Goal: Information Seeking & Learning: Find specific fact

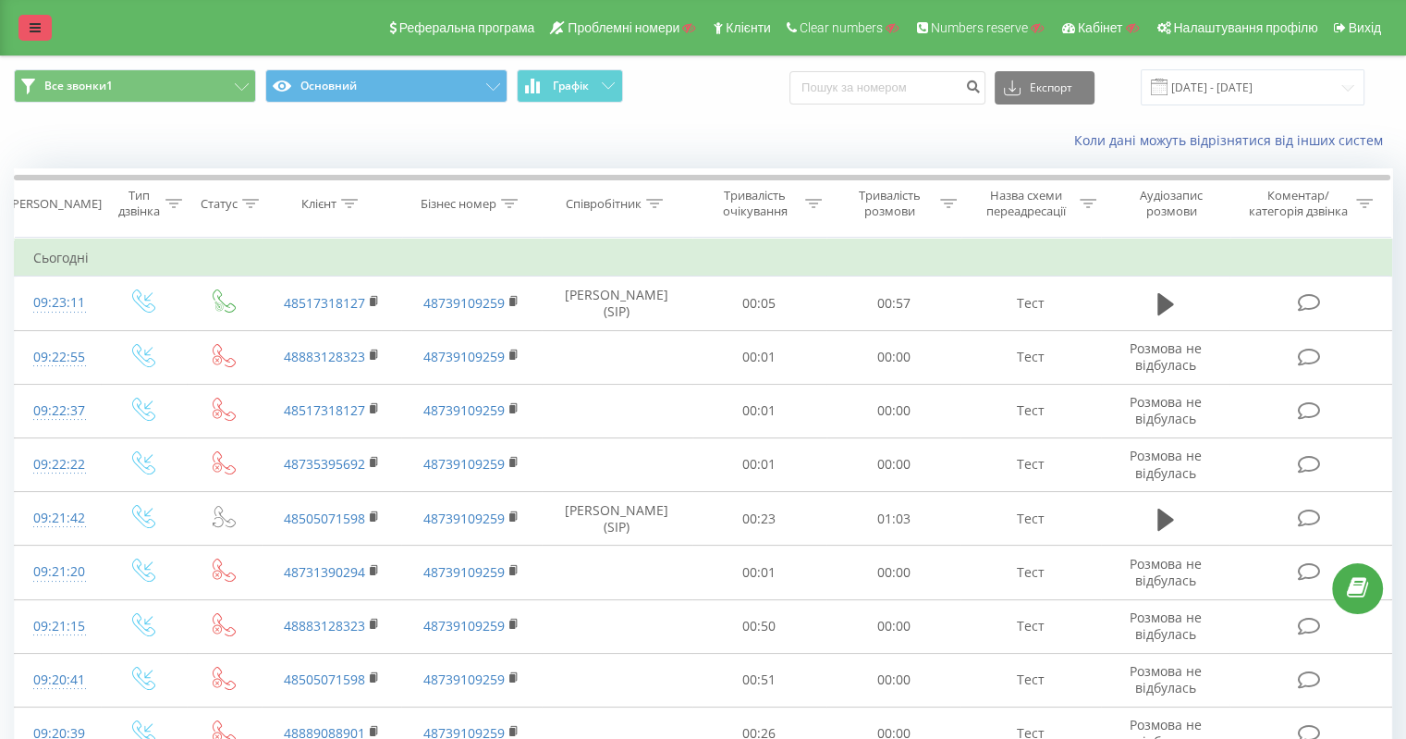
click at [18, 36] on link at bounding box center [34, 28] width 33 height 26
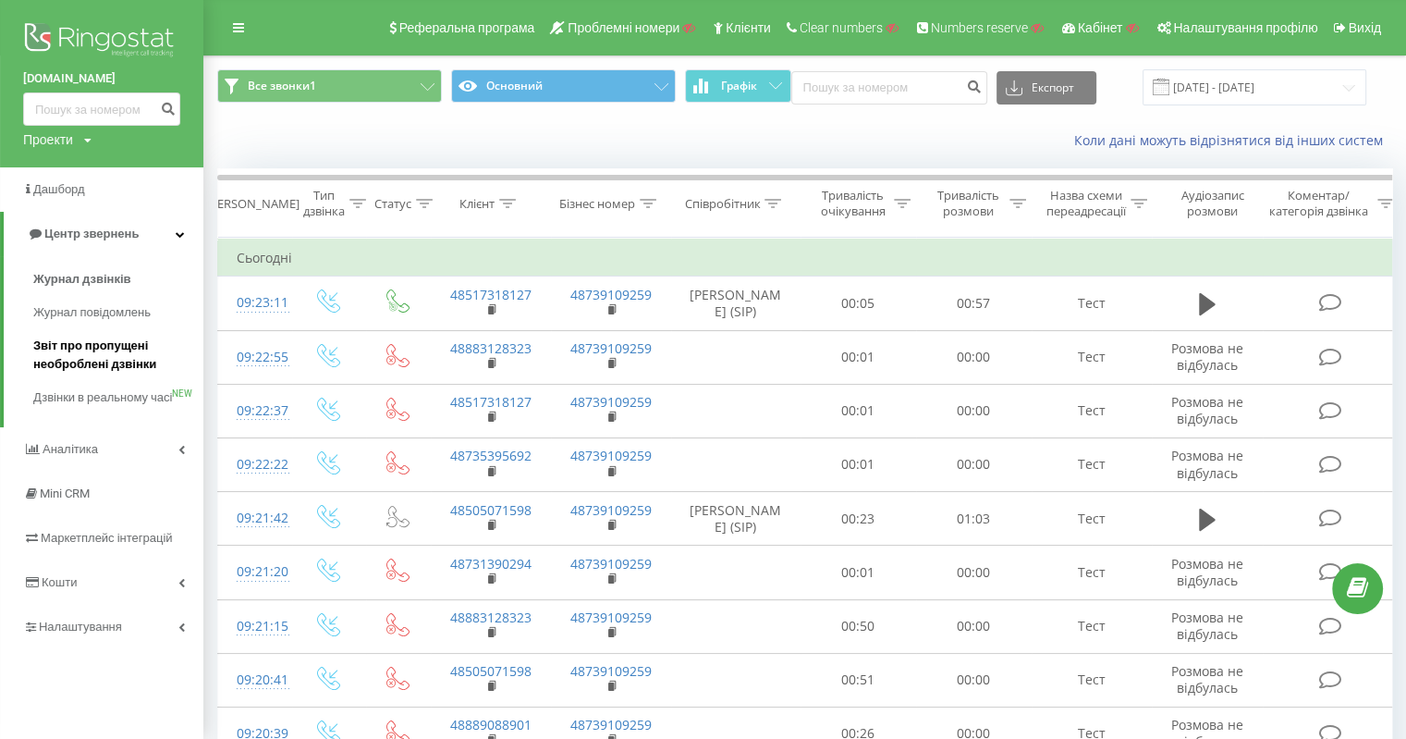
click at [96, 358] on span "Звіт про пропущені необроблені дзвінки" at bounding box center [113, 355] width 161 height 37
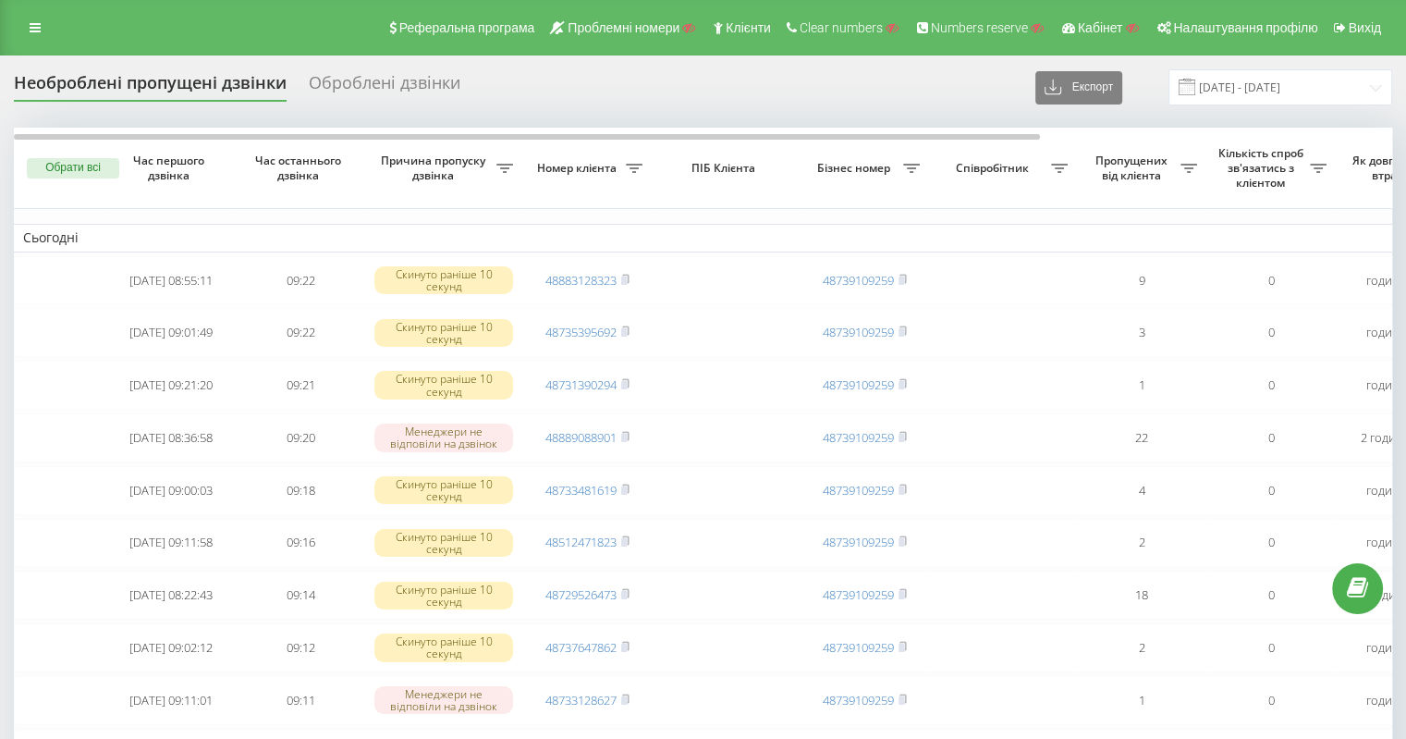
click at [379, 95] on div "Оброблені дзвінки" at bounding box center [385, 87] width 152 height 29
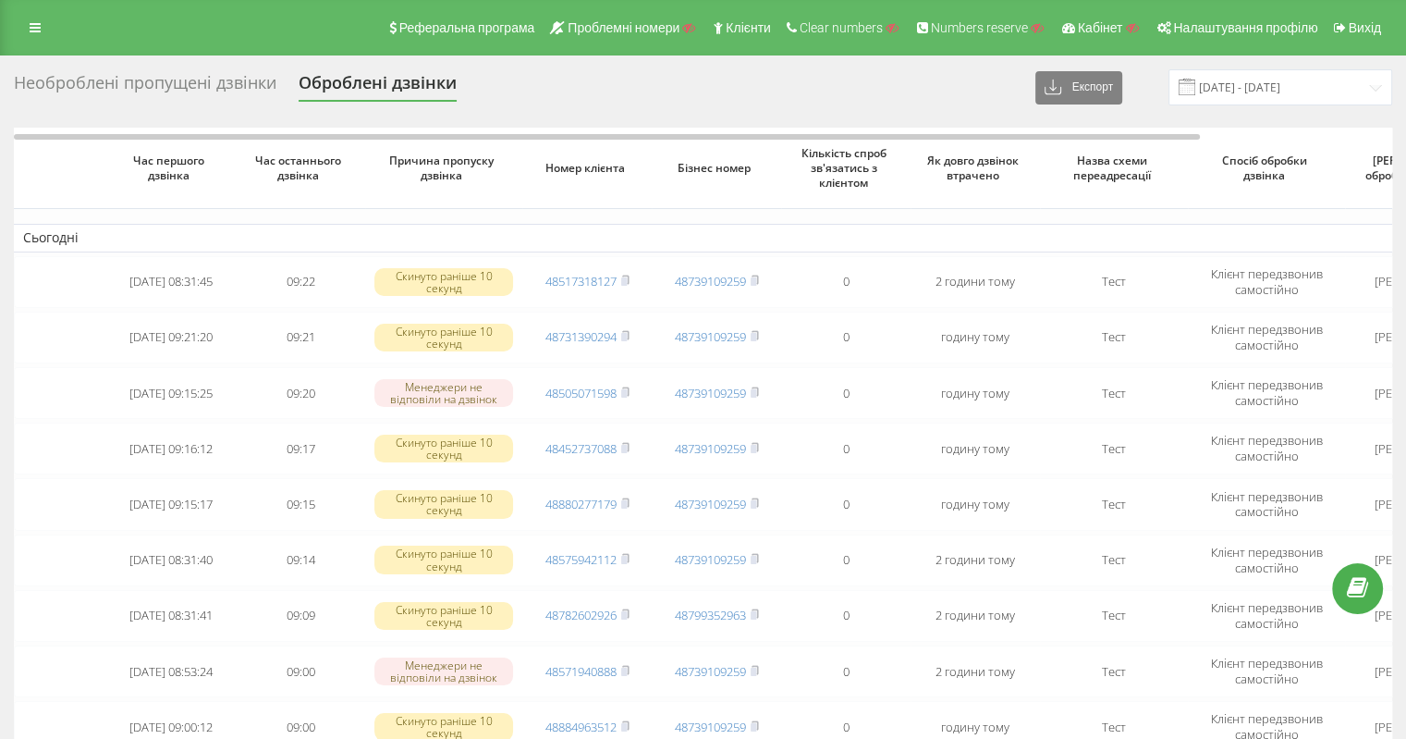
click at [174, 65] on div "Необроблені пропущені дзвінки Оброблені дзвінки Експорт .csv .xlsx [DATE] - [DA…" at bounding box center [703, 578] width 1406 height 1046
click at [181, 86] on div "Необроблені пропущені дзвінки" at bounding box center [145, 87] width 263 height 29
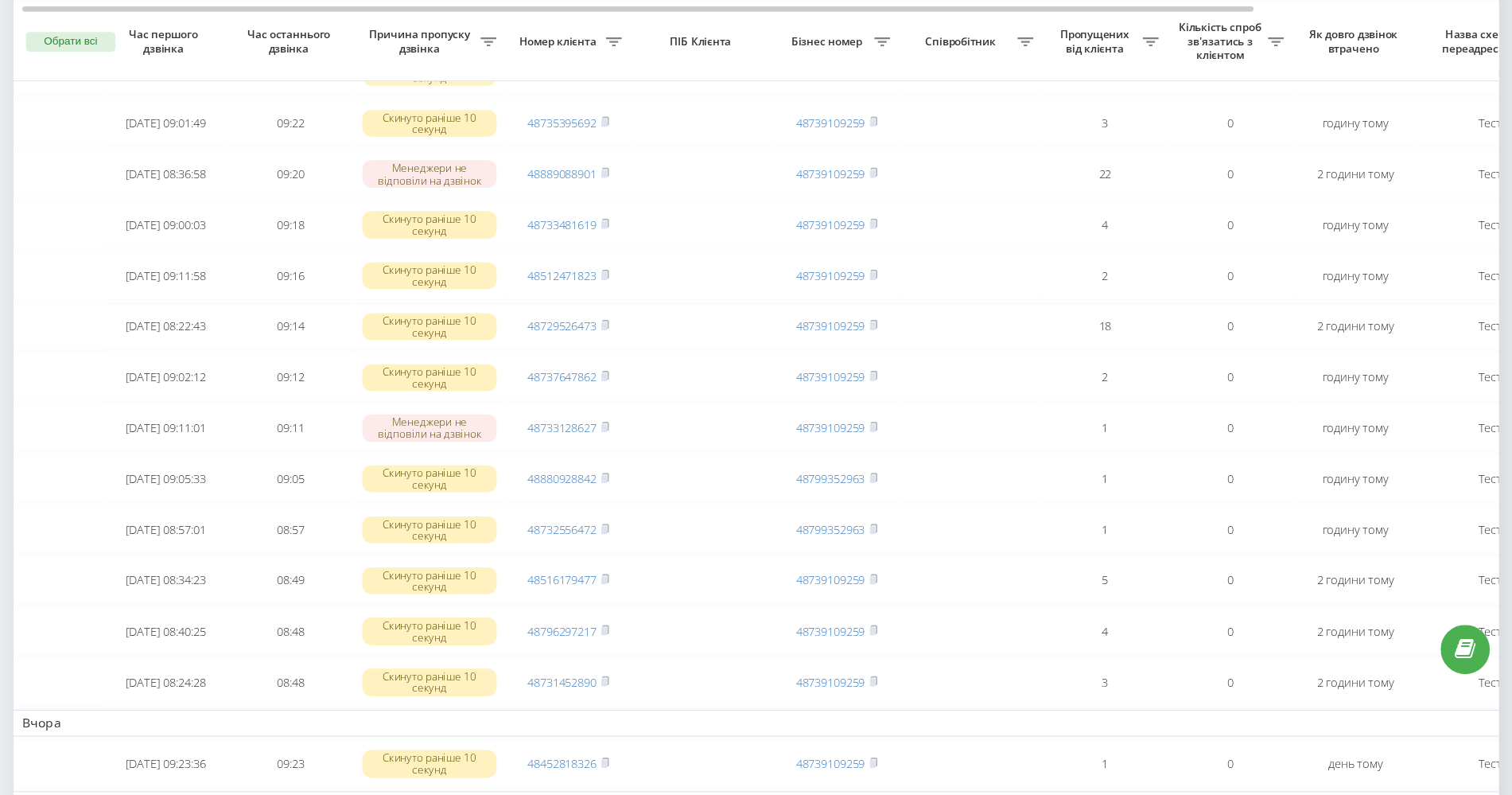
scroll to position [176, 0]
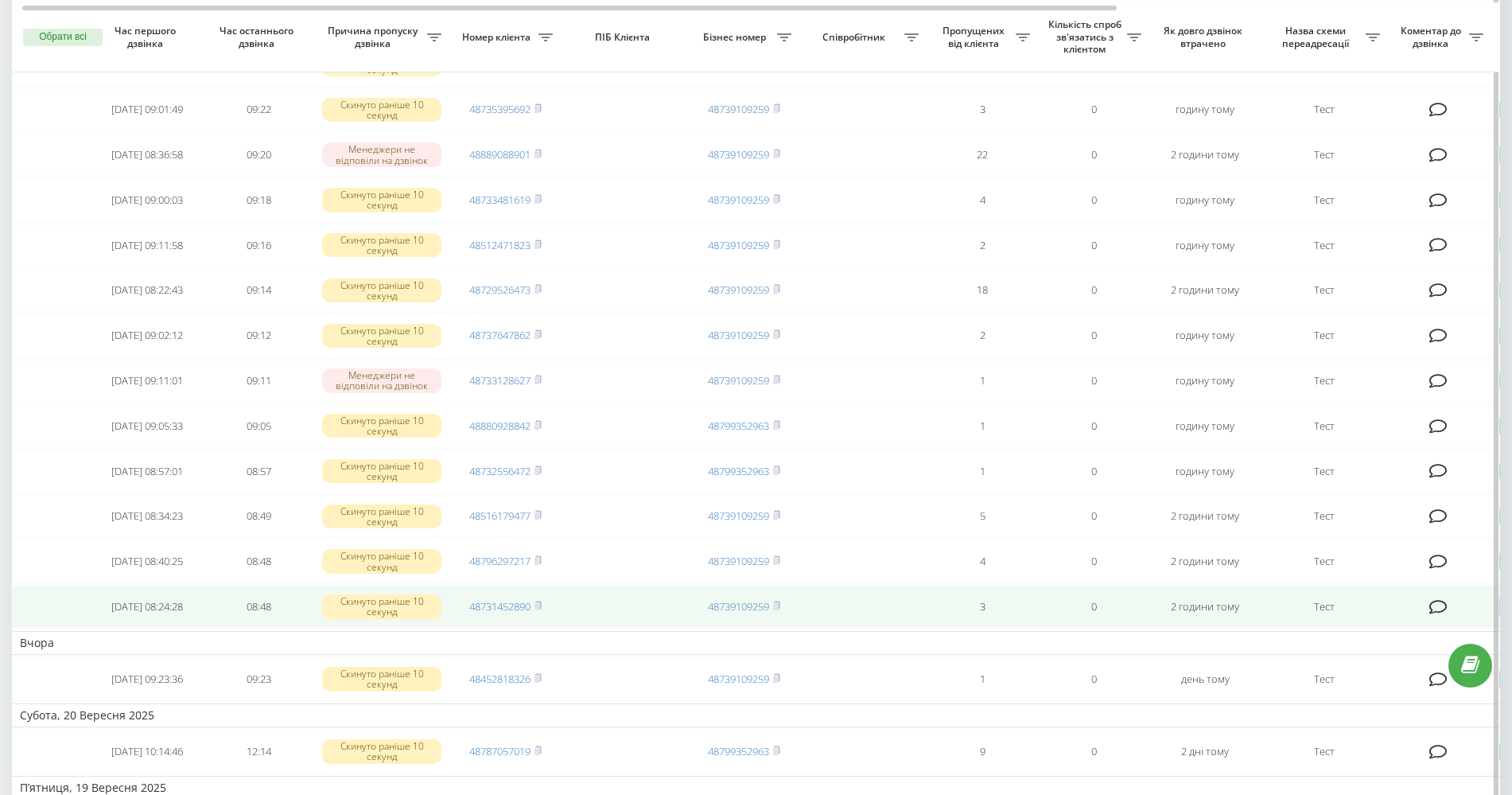
drag, startPoint x: 1343, startPoint y: 5, endPoint x: 963, endPoint y: 649, distance: 747.8
click at [1059, 635] on td "Вчора" at bounding box center [807, 643] width 1590 height 24
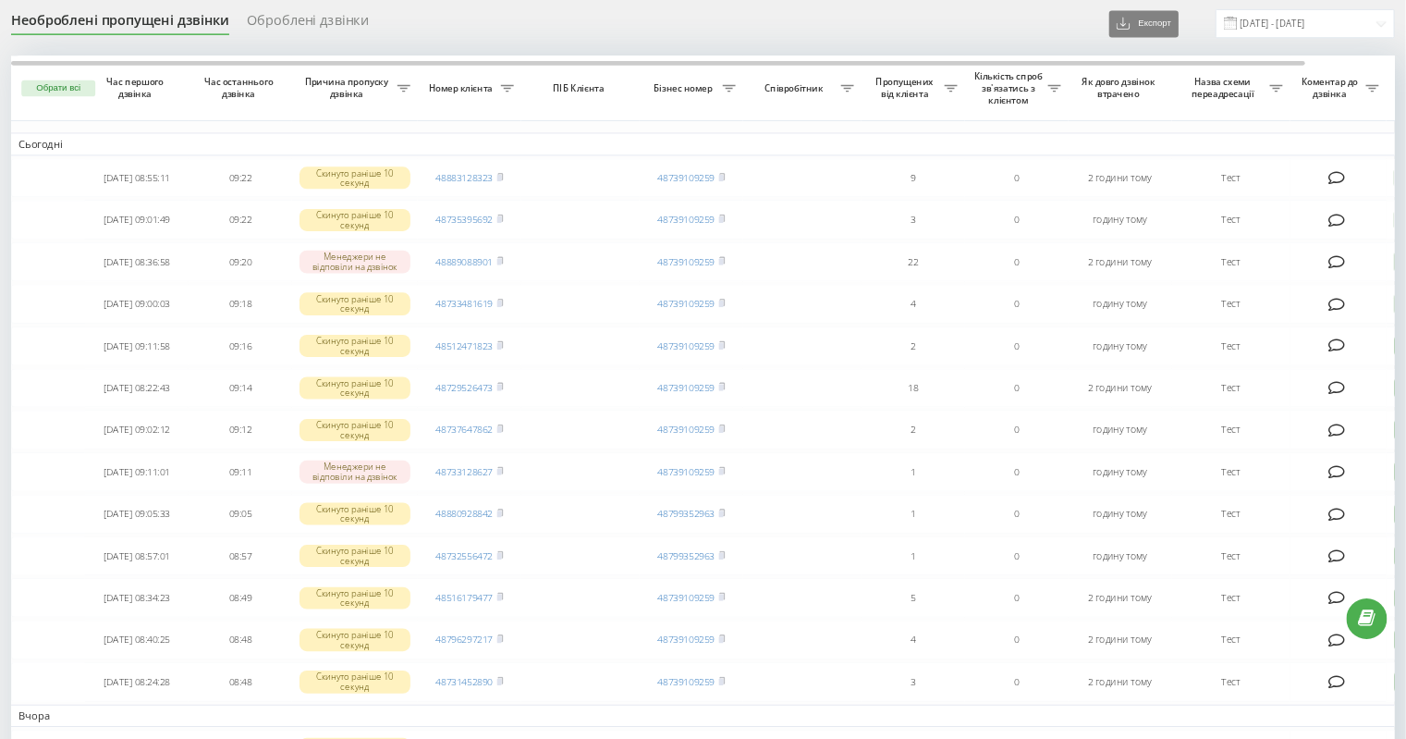
scroll to position [67, 0]
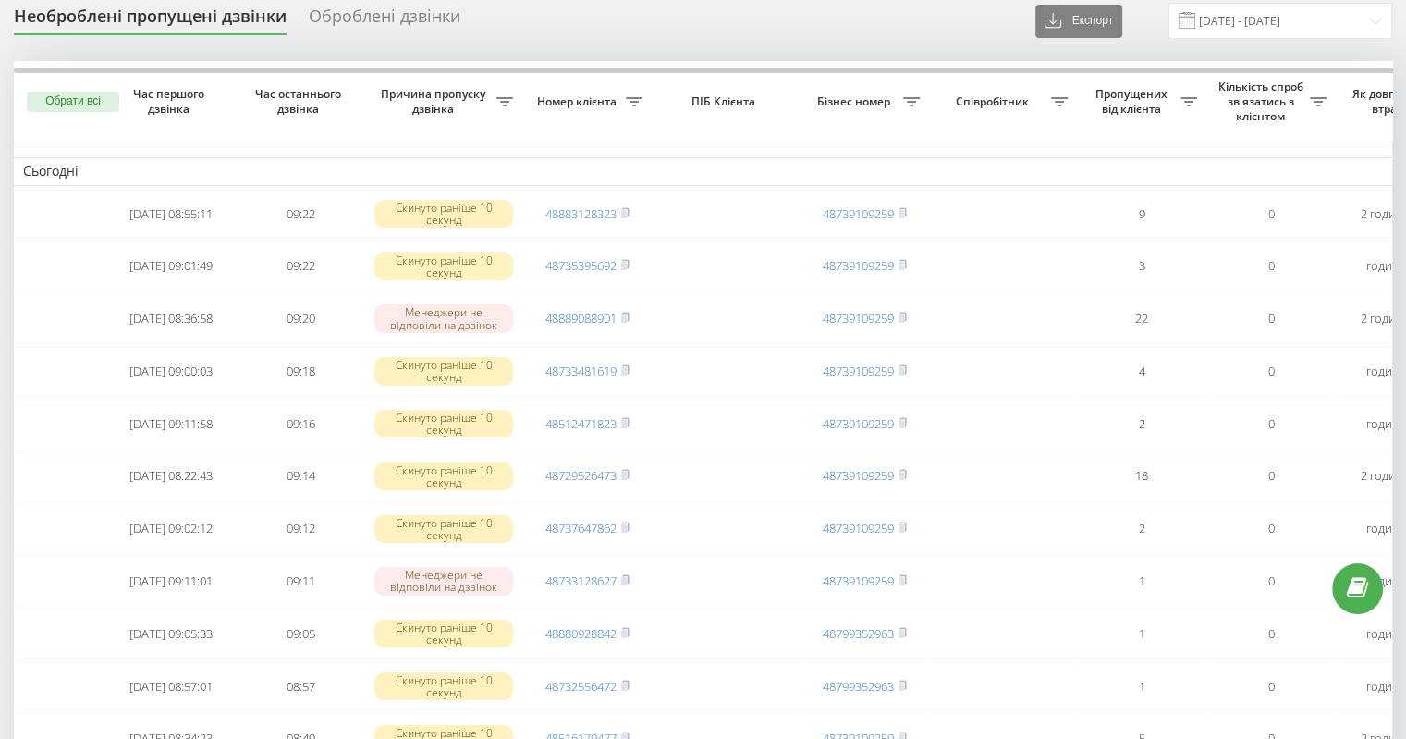
click at [382, 18] on div "Оброблені дзвінки" at bounding box center [385, 20] width 152 height 29
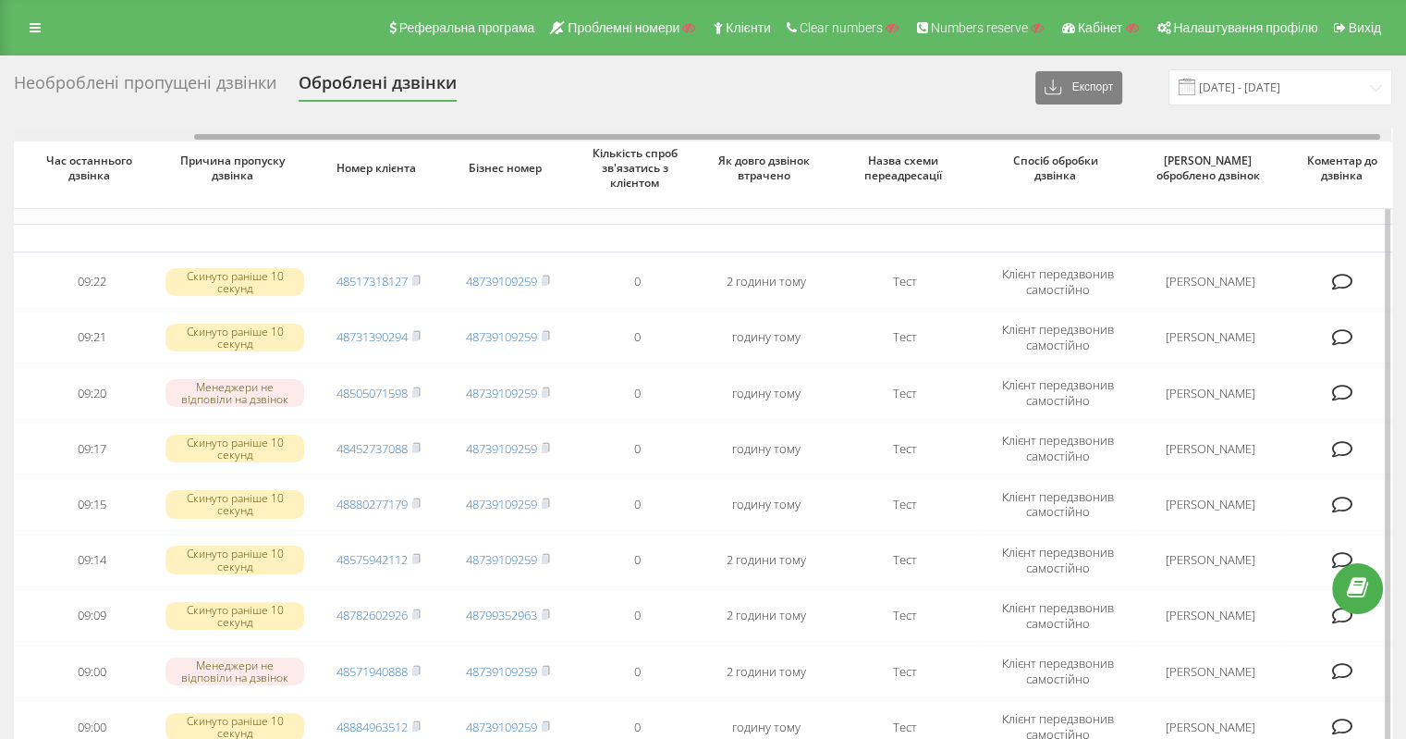
scroll to position [0, 221]
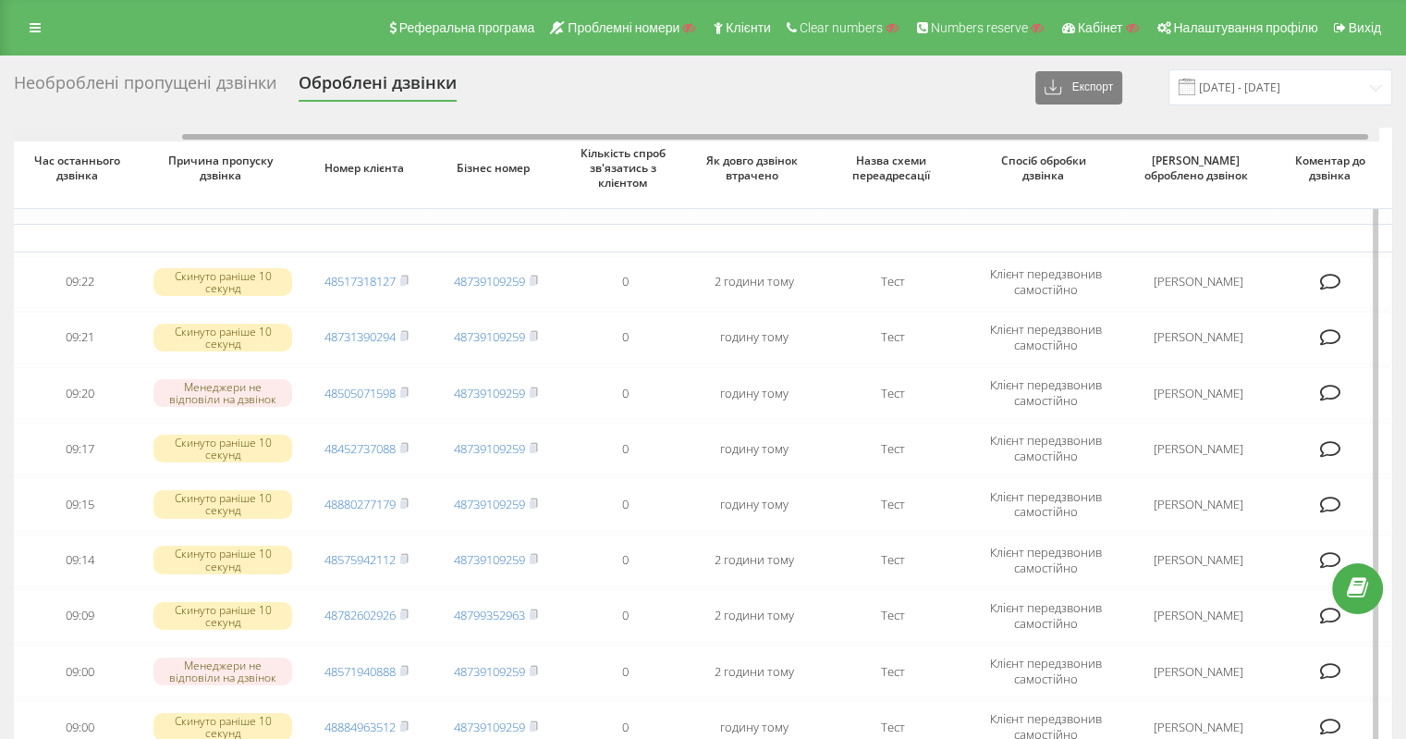
drag, startPoint x: 889, startPoint y: 138, endPoint x: 1149, endPoint y: 131, distance: 259.9
click at [1149, 131] on div at bounding box center [691, 135] width 1378 height 14
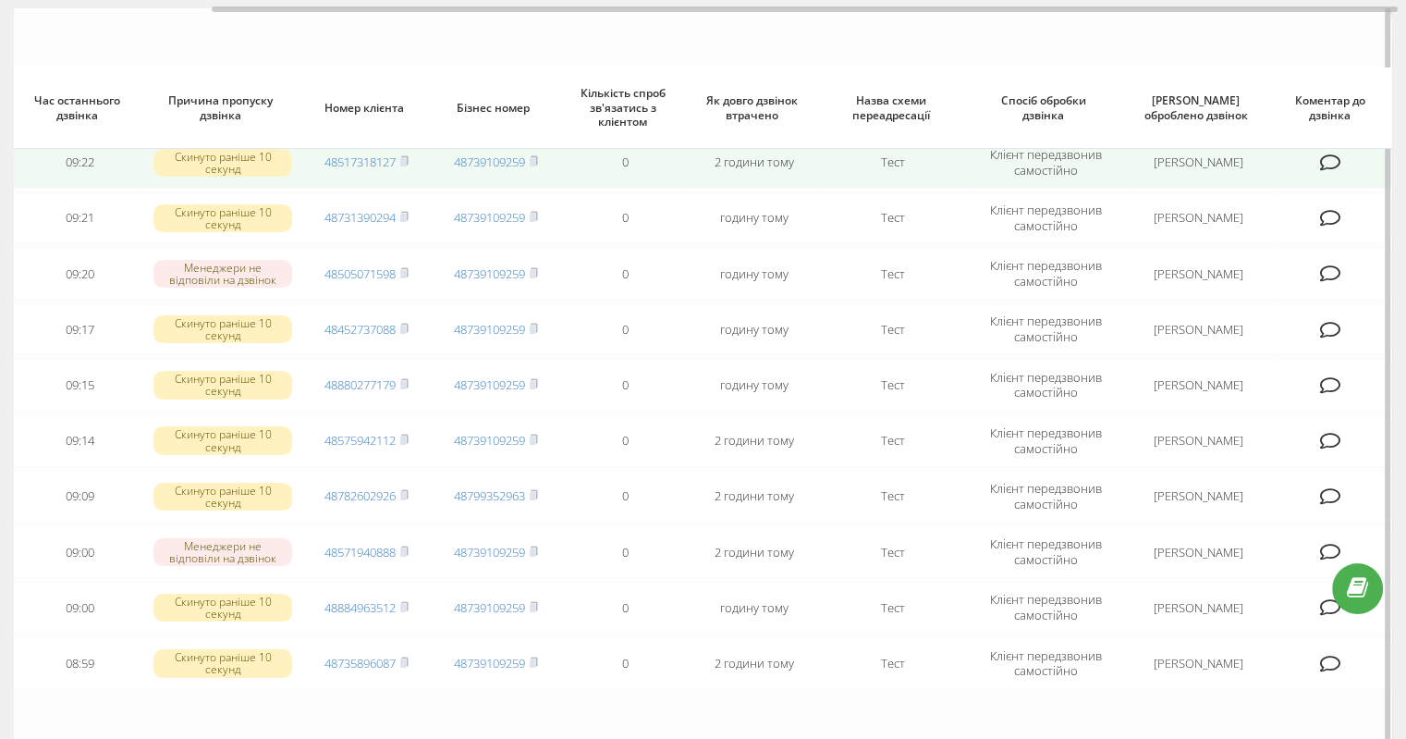
scroll to position [0, 0]
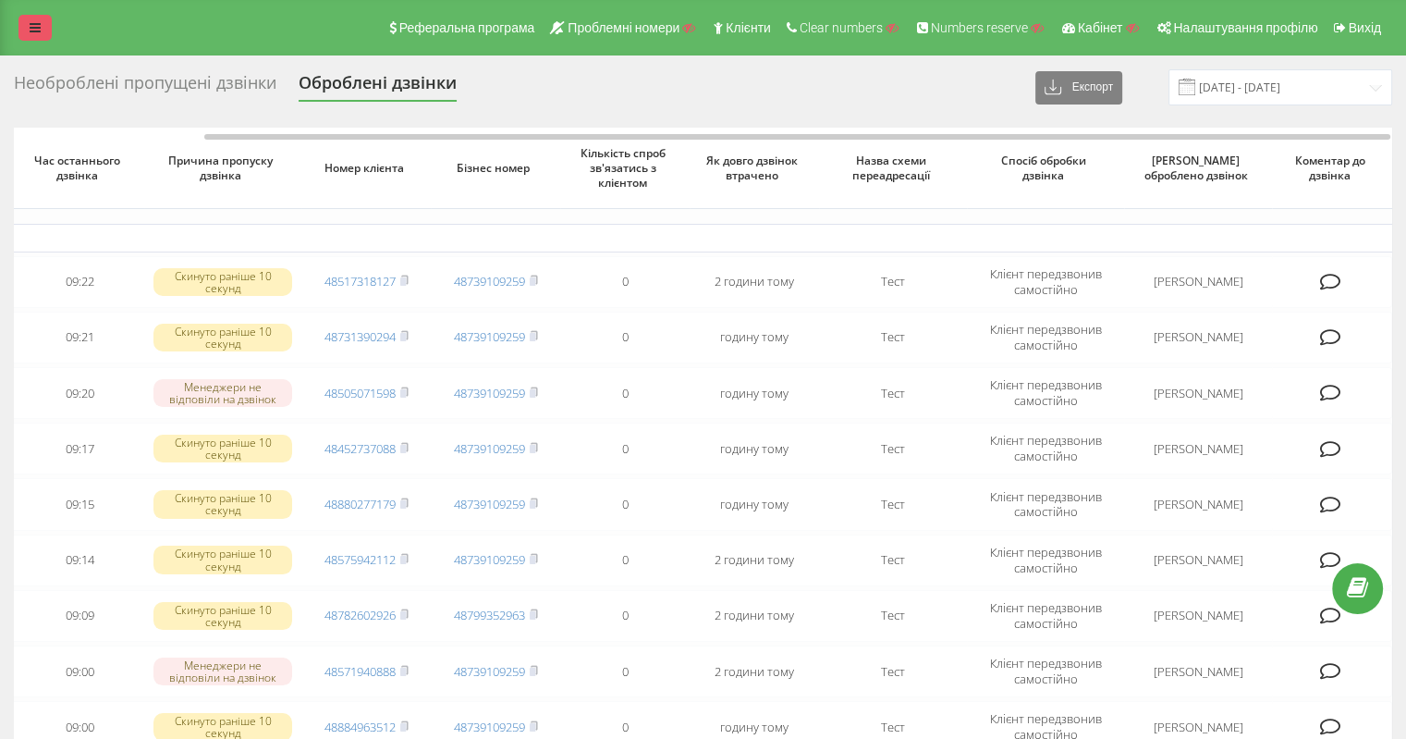
click at [33, 27] on icon at bounding box center [35, 27] width 11 height 13
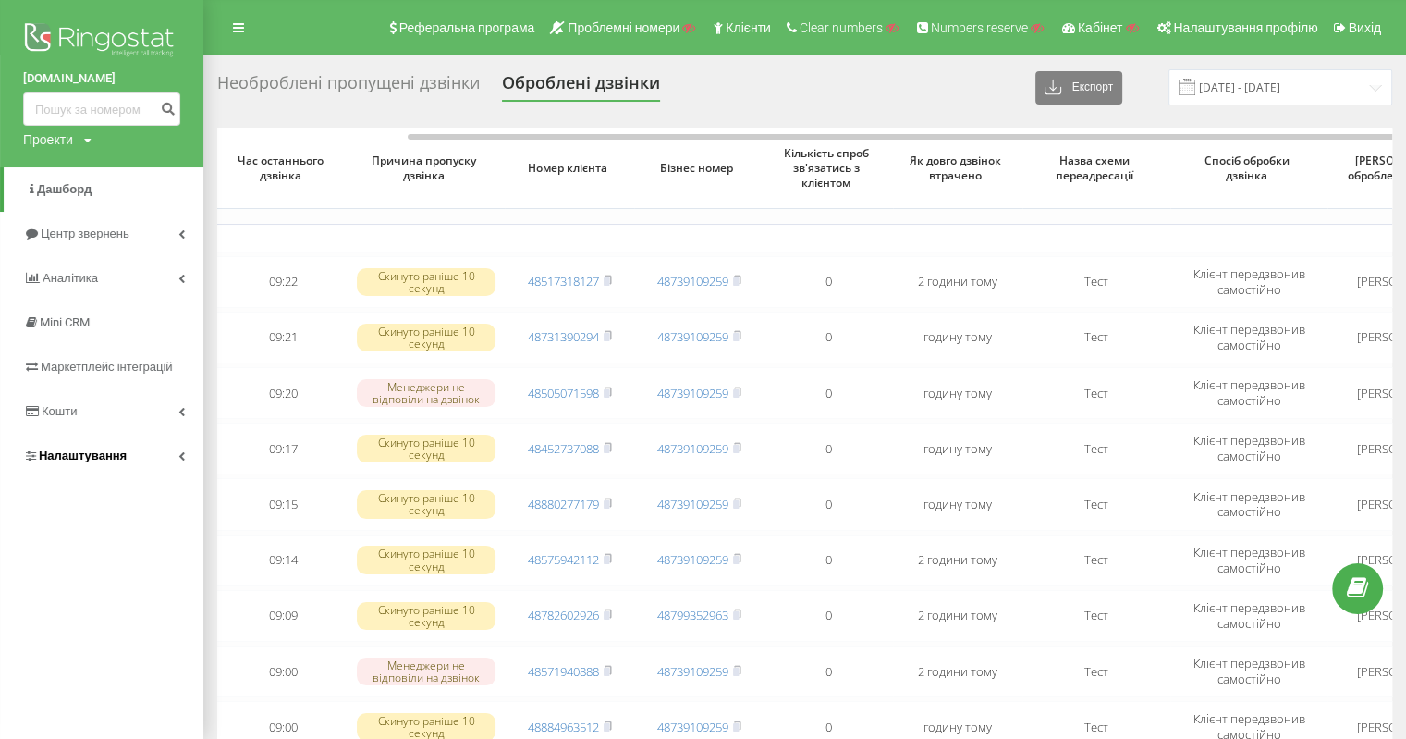
click at [104, 456] on span "Налаштування" at bounding box center [83, 455] width 88 height 14
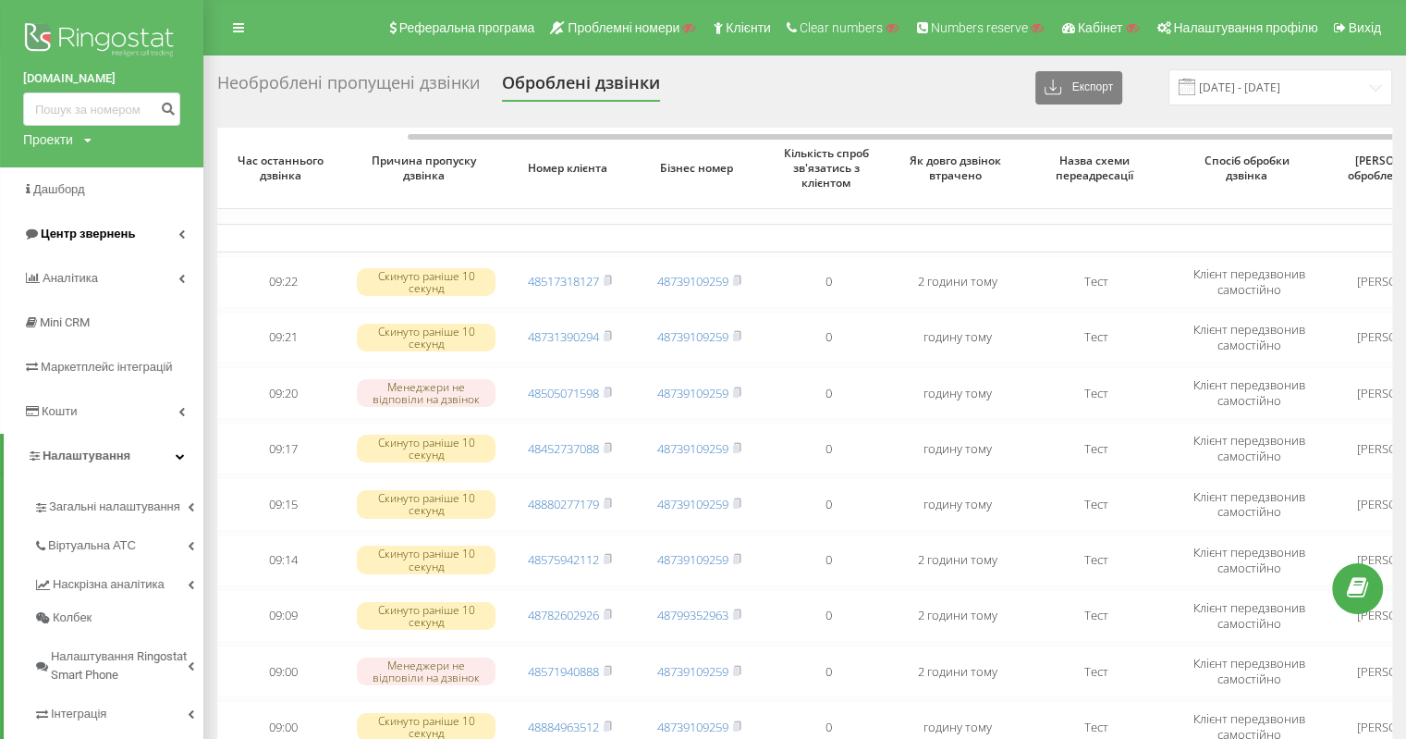
click at [90, 231] on span "Центр звернень" at bounding box center [88, 234] width 94 height 14
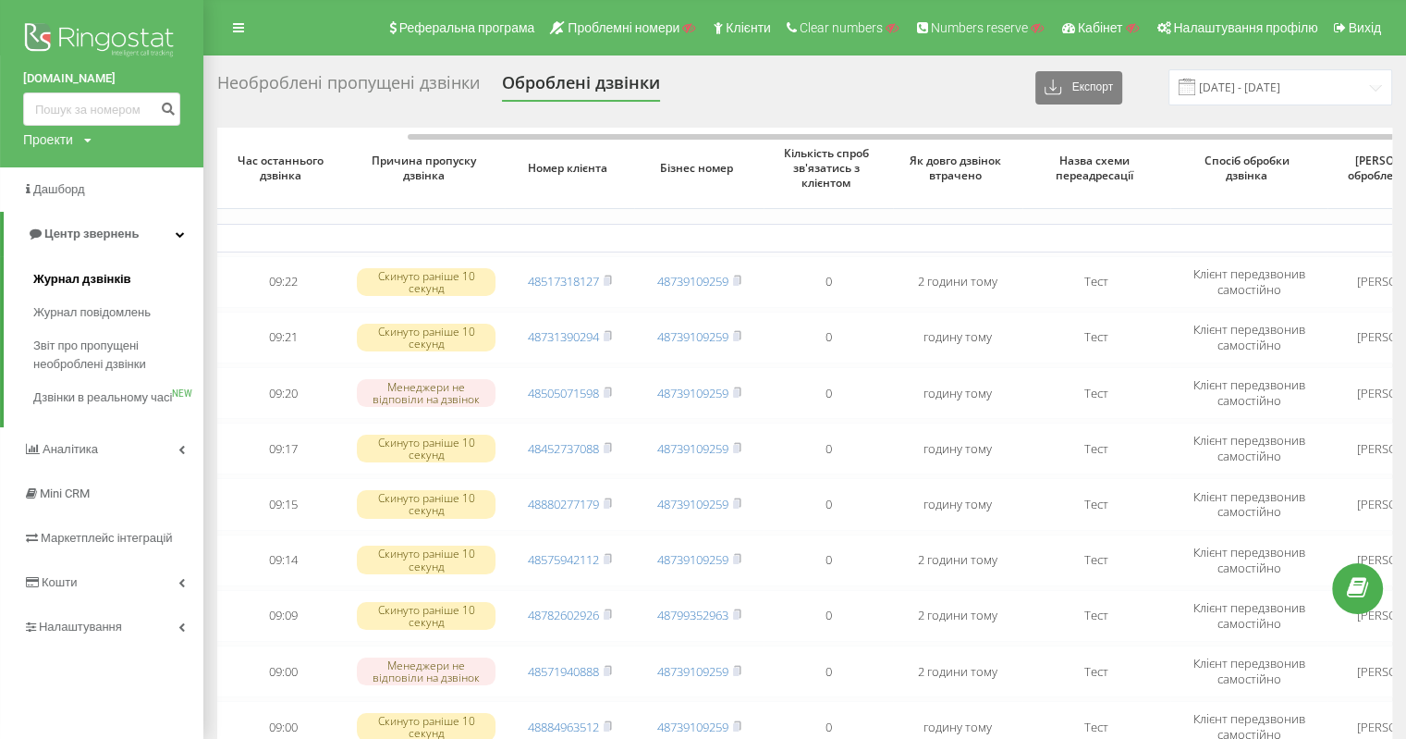
click at [90, 271] on span "Журнал дзвінків" at bounding box center [82, 279] width 98 height 18
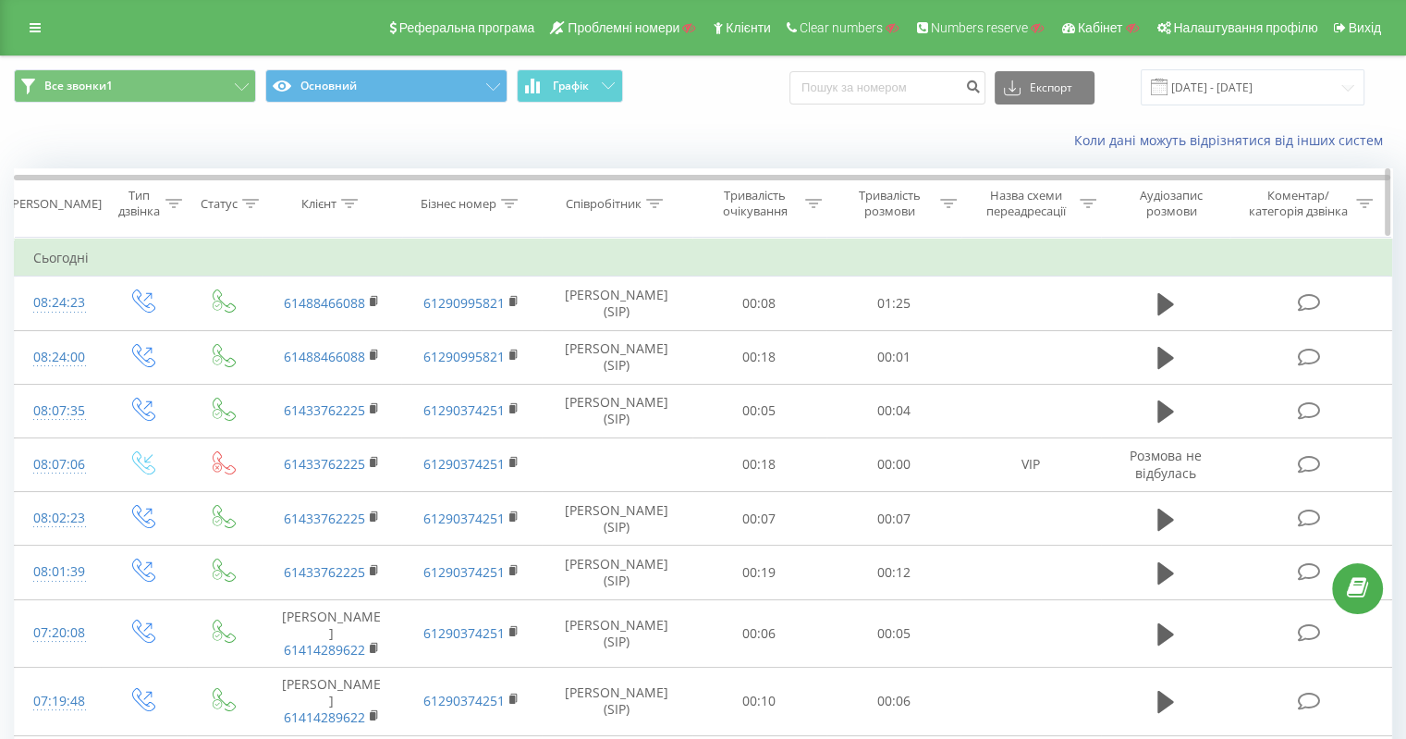
click at [337, 207] on div "Клієнт" at bounding box center [318, 204] width 35 height 16
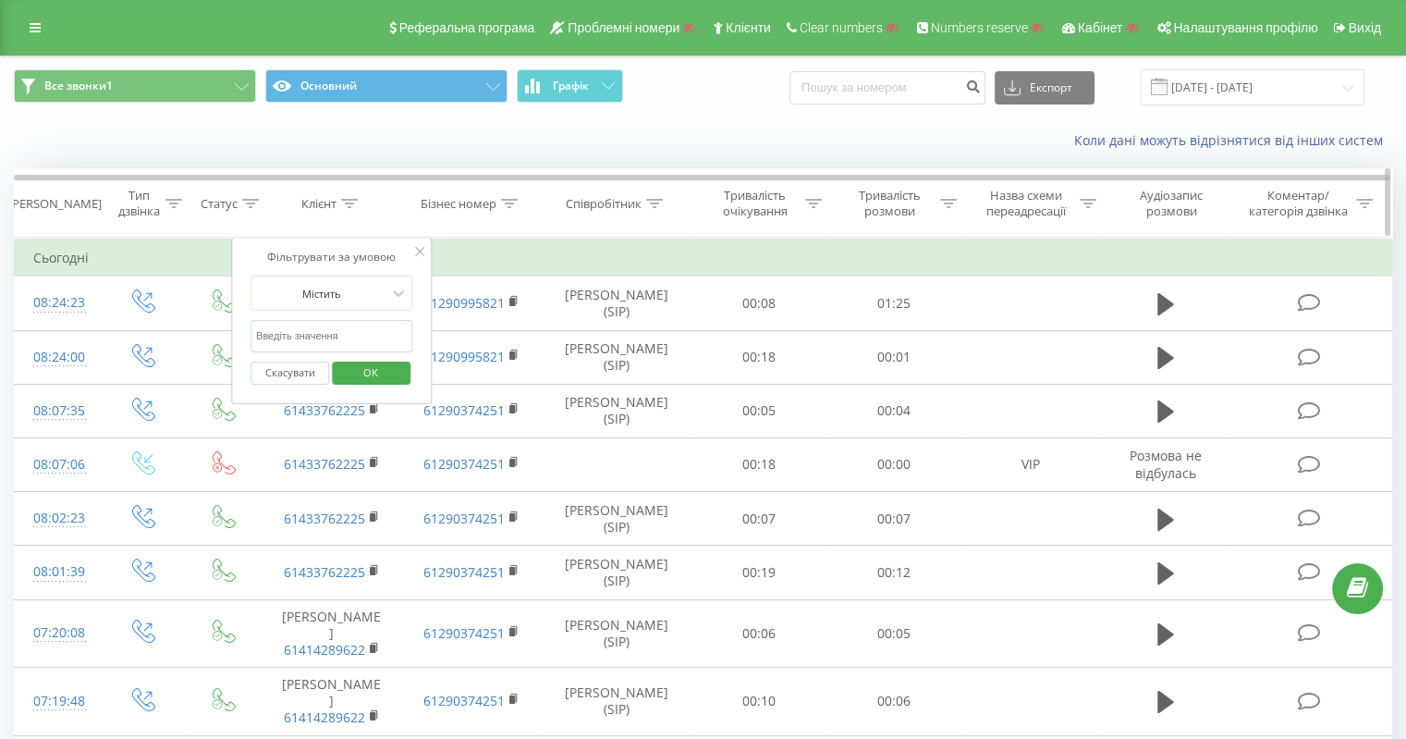
click at [355, 199] on icon at bounding box center [349, 203] width 17 height 9
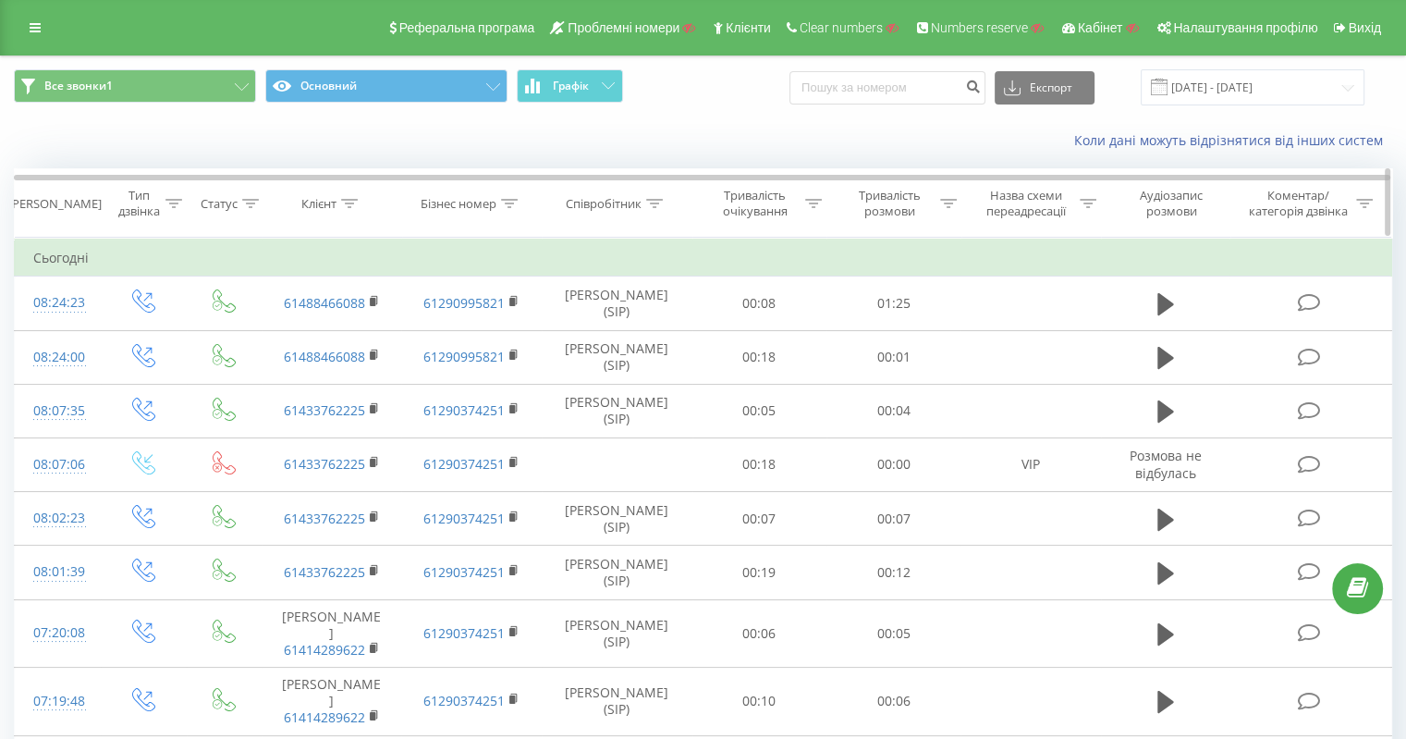
click at [348, 199] on icon at bounding box center [349, 203] width 17 height 9
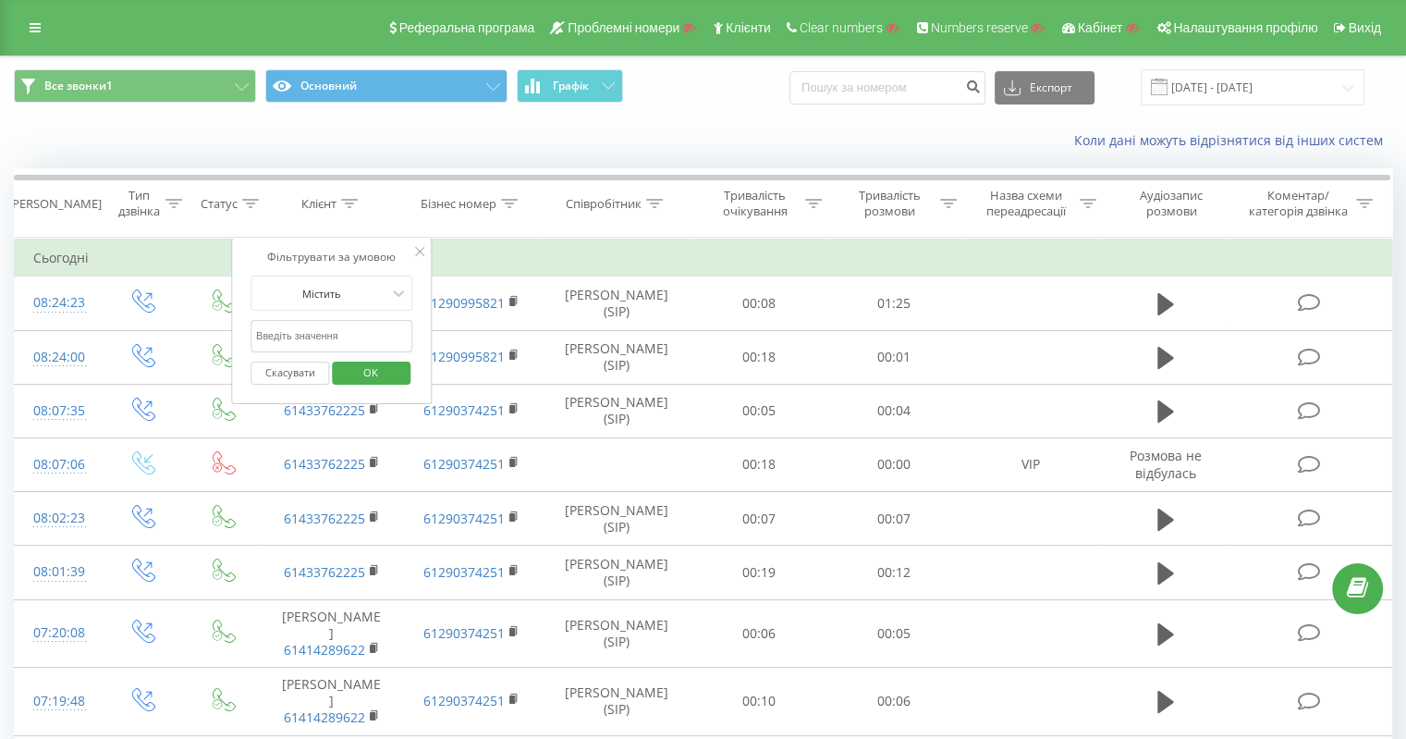
click at [337, 339] on input "text" at bounding box center [332, 336] width 163 height 32
paste input "64277490303"
type input "64277490303"
click at [374, 373] on span "OK" at bounding box center [371, 372] width 52 height 29
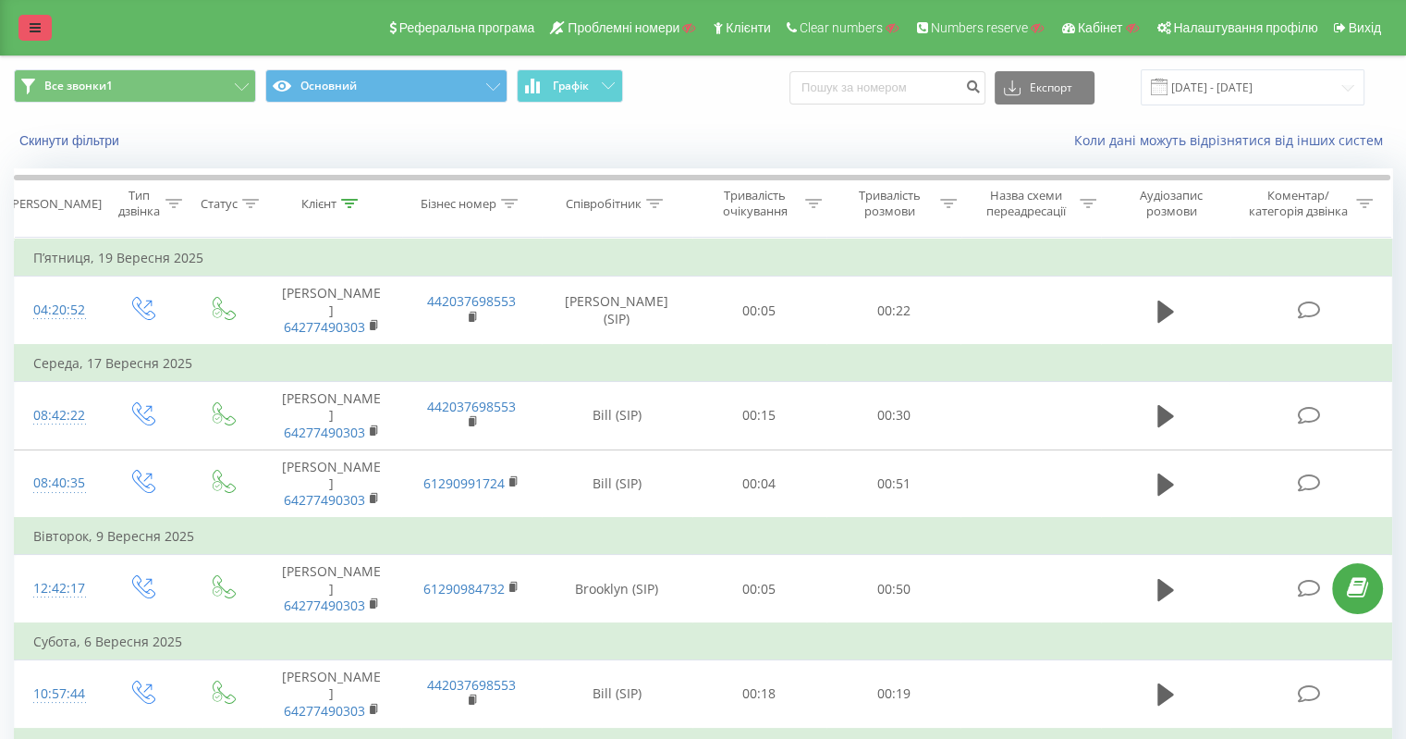
click at [41, 20] on link at bounding box center [34, 28] width 33 height 26
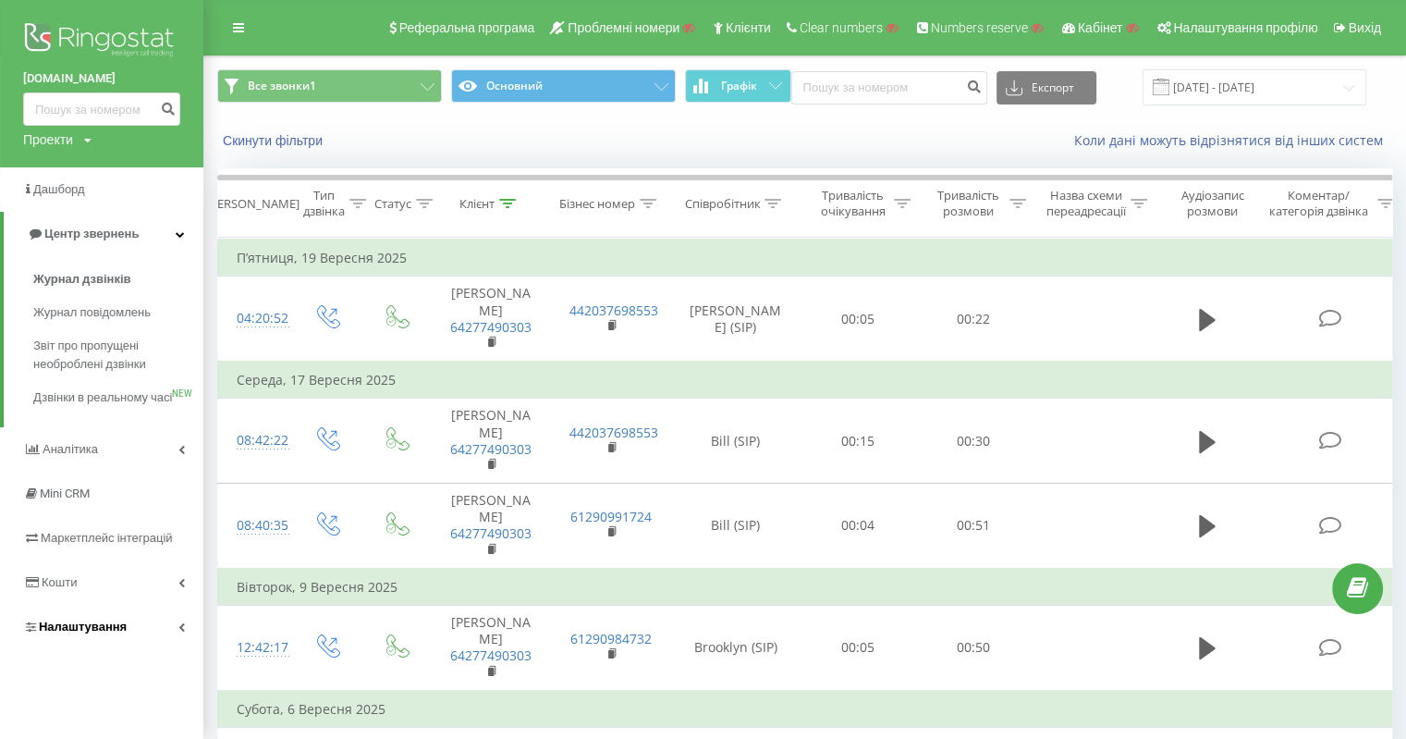
click at [88, 633] on span "Налаштування" at bounding box center [83, 626] width 88 height 14
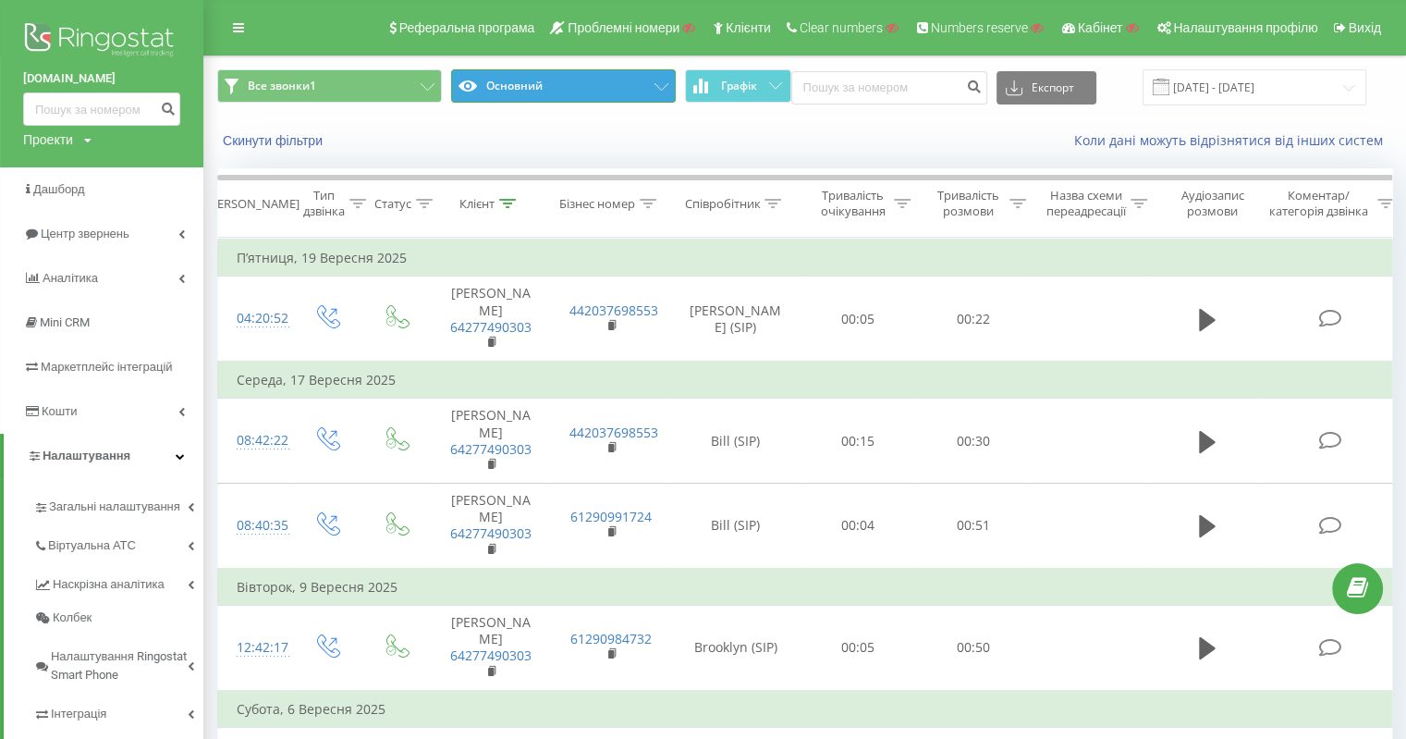
click at [618, 78] on button "Основний" at bounding box center [563, 85] width 225 height 33
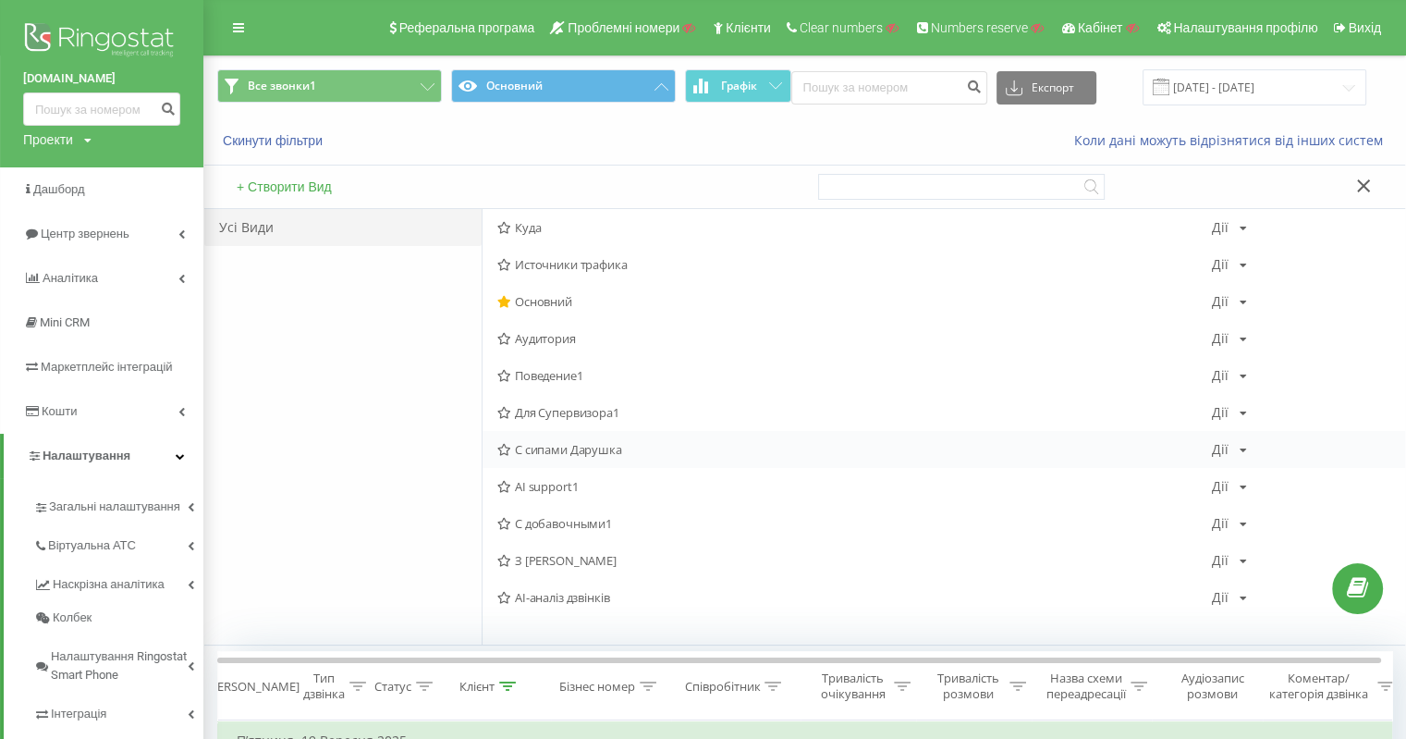
click at [586, 449] on span "С сипами Дарушка" at bounding box center [854, 449] width 715 height 13
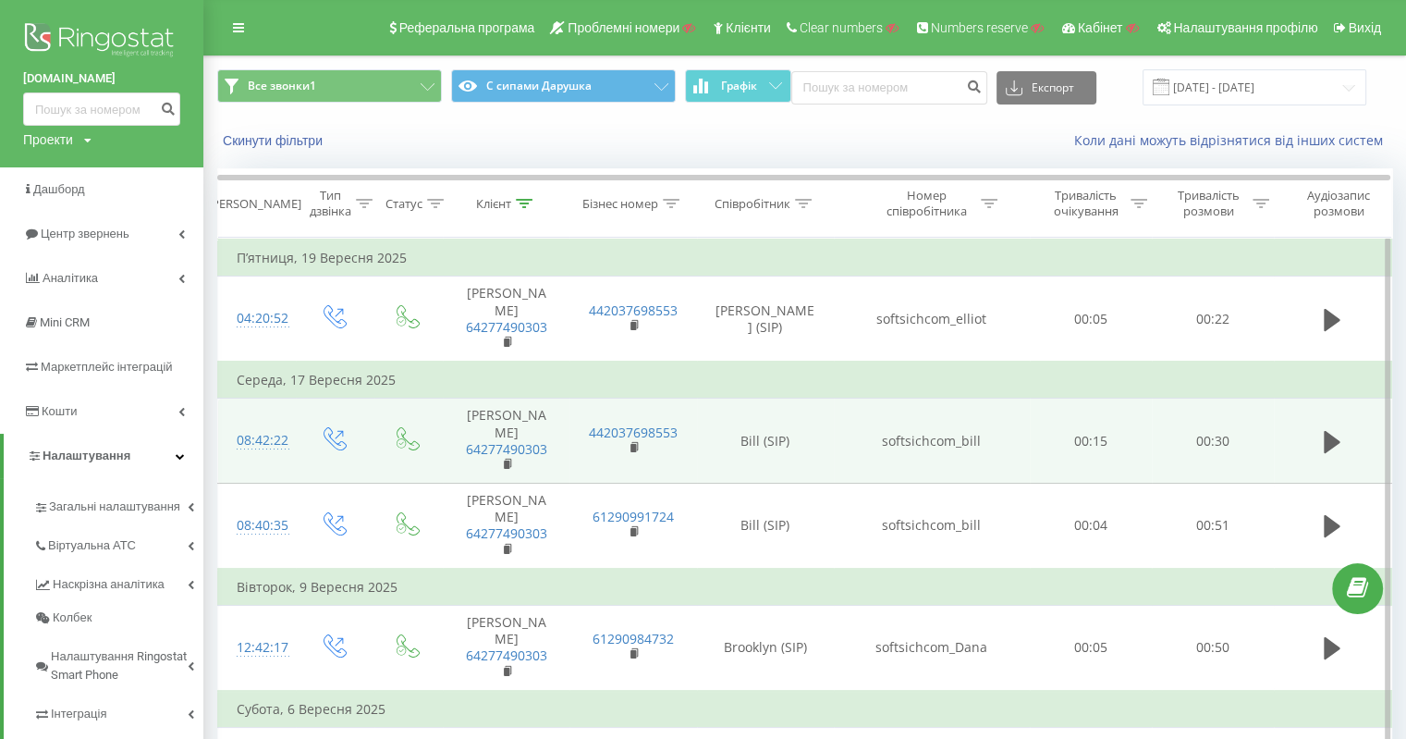
click at [921, 435] on td "softsichcom_bill" at bounding box center [932, 440] width 196 height 85
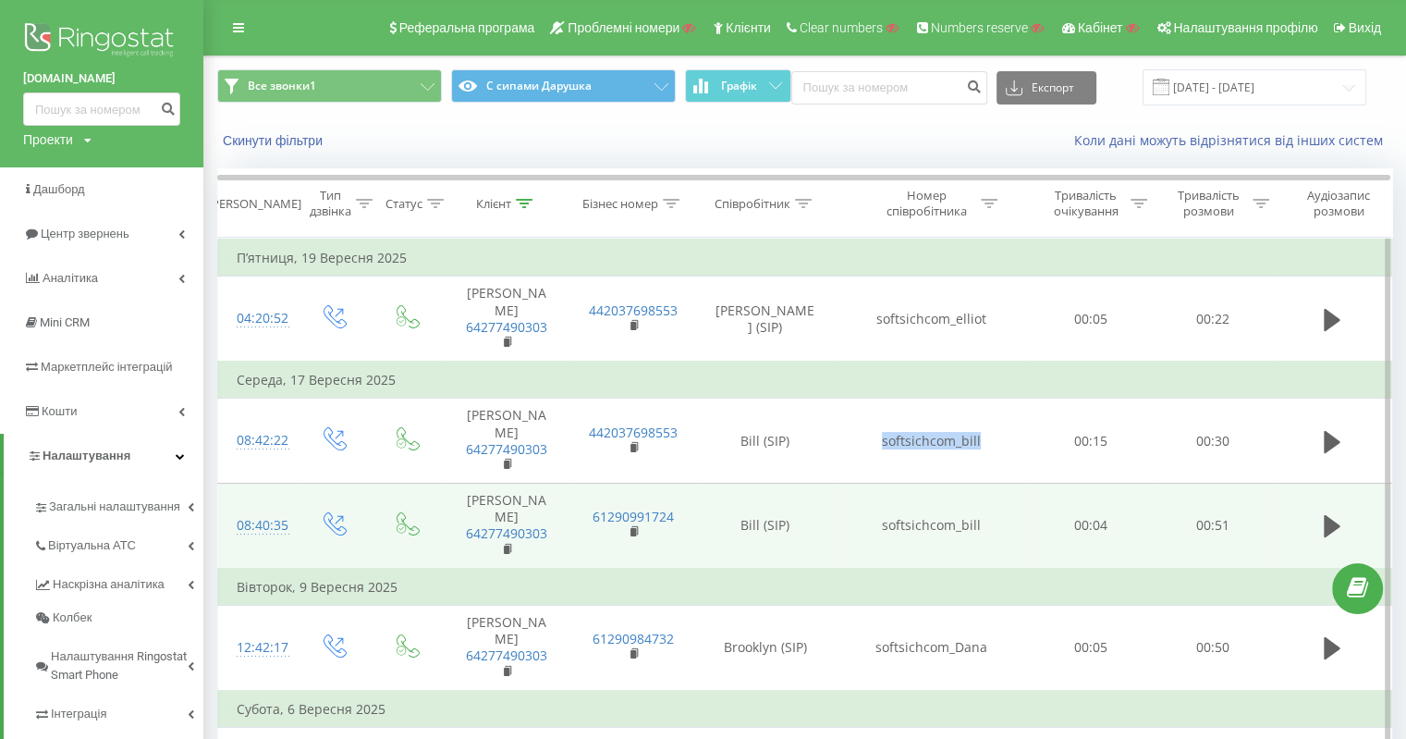
copy td "softsichcom_bill"
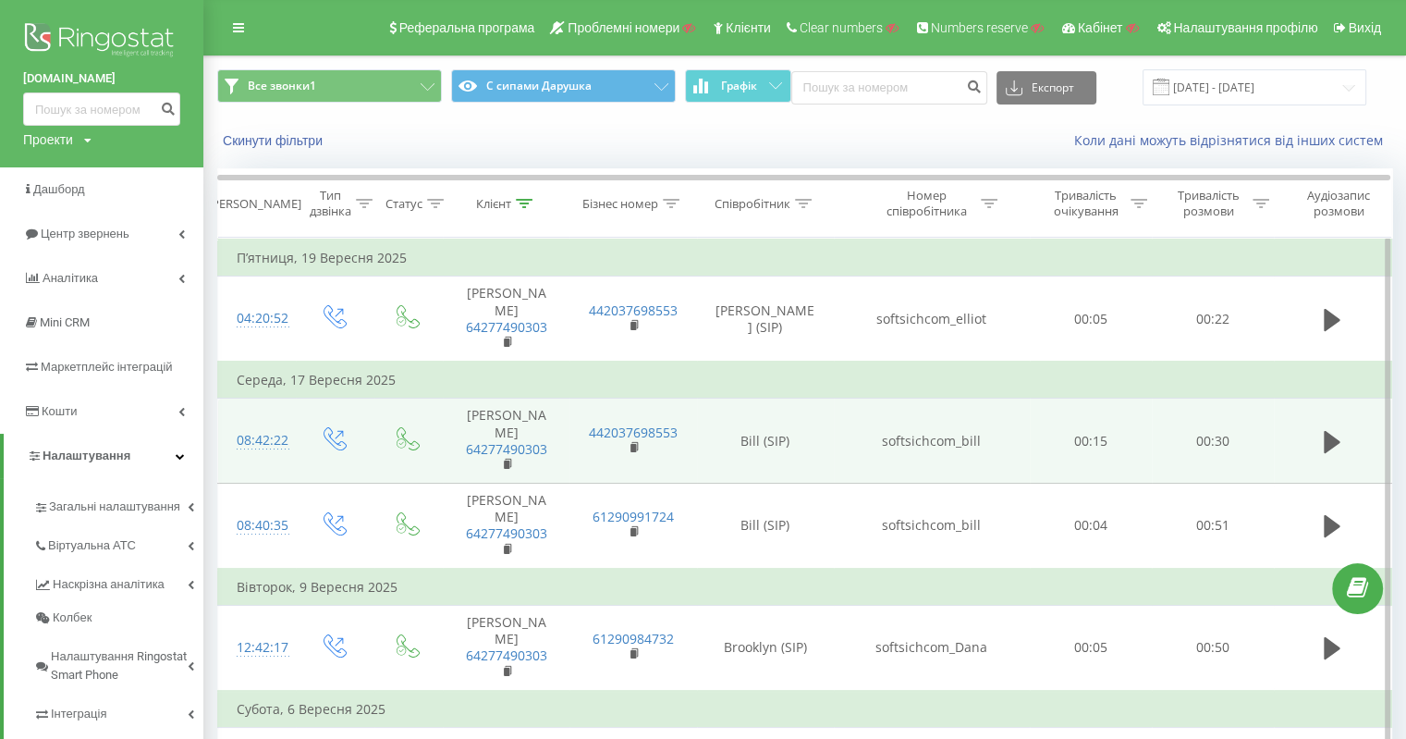
click at [745, 432] on td "Bill (SIP)" at bounding box center [765, 440] width 137 height 85
click at [743, 433] on td "Bill (SIP)" at bounding box center [765, 440] width 137 height 85
drag, startPoint x: 760, startPoint y: 435, endPoint x: 732, endPoint y: 440, distance: 28.1
click at [732, 440] on td "Bill (SIP)" at bounding box center [765, 440] width 137 height 85
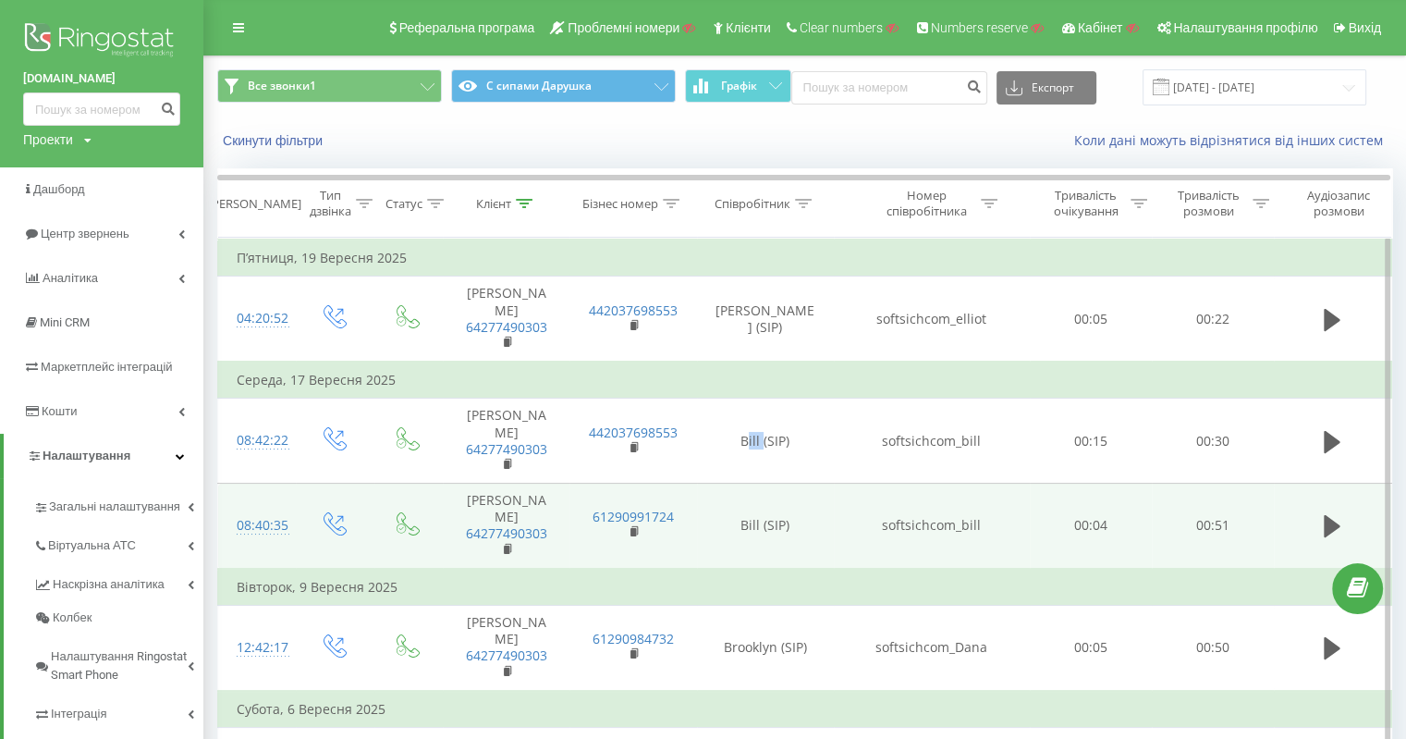
copy td "Bill"
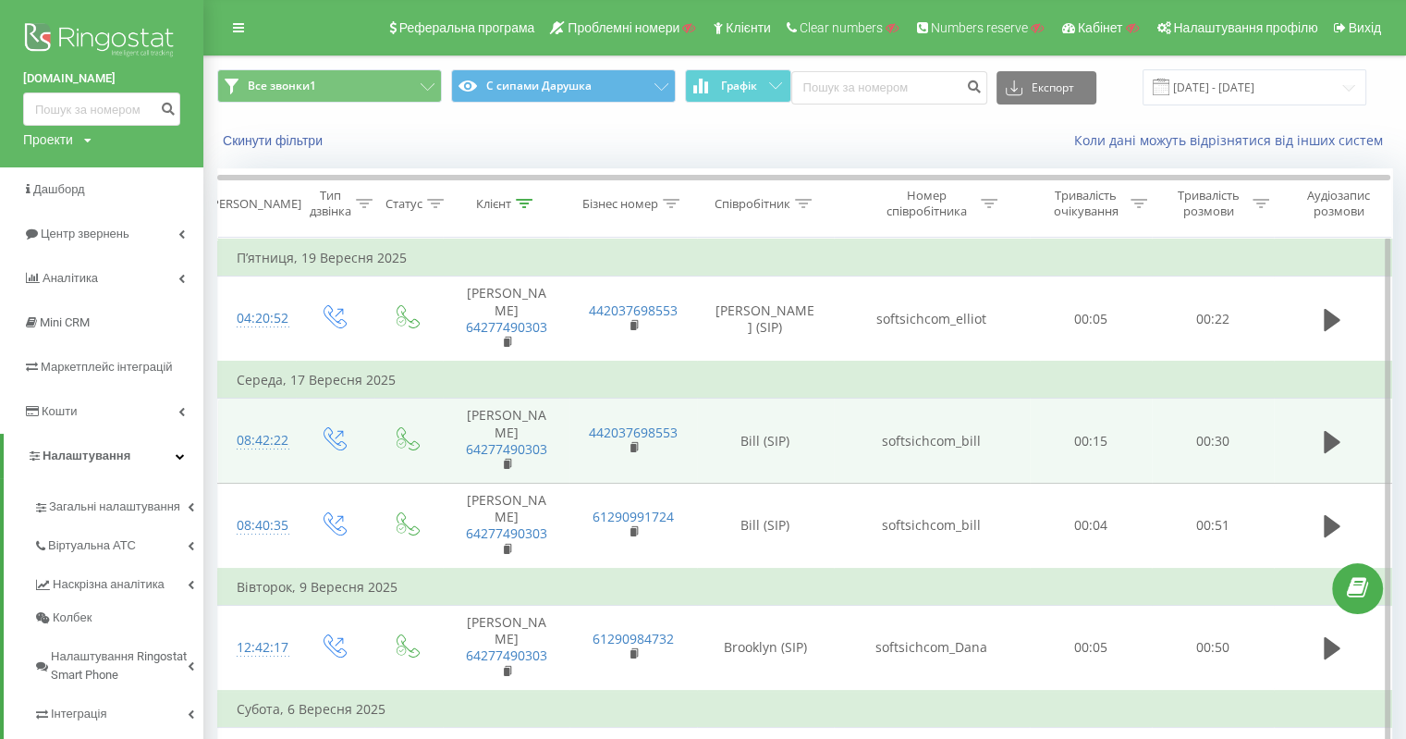
click at [760, 443] on td "Bill (SIP)" at bounding box center [765, 440] width 137 height 85
click at [753, 441] on td "Bill (SIP)" at bounding box center [765, 440] width 137 height 85
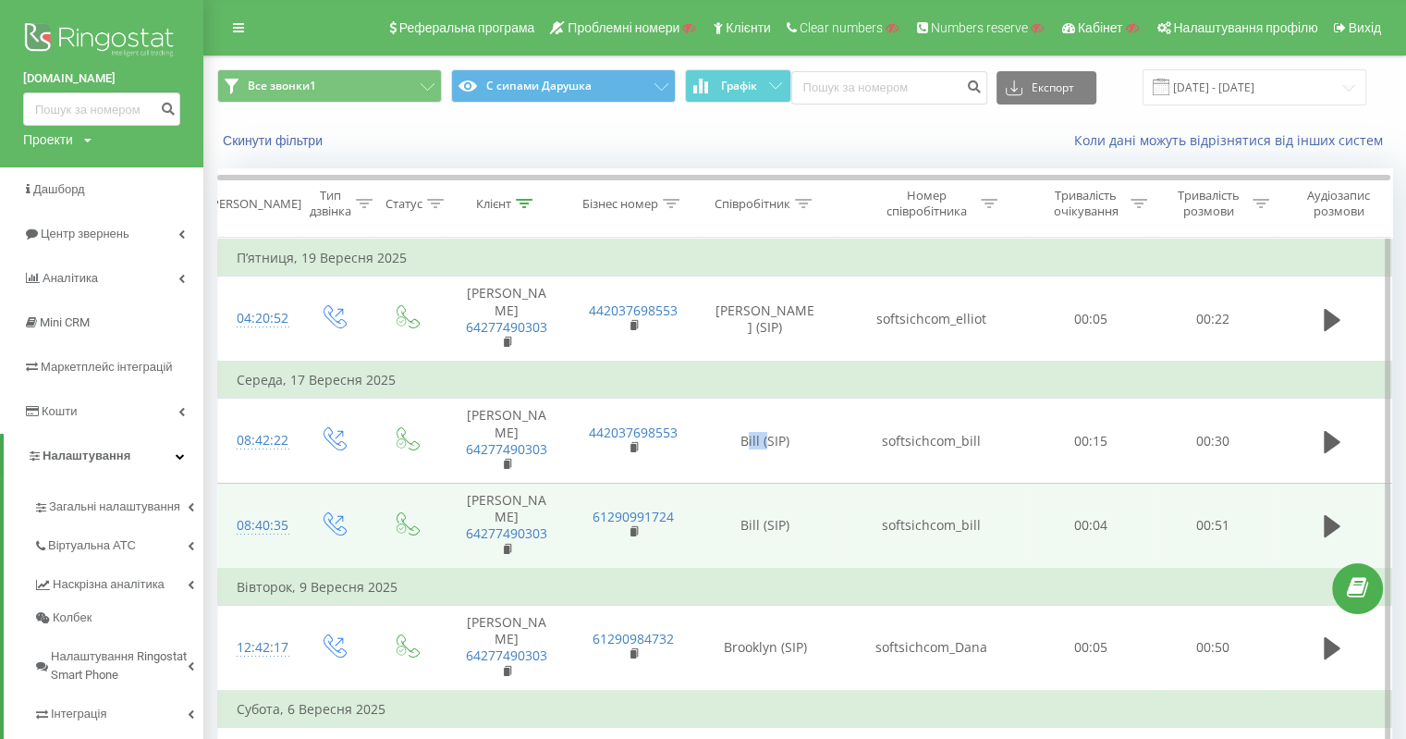
copy td "Bill"
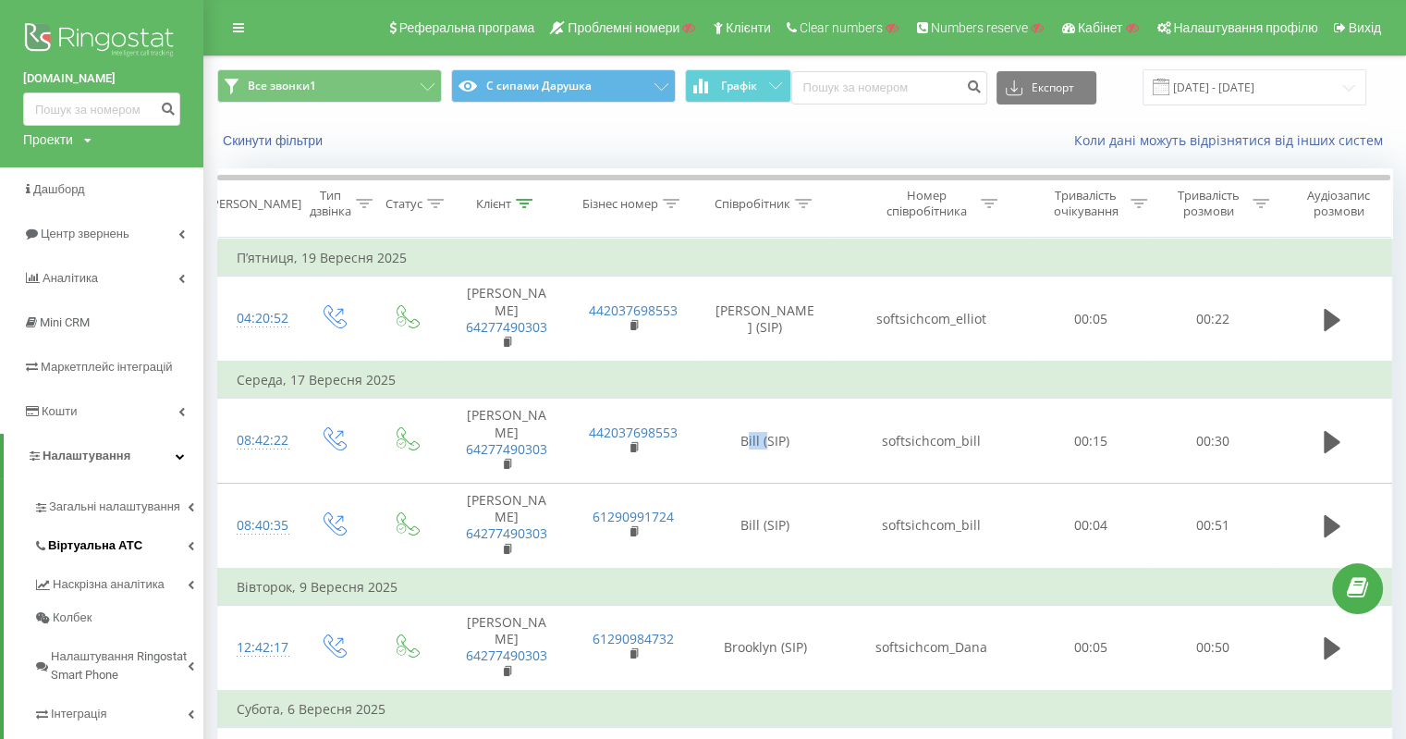
click at [106, 549] on span "Віртуальна АТС" at bounding box center [95, 545] width 94 height 18
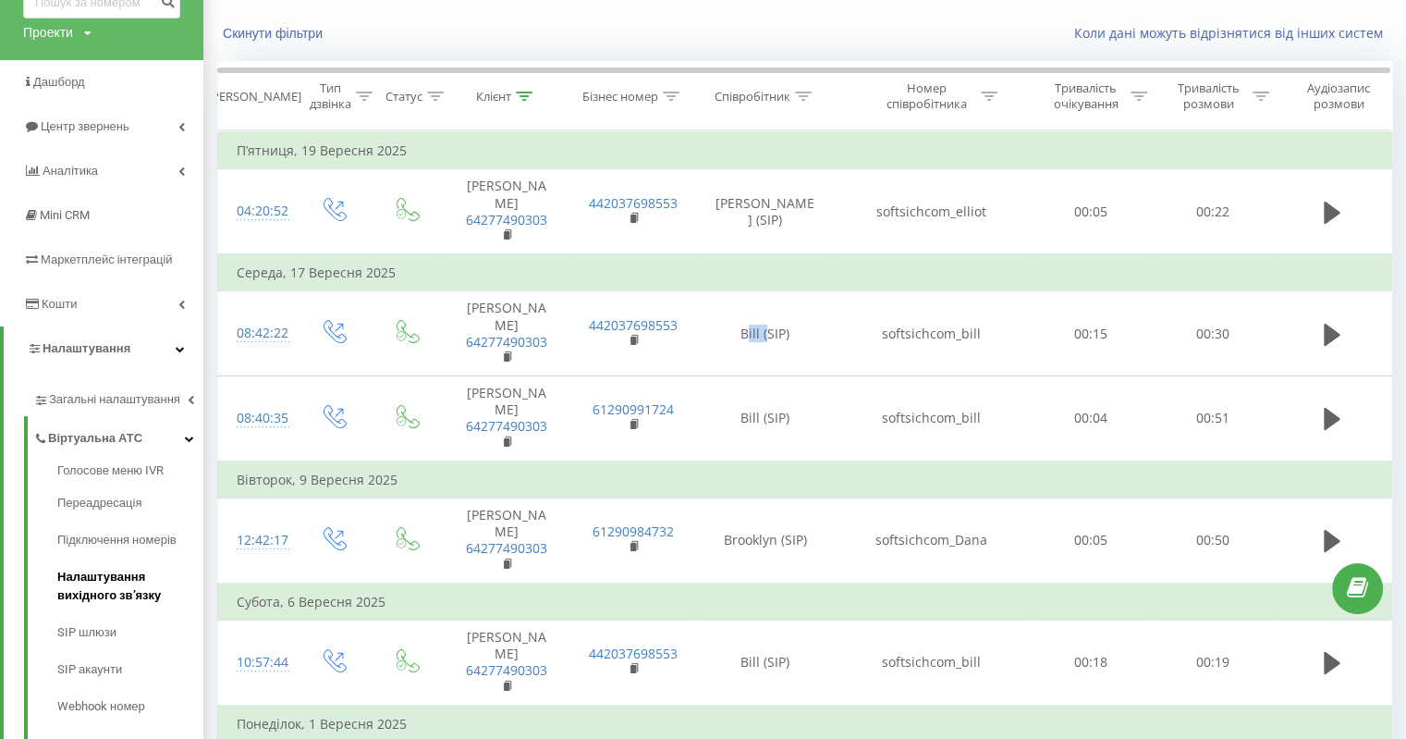
scroll to position [185, 0]
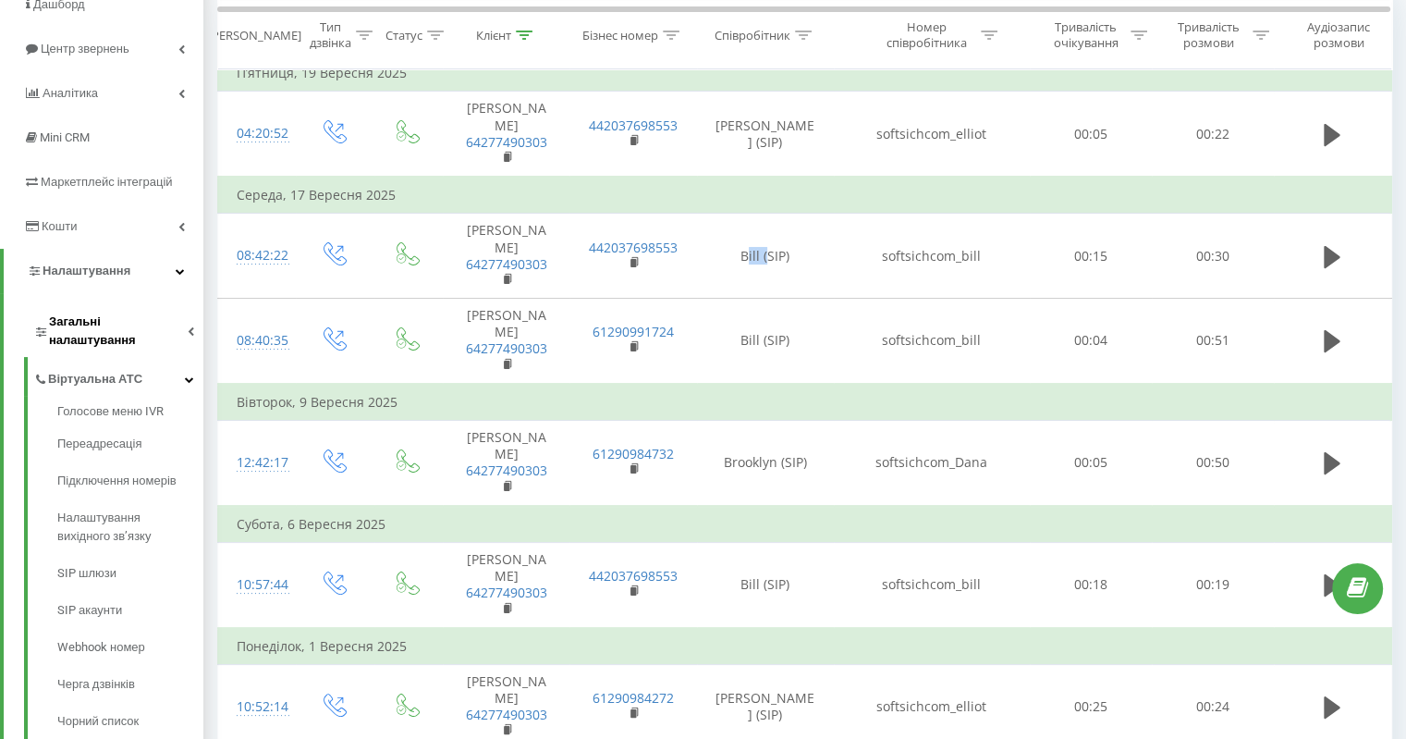
click at [106, 331] on span "Загальні налаштування" at bounding box center [118, 330] width 139 height 37
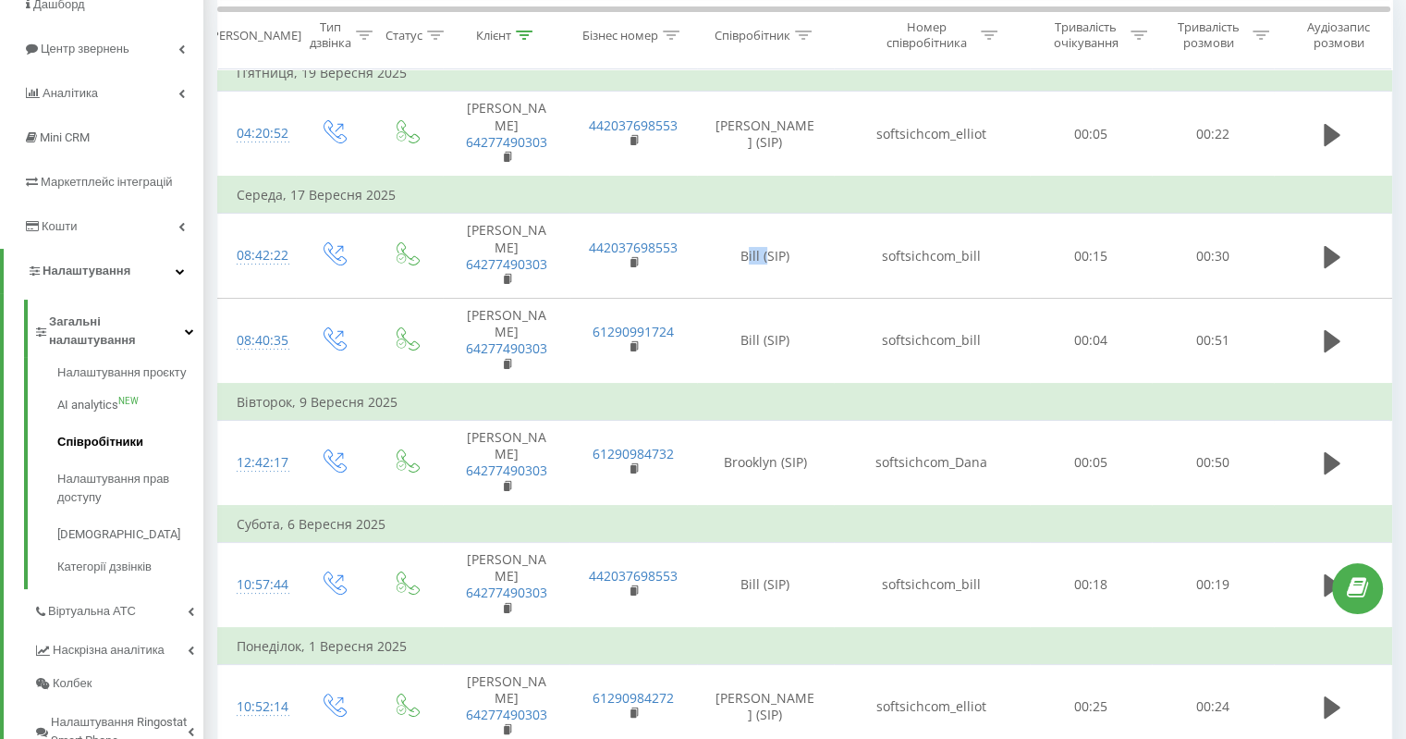
click at [104, 433] on span "Співробітники" at bounding box center [100, 442] width 86 height 18
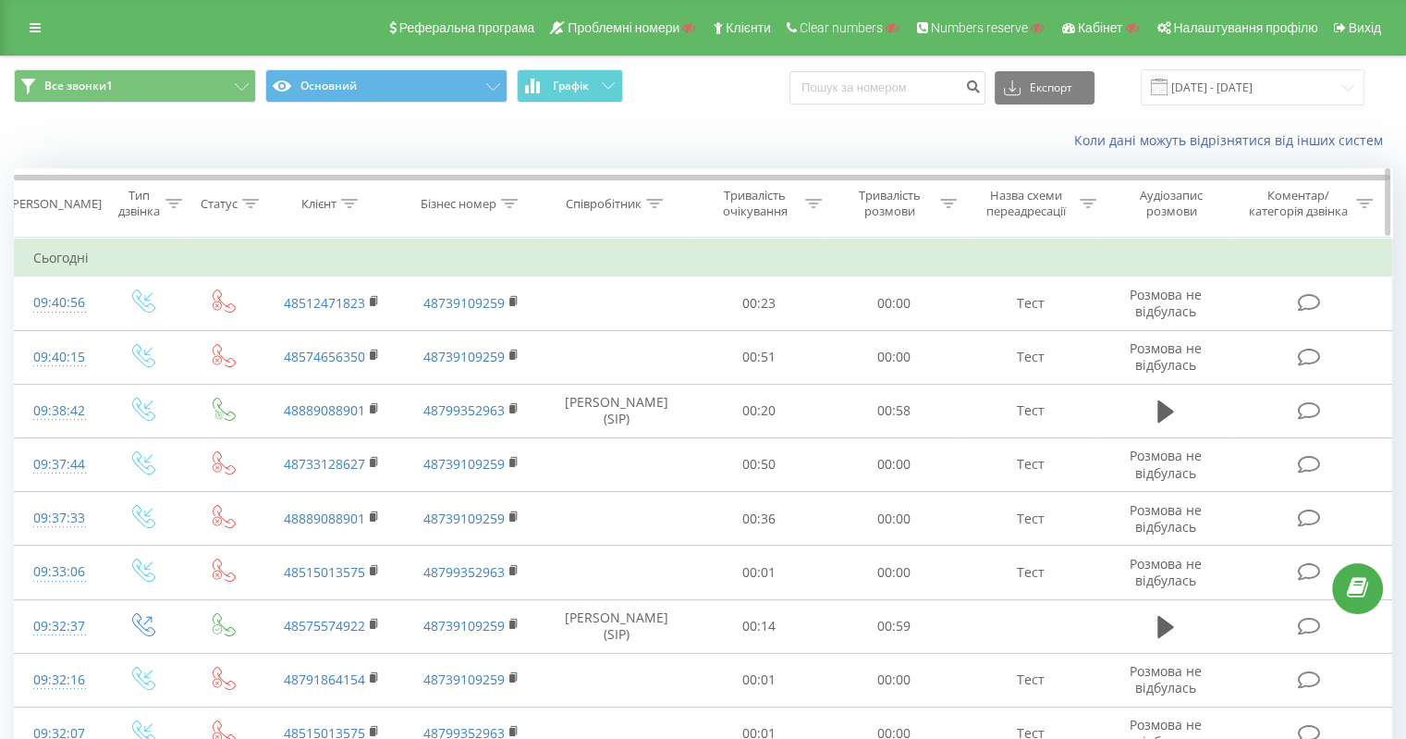
click at [348, 202] on icon at bounding box center [349, 203] width 17 height 9
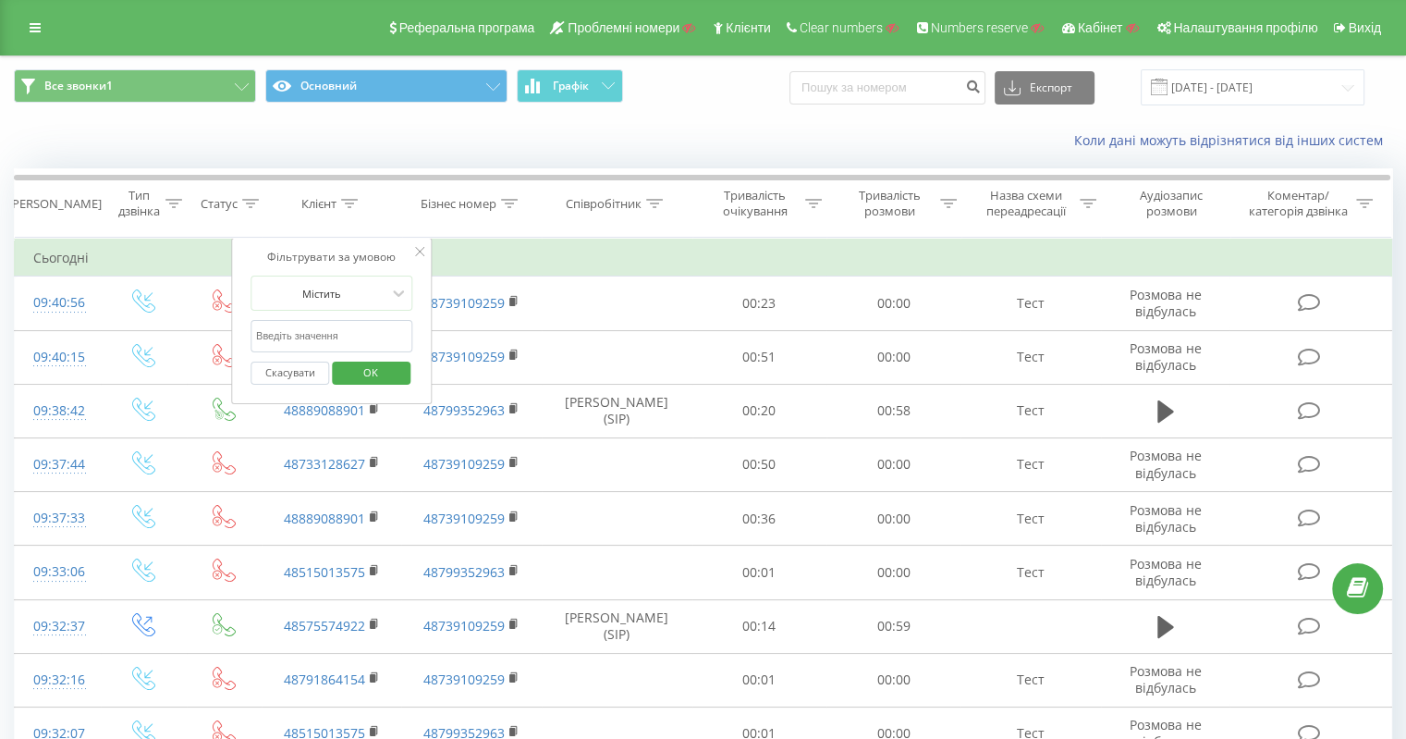
click at [322, 332] on input "text" at bounding box center [332, 336] width 163 height 32
paste input "48735896087"
type input "48735896087"
drag, startPoint x: 366, startPoint y: 361, endPoint x: 382, endPoint y: 371, distance: 18.2
click at [367, 361] on span "OK" at bounding box center [371, 372] width 52 height 29
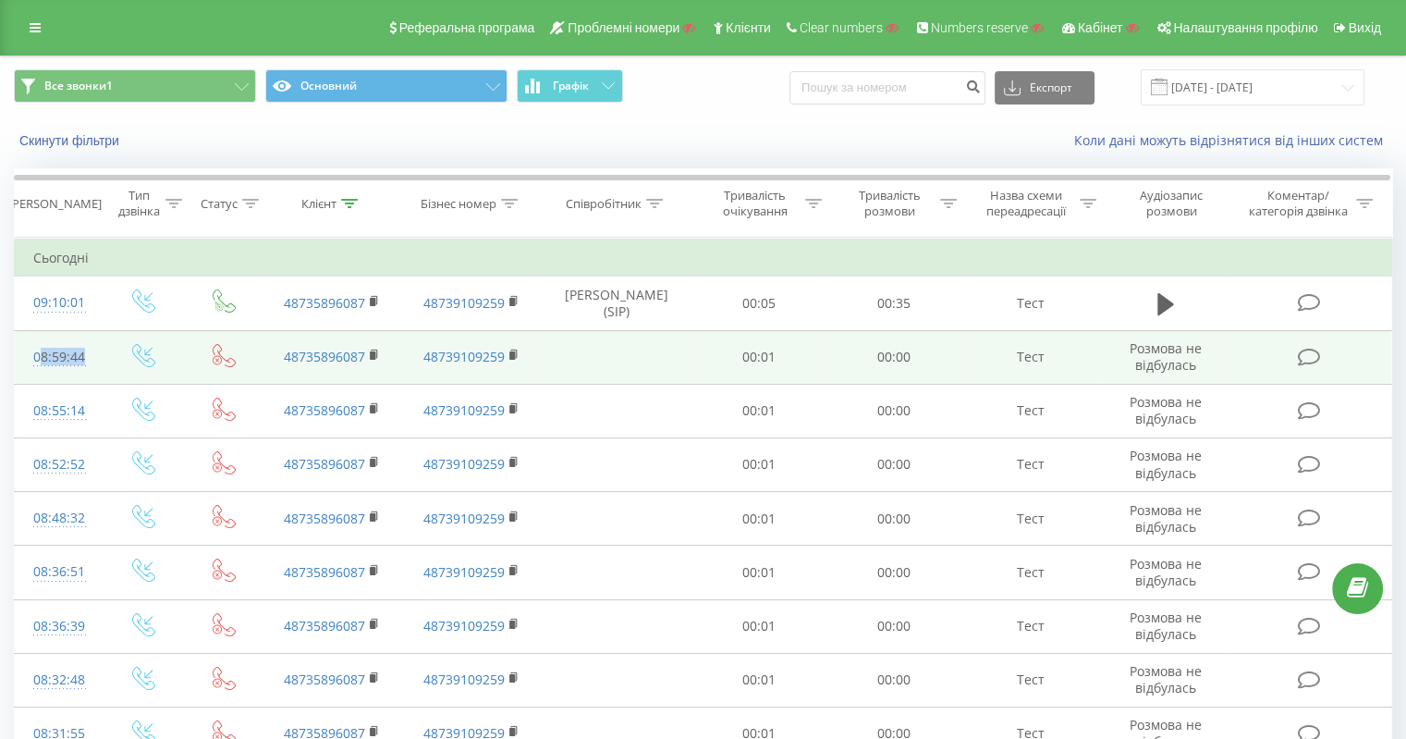
drag, startPoint x: 22, startPoint y: 360, endPoint x: 133, endPoint y: 361, distance: 110.9
click at [132, 361] on tr "08:59:44 48735896087 48739109259 00:01 00:00 Тест Розмова не відбулась" at bounding box center [704, 357] width 1378 height 54
copy tr "08:59:44"
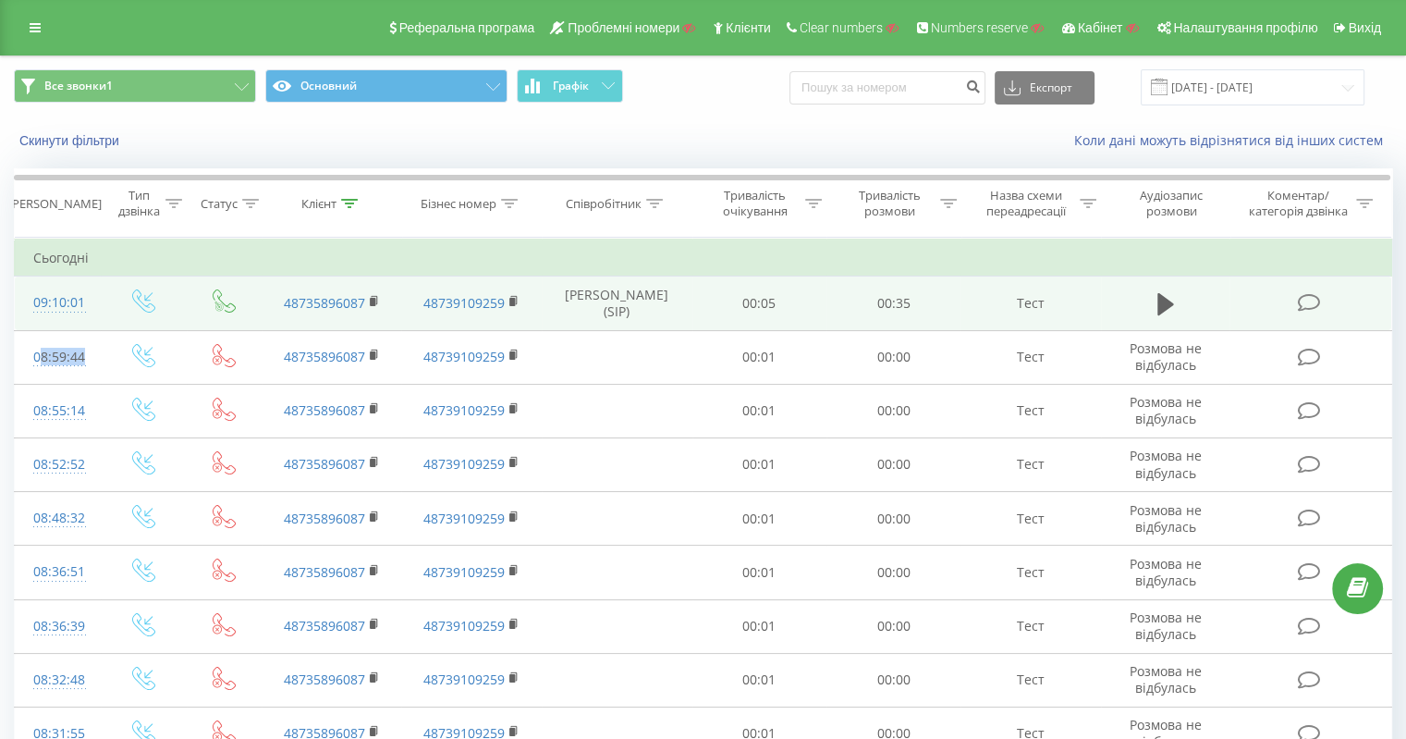
drag, startPoint x: 22, startPoint y: 306, endPoint x: 98, endPoint y: 310, distance: 75.9
click at [98, 310] on td "09:10:01" at bounding box center [58, 303] width 86 height 54
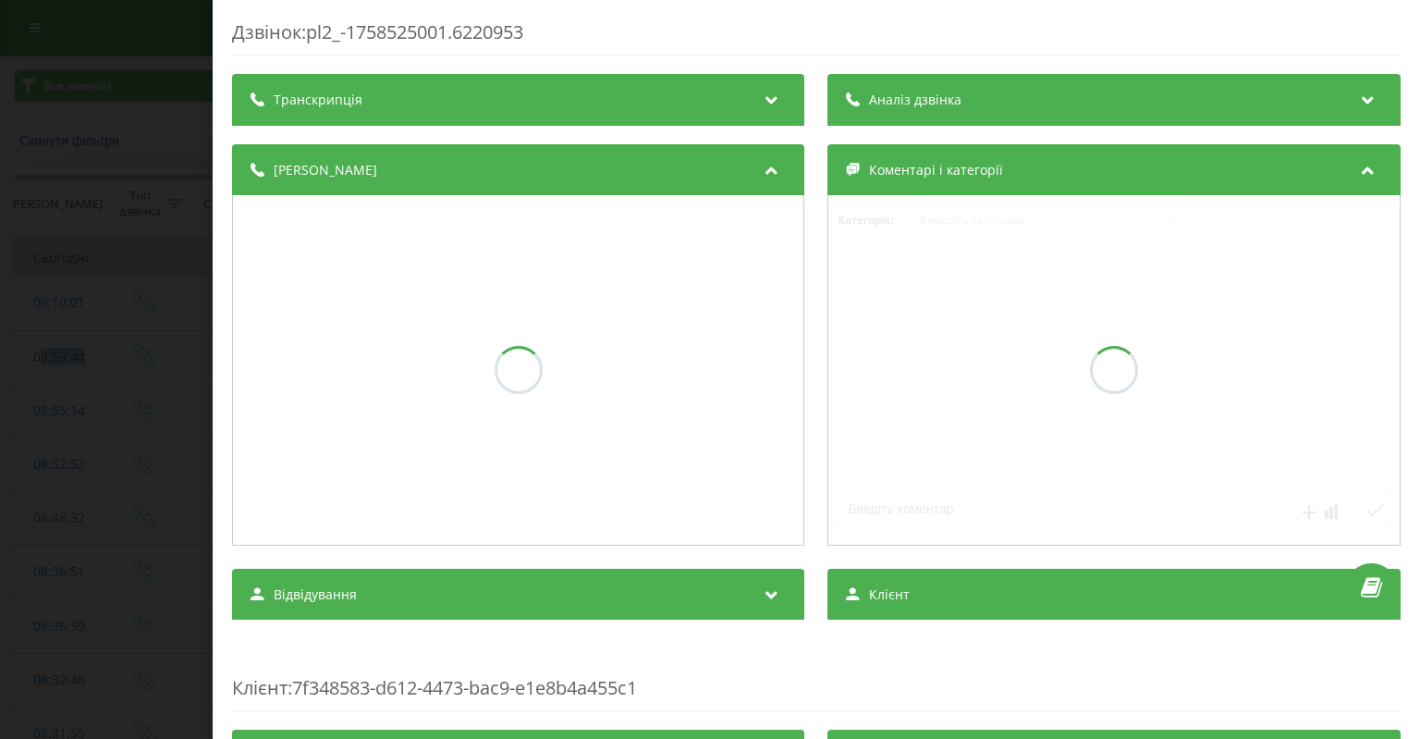
click at [110, 410] on div "Дзвінок : pl2_-1758525001.6220953 Транскрипція Аналіз дзвінка Деталі дзвінка Ко…" at bounding box center [710, 369] width 1420 height 739
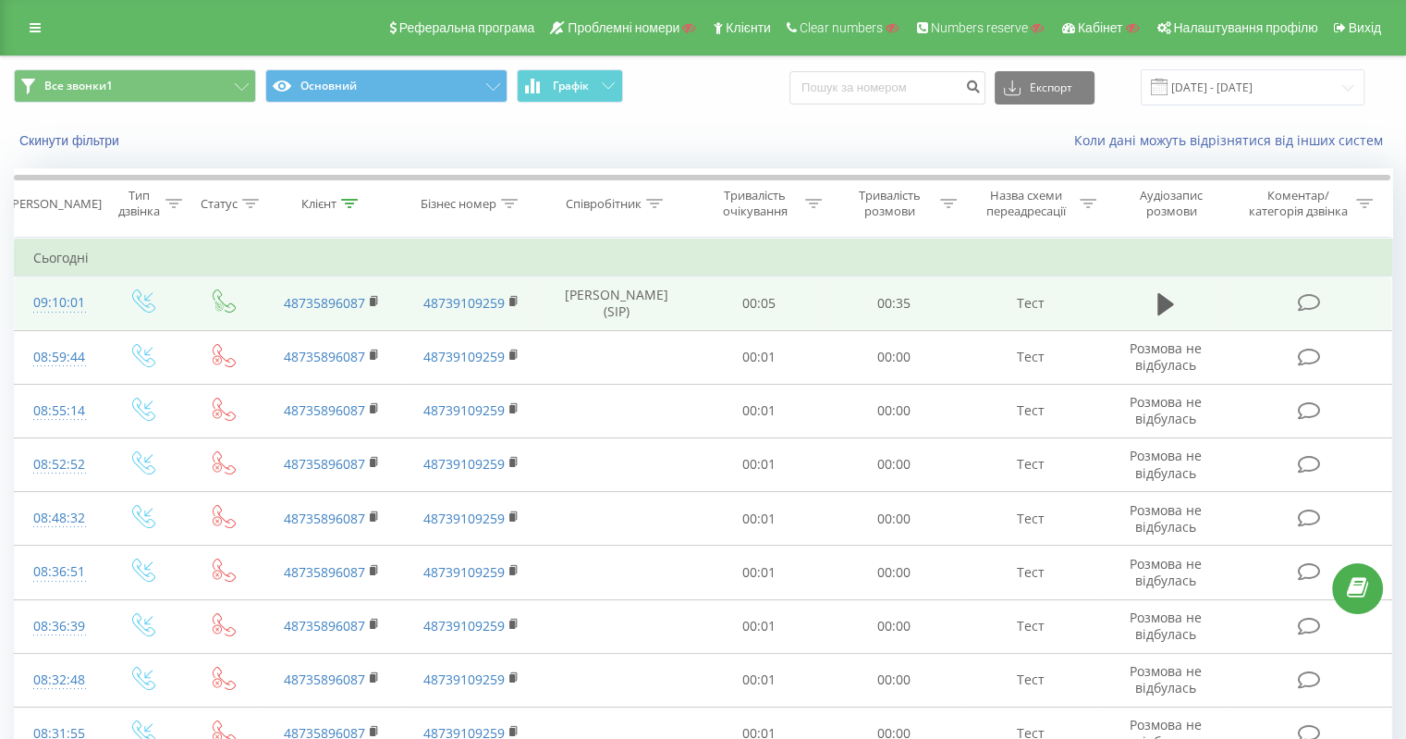
click at [15, 311] on td "09:10:01" at bounding box center [58, 303] width 86 height 54
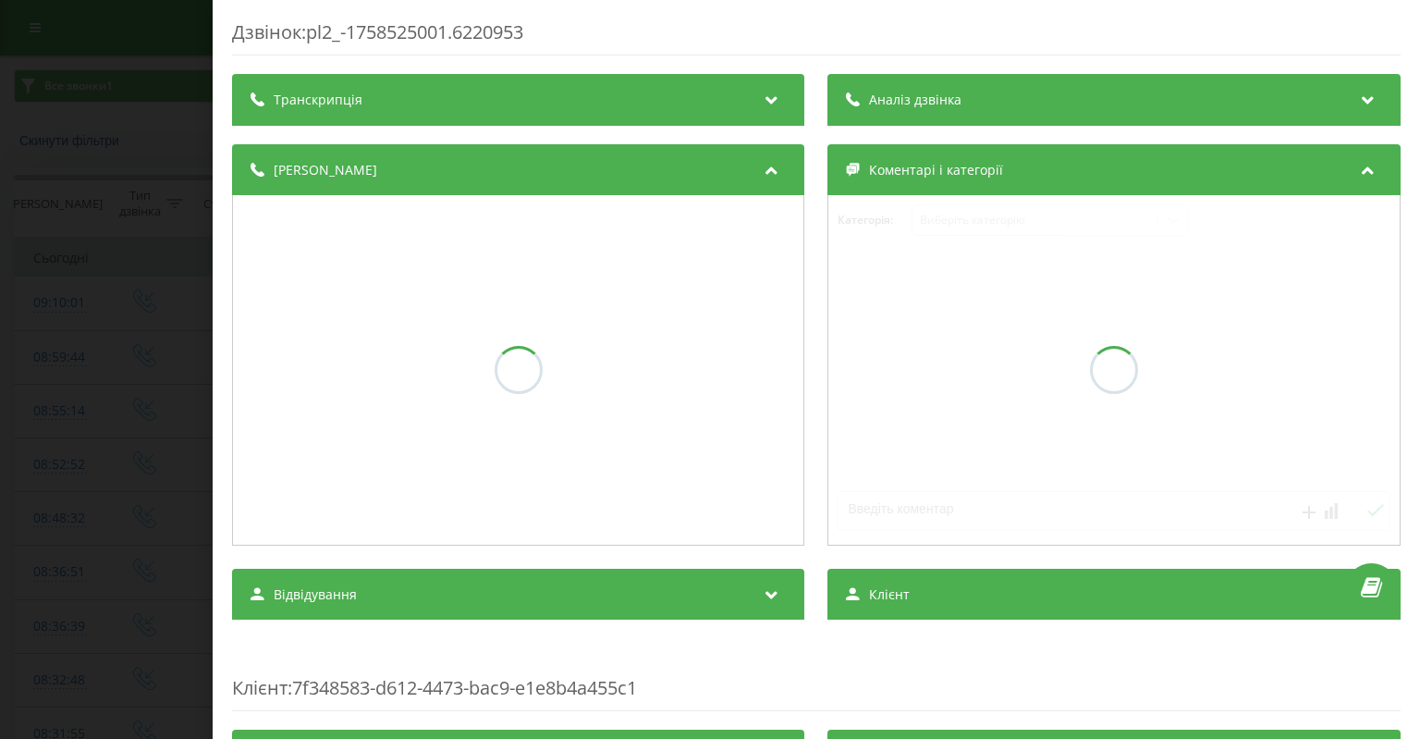
click at [32, 409] on div "Дзвінок : pl2_-1758525001.6220953 Транскрипція Аналіз дзвінка Деталі дзвінка Ко…" at bounding box center [710, 369] width 1420 height 739
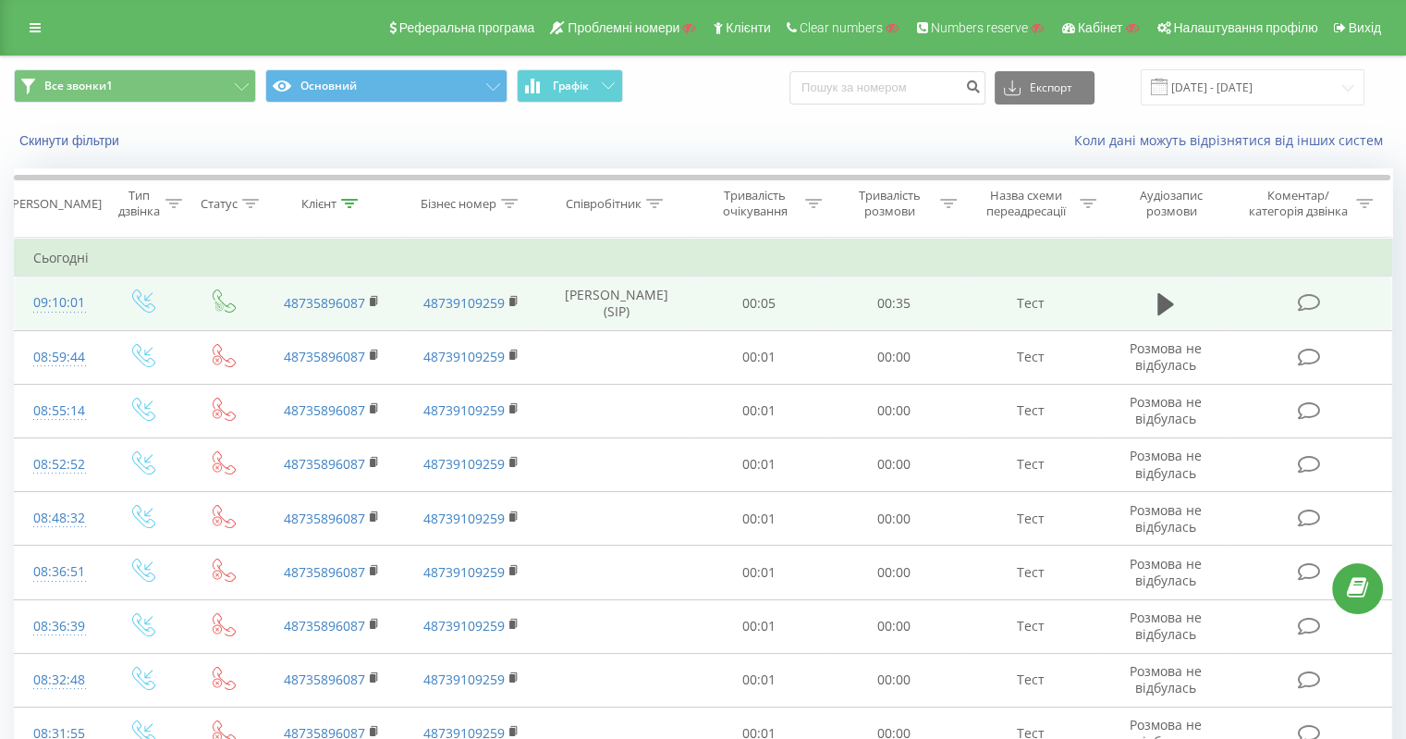
drag, startPoint x: 0, startPoint y: 299, endPoint x: 89, endPoint y: 304, distance: 88.9
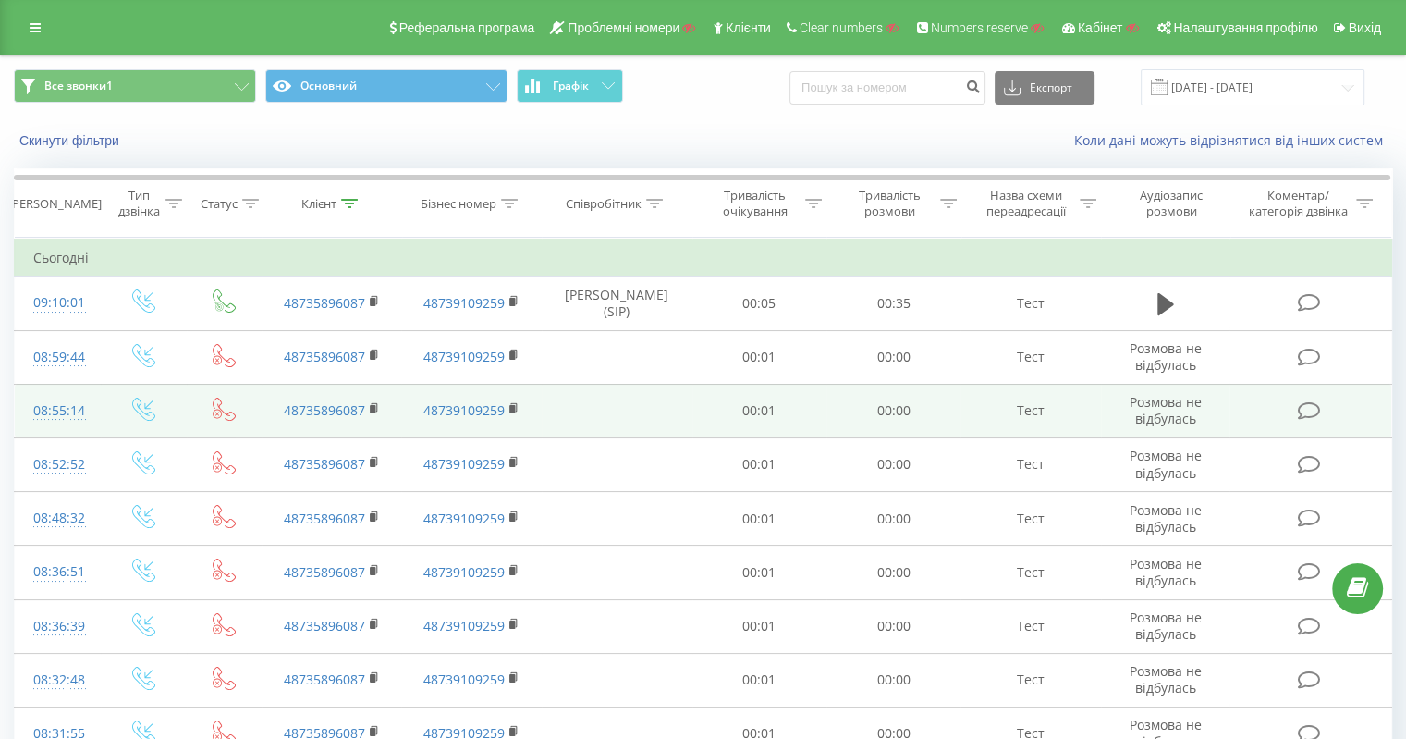
copy table "Фільтрувати за умовою Дорівнює Введіть значення Скасувати OK Фільтрувати за умо…"
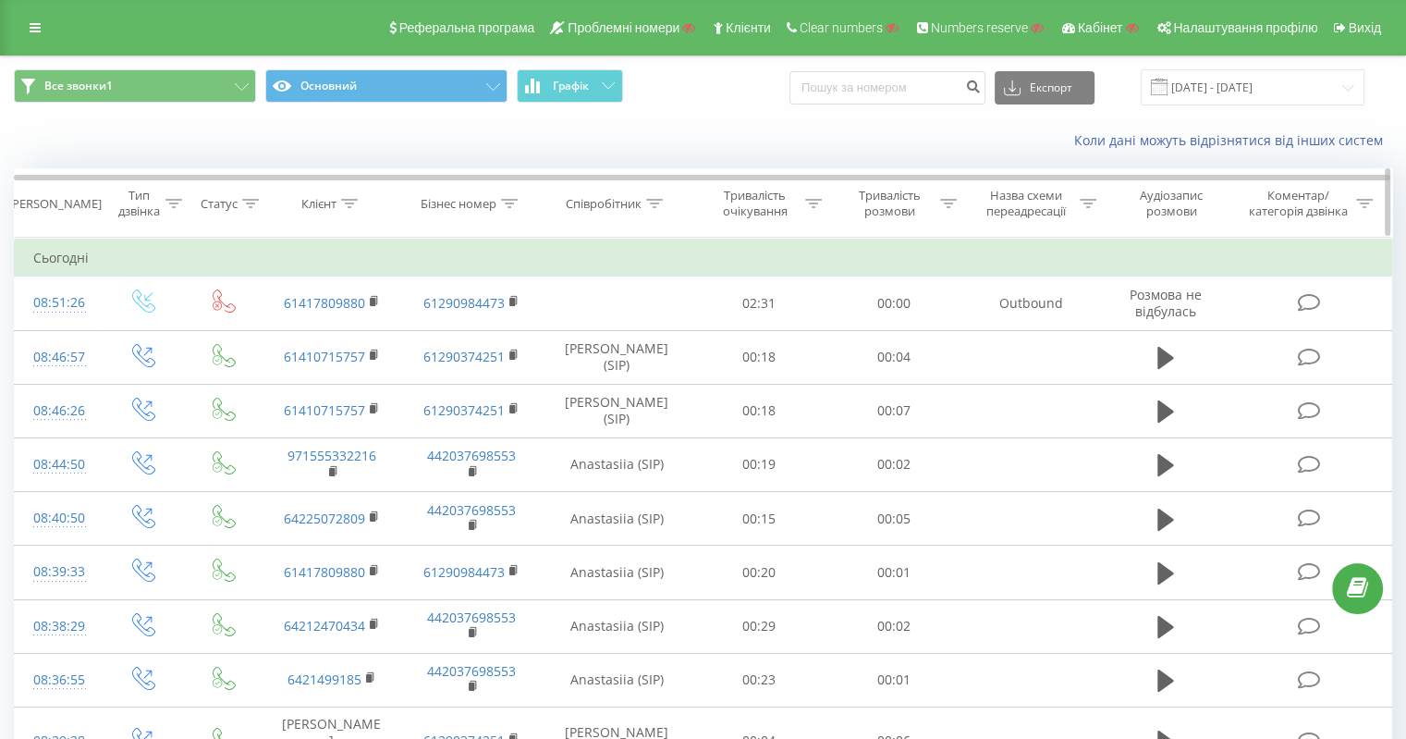
click at [355, 202] on icon at bounding box center [349, 203] width 17 height 9
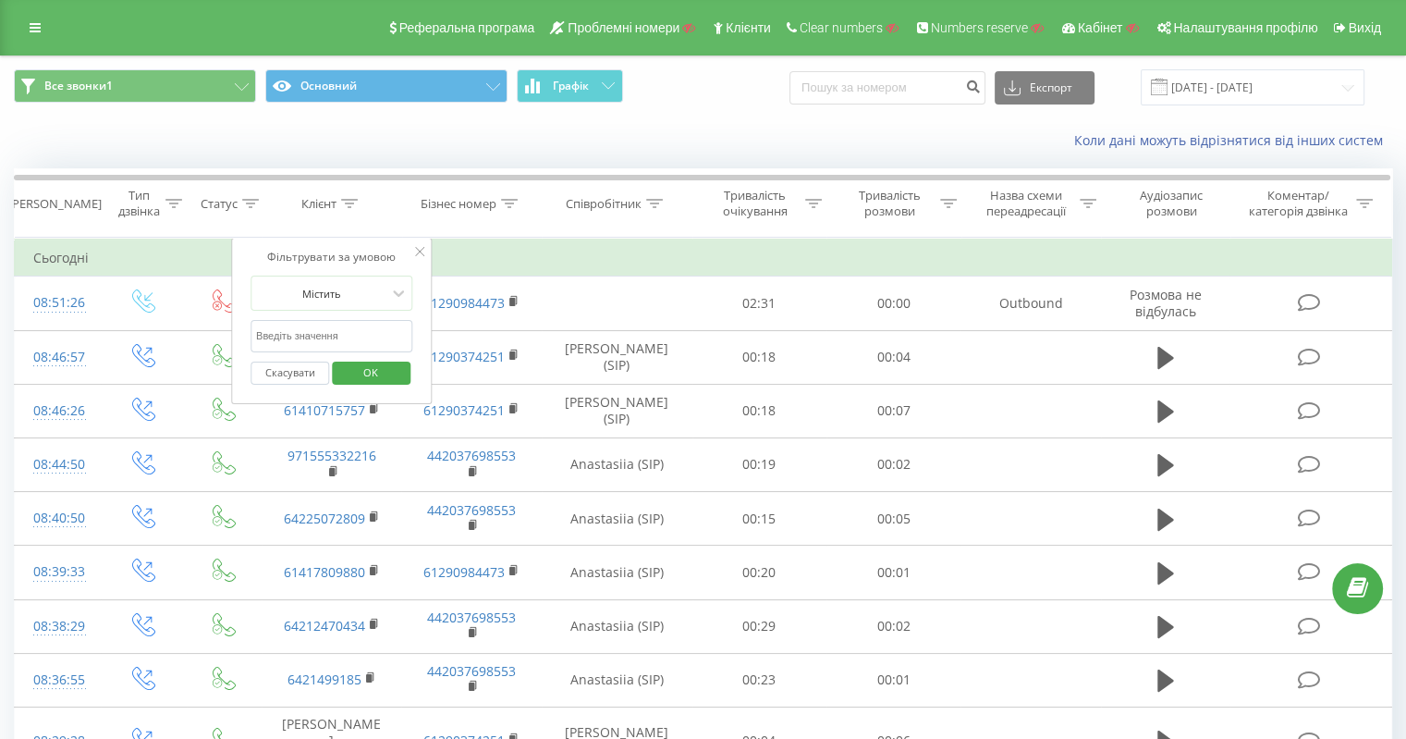
click at [312, 312] on form "Містить Скасувати OK" at bounding box center [332, 335] width 163 height 118
click at [312, 328] on input "text" at bounding box center [332, 336] width 163 height 32
paste input "64277490303"
type input "64277490303"
click at [362, 362] on span "OK" at bounding box center [371, 372] width 52 height 29
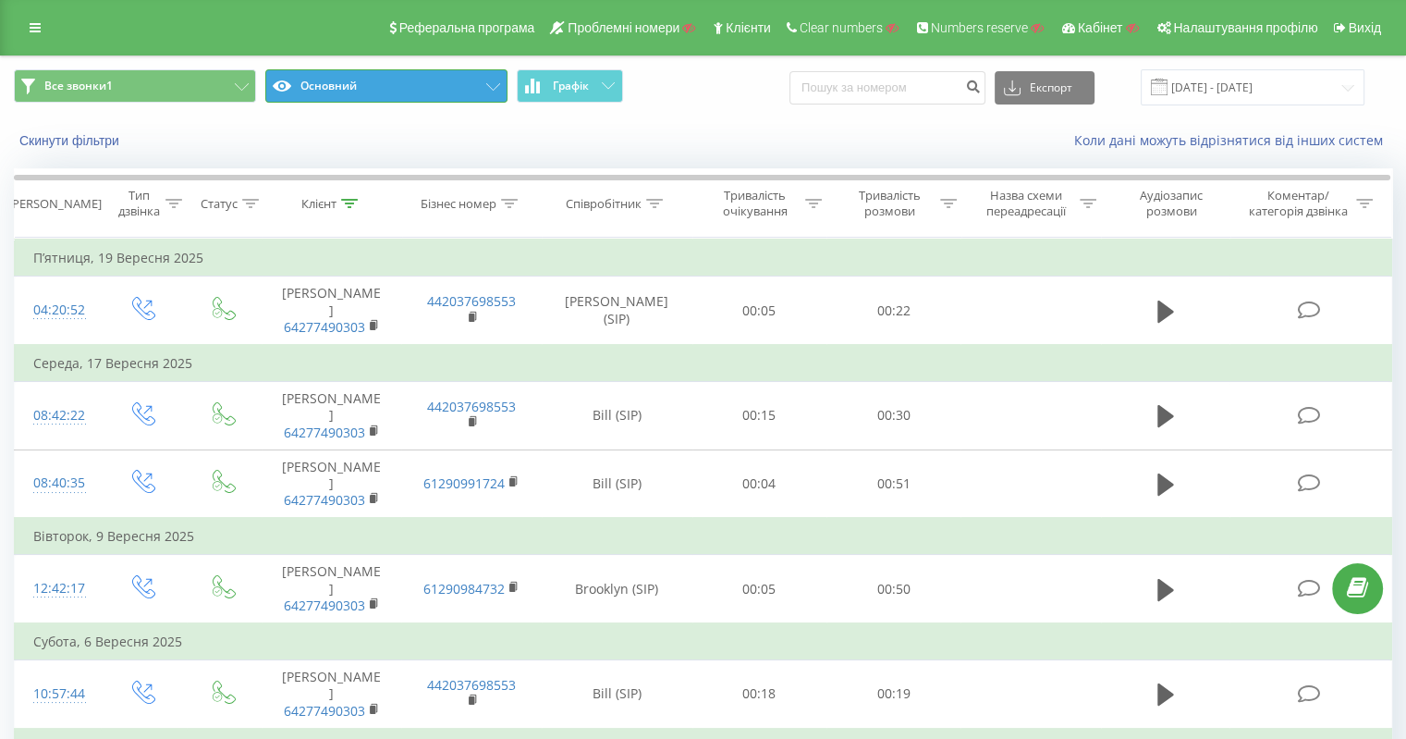
click at [433, 69] on button "Основний" at bounding box center [386, 85] width 242 height 33
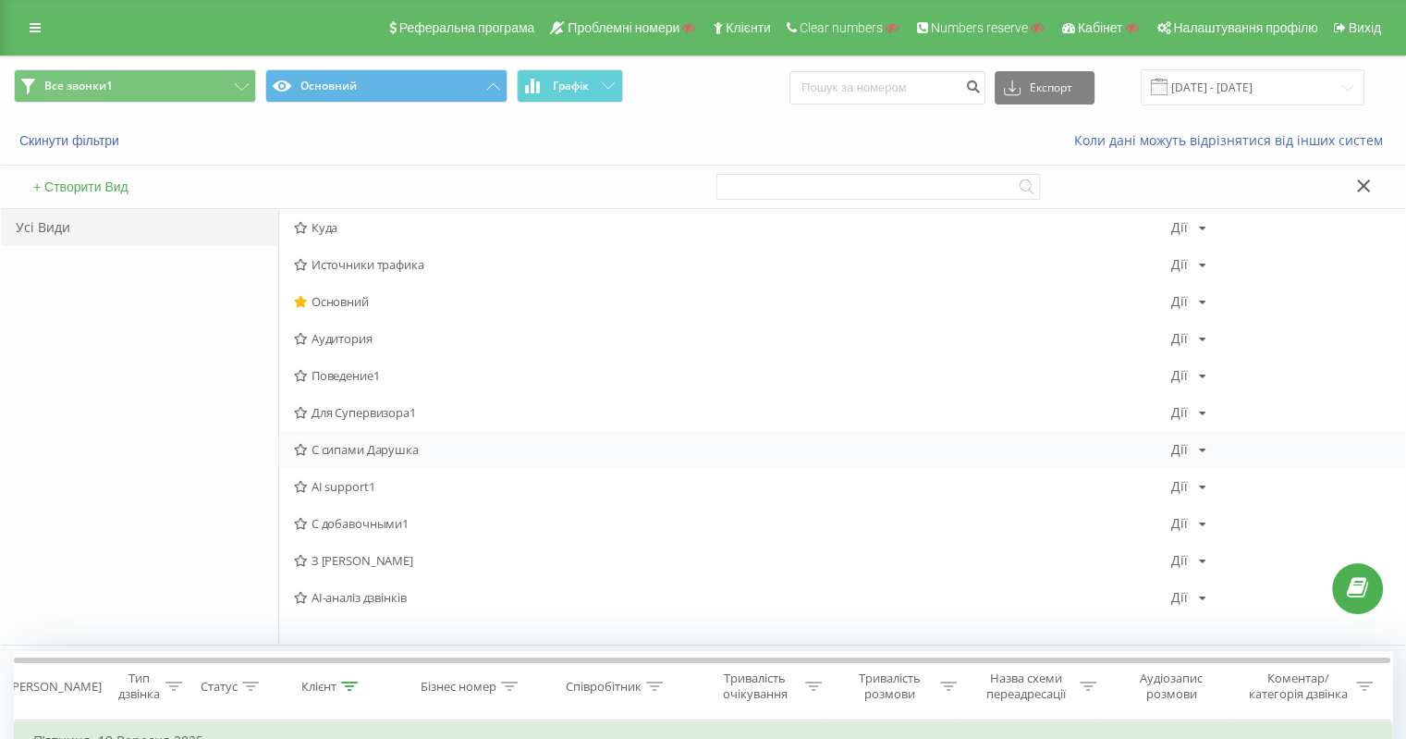
click at [393, 450] on span "С сипами Дарушка" at bounding box center [732, 449] width 877 height 13
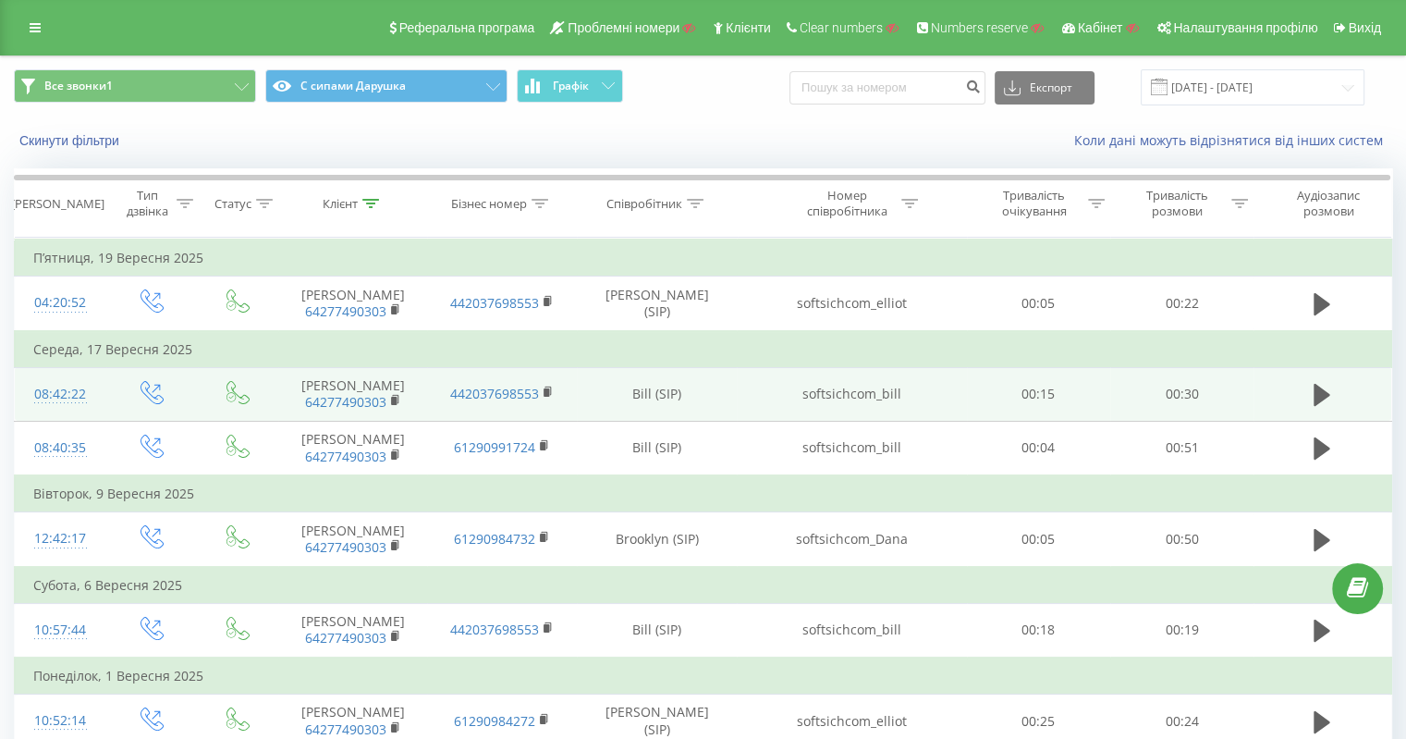
click at [850, 395] on td "softsichcom_bill" at bounding box center [851, 394] width 229 height 54
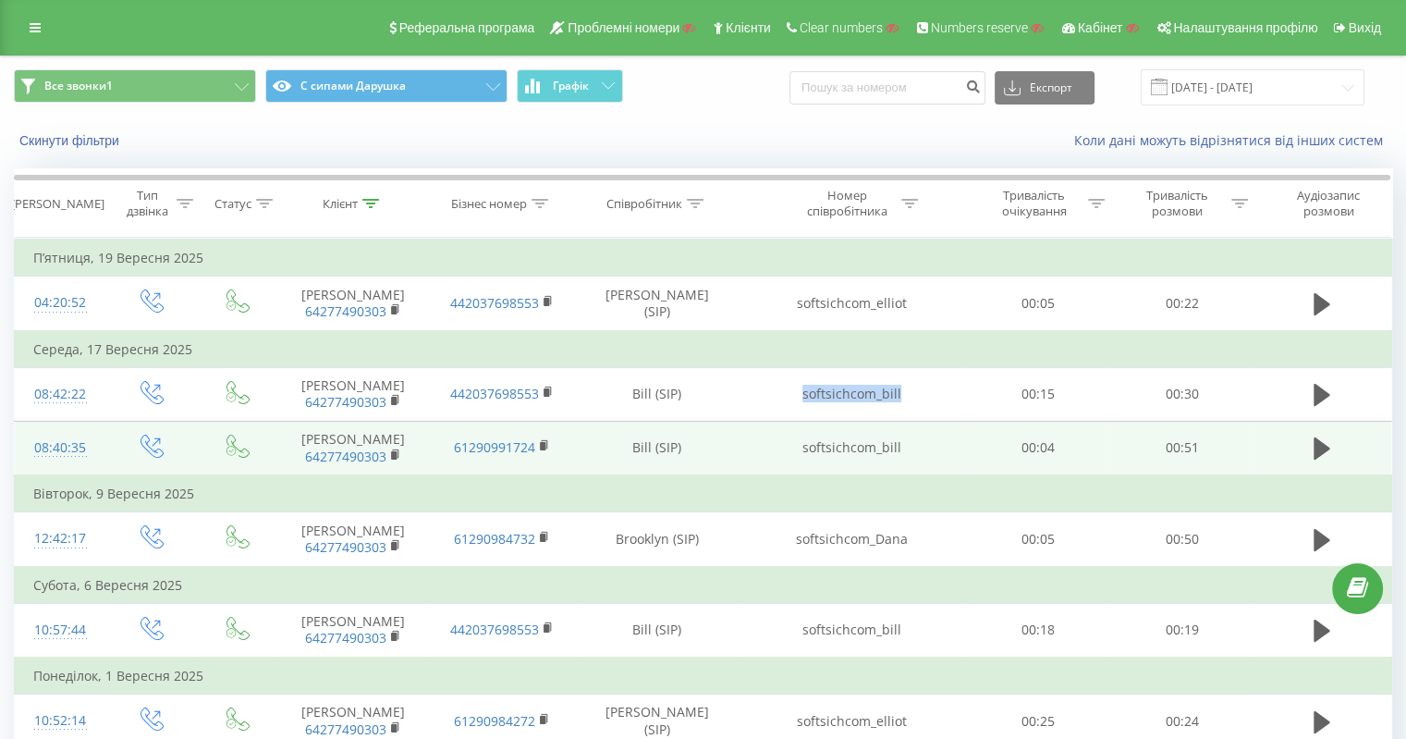
copy td "softsichcom_bill"
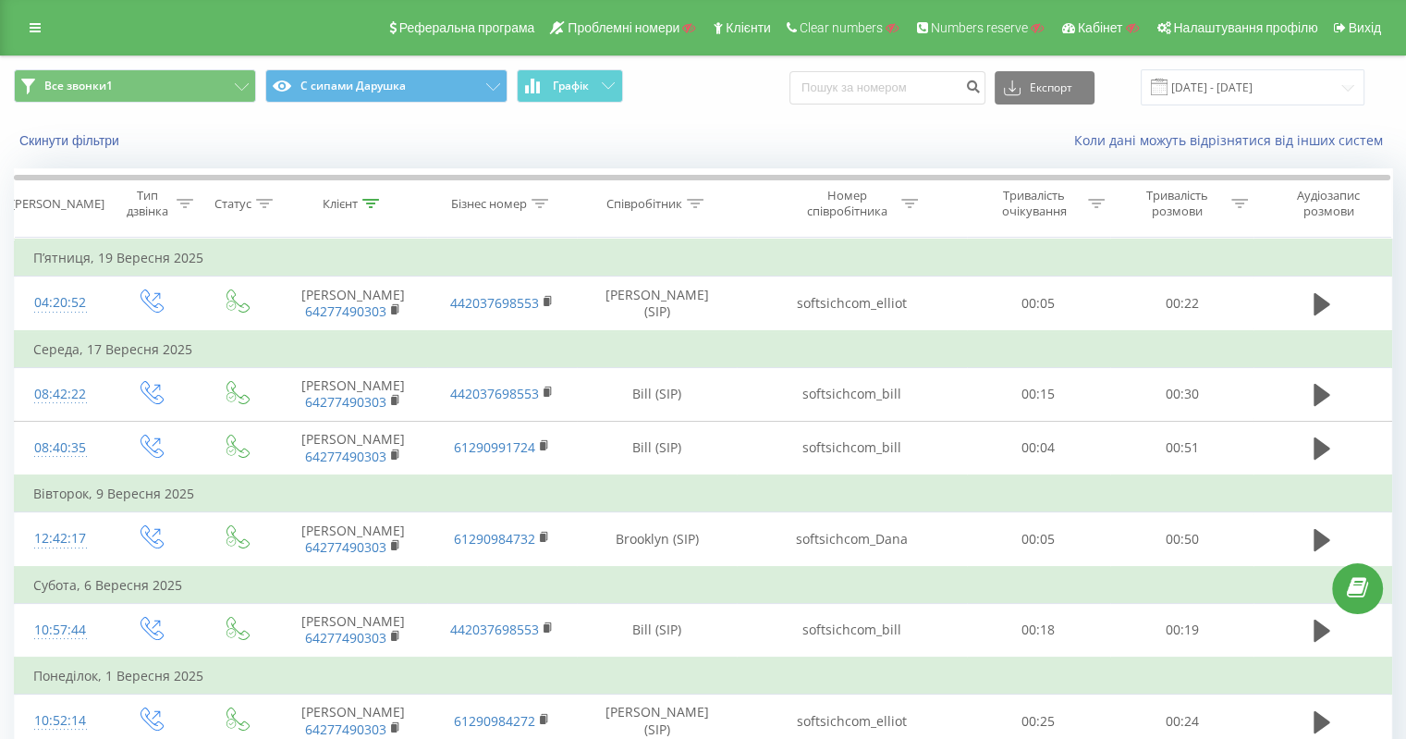
click at [751, 343] on td "Середа, 17 Вересня 2025" at bounding box center [704, 349] width 1378 height 37
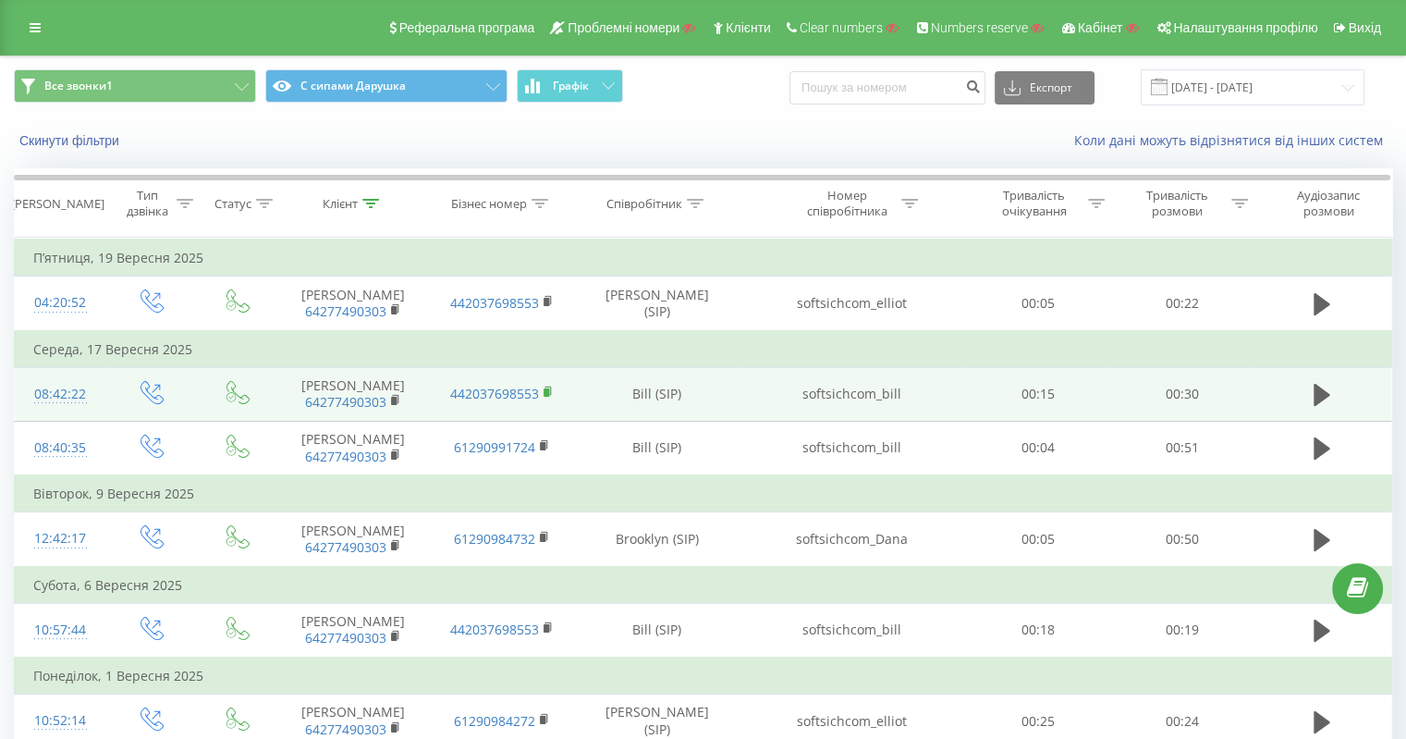
click at [544, 393] on icon at bounding box center [549, 392] width 10 height 13
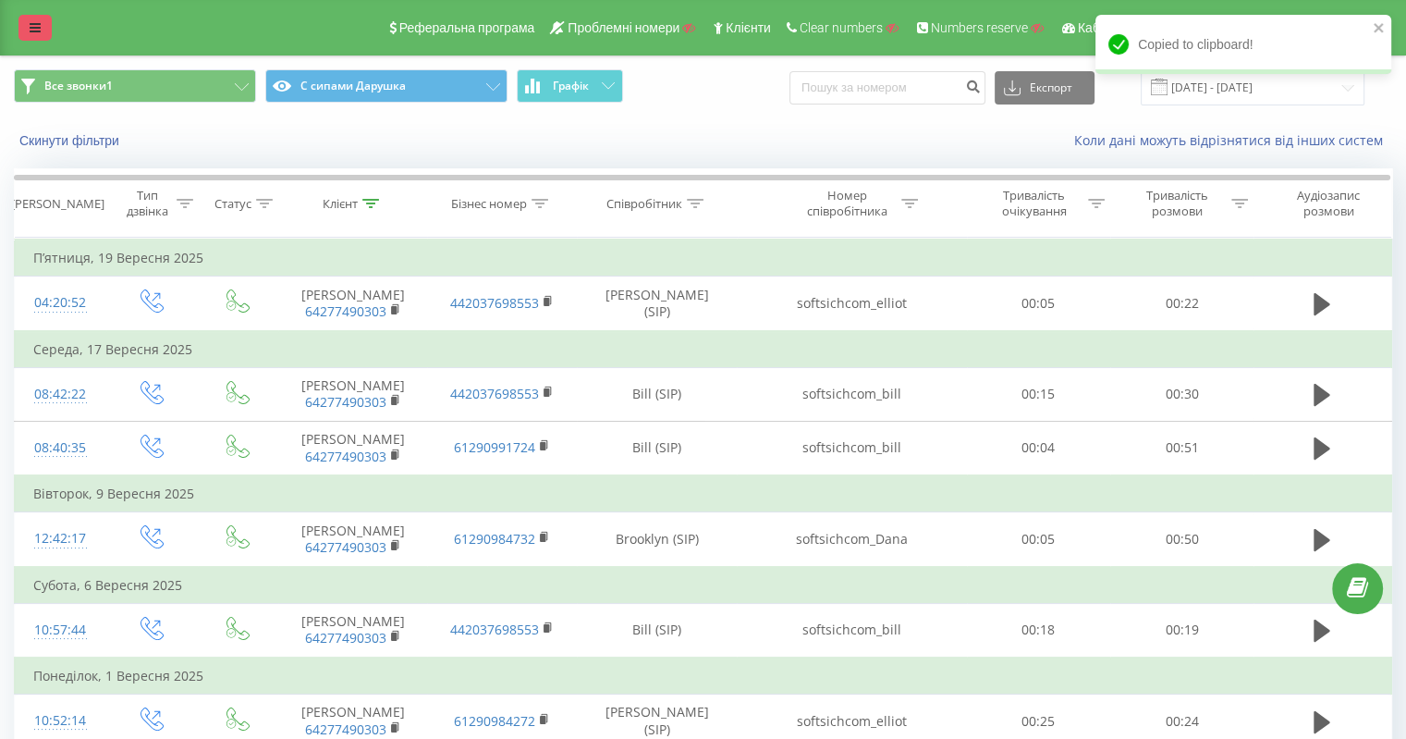
click at [37, 32] on icon at bounding box center [35, 27] width 11 height 13
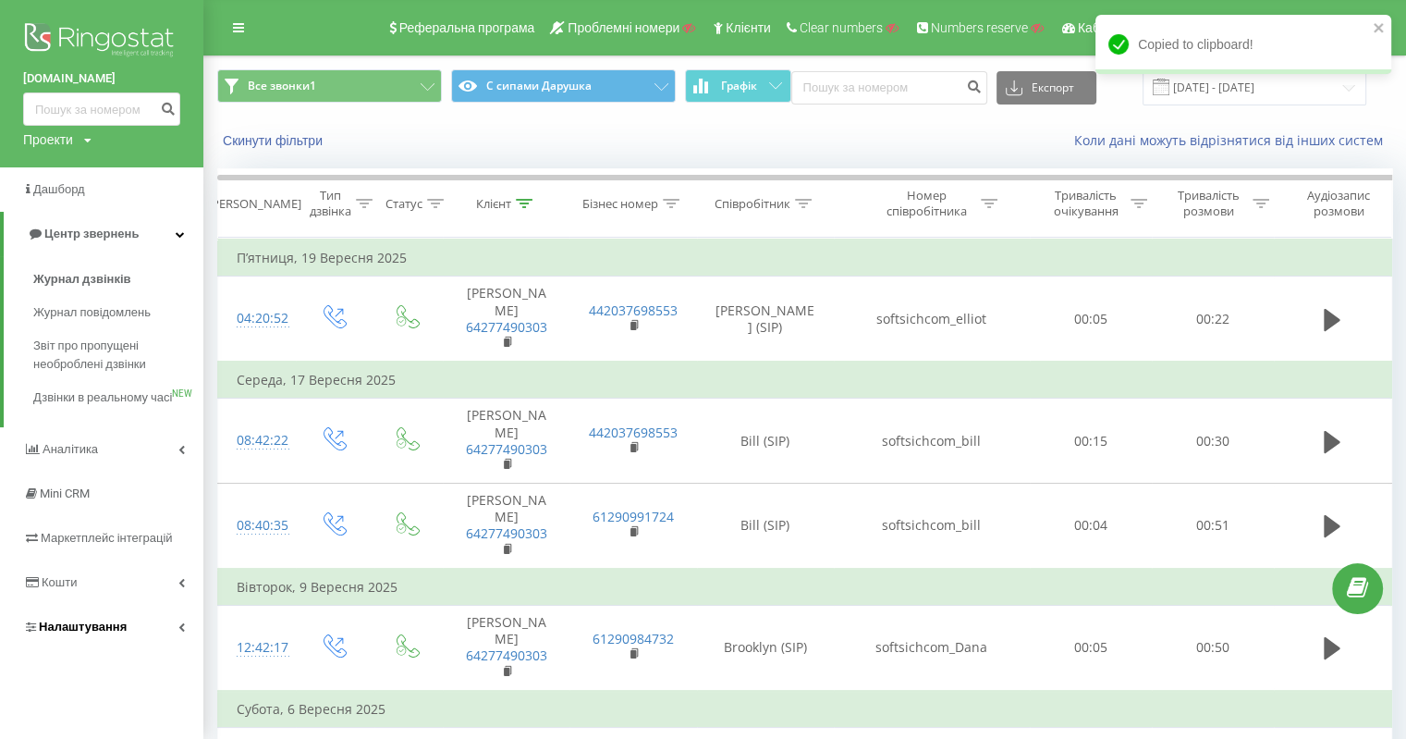
click at [86, 633] on span "Налаштування" at bounding box center [83, 626] width 88 height 14
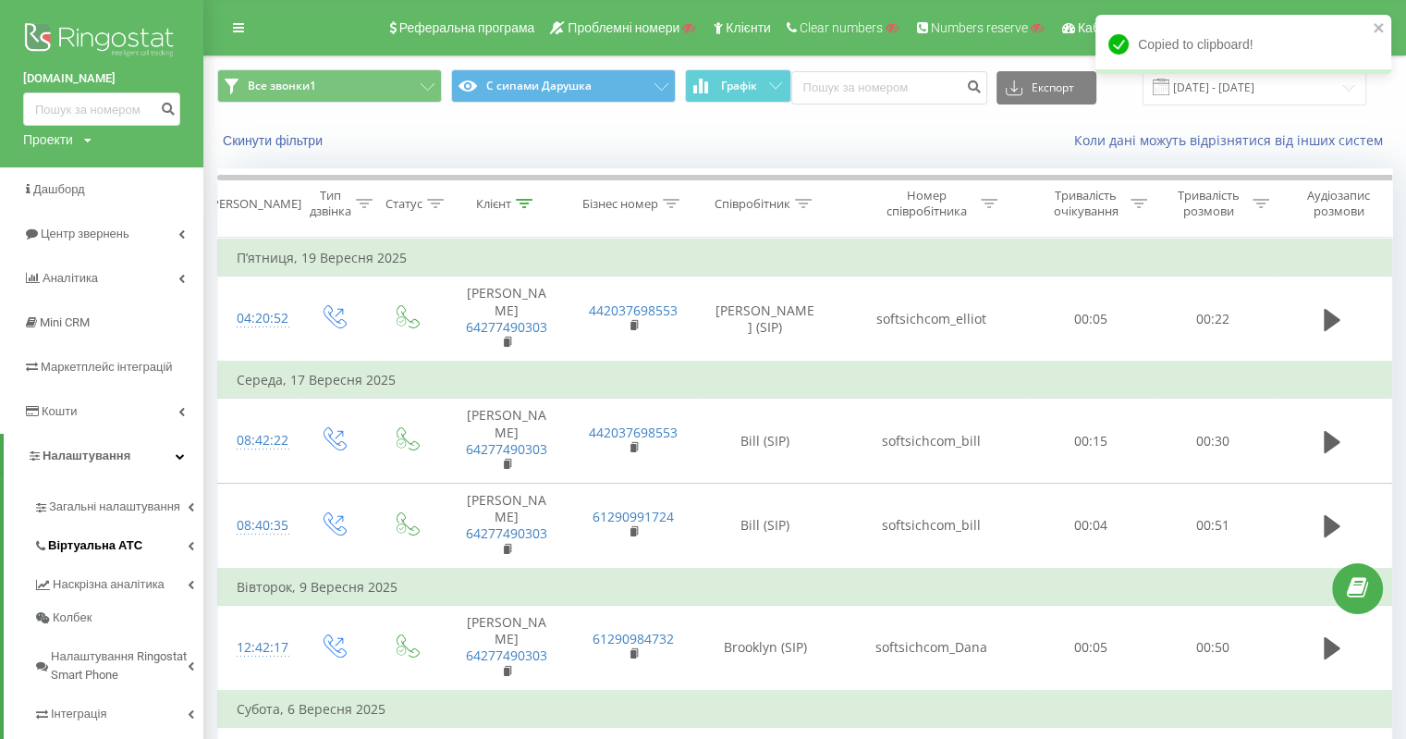
click at [110, 547] on span "Віртуальна АТС" at bounding box center [95, 545] width 94 height 18
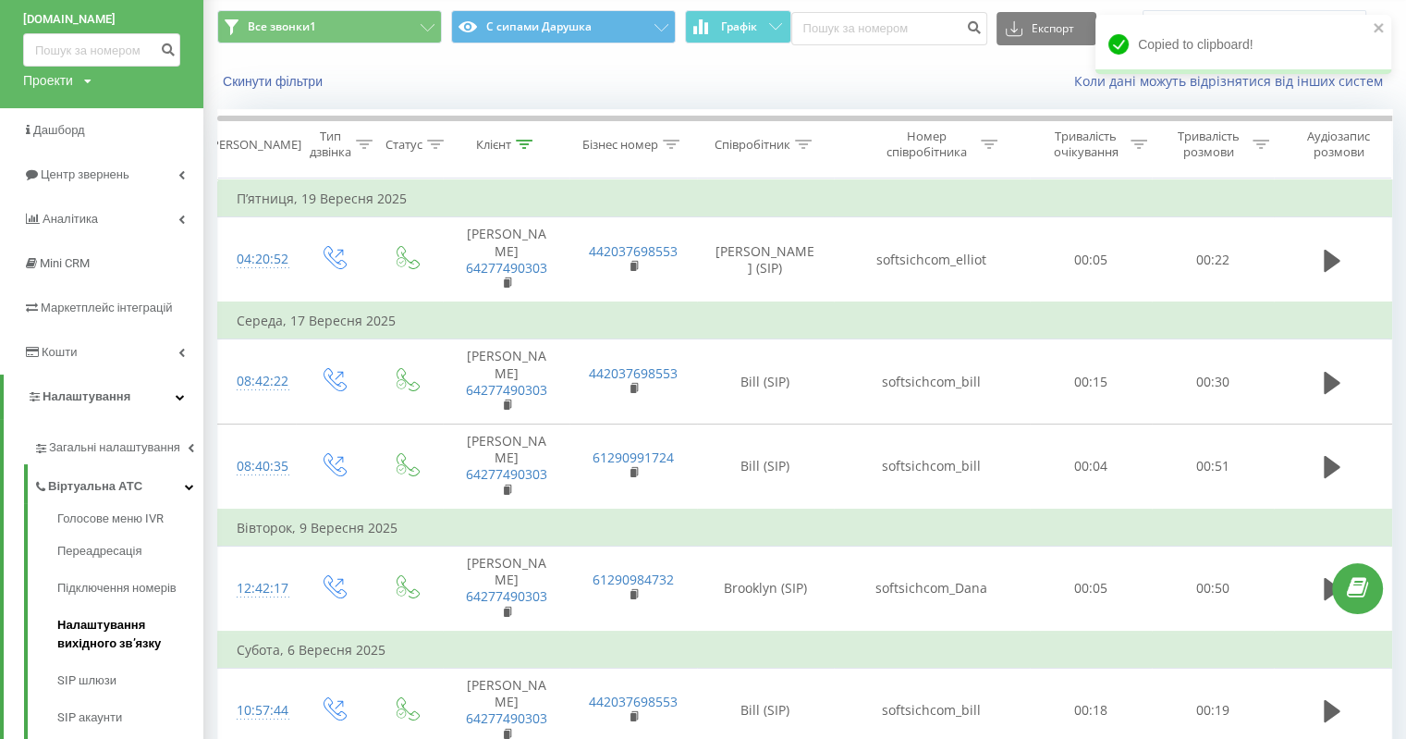
scroll to position [92, 0]
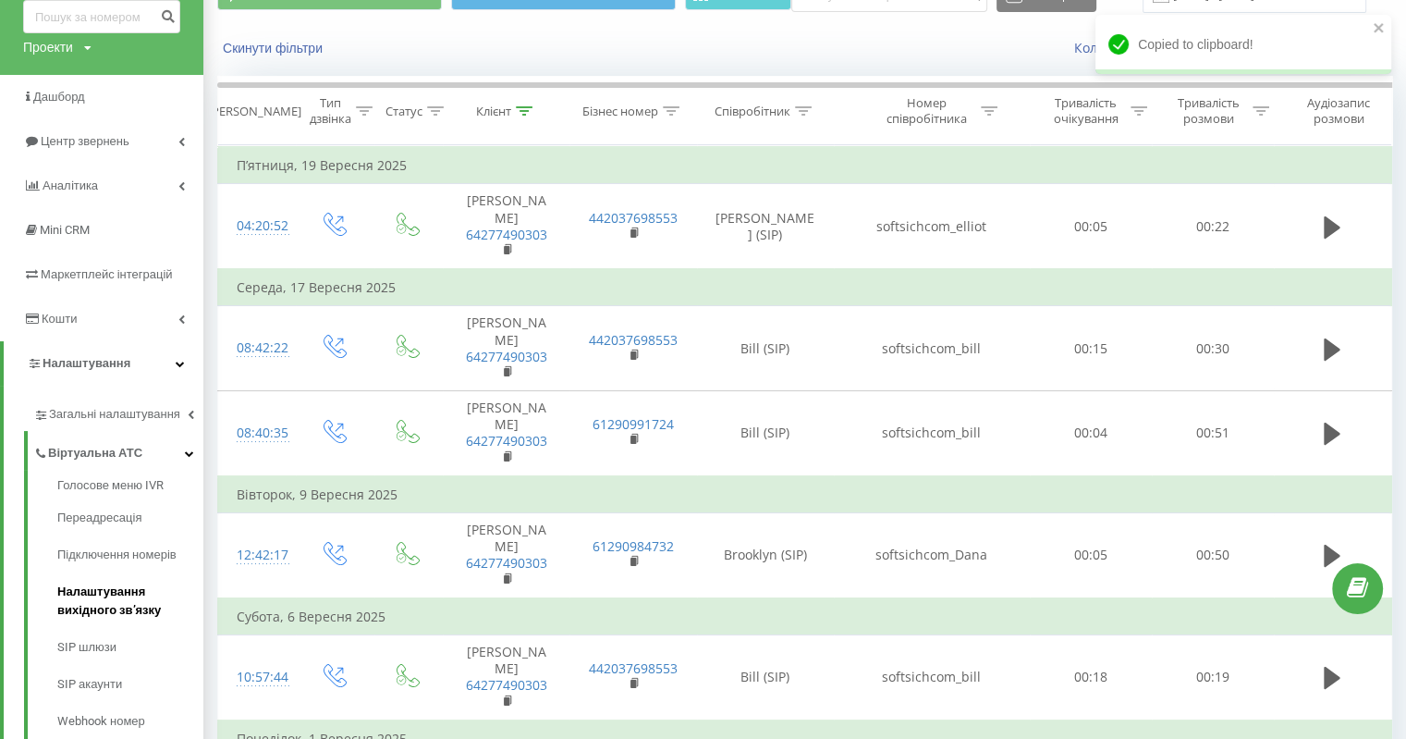
click at [108, 593] on span "Налаштування вихідного зв’язку" at bounding box center [125, 600] width 137 height 37
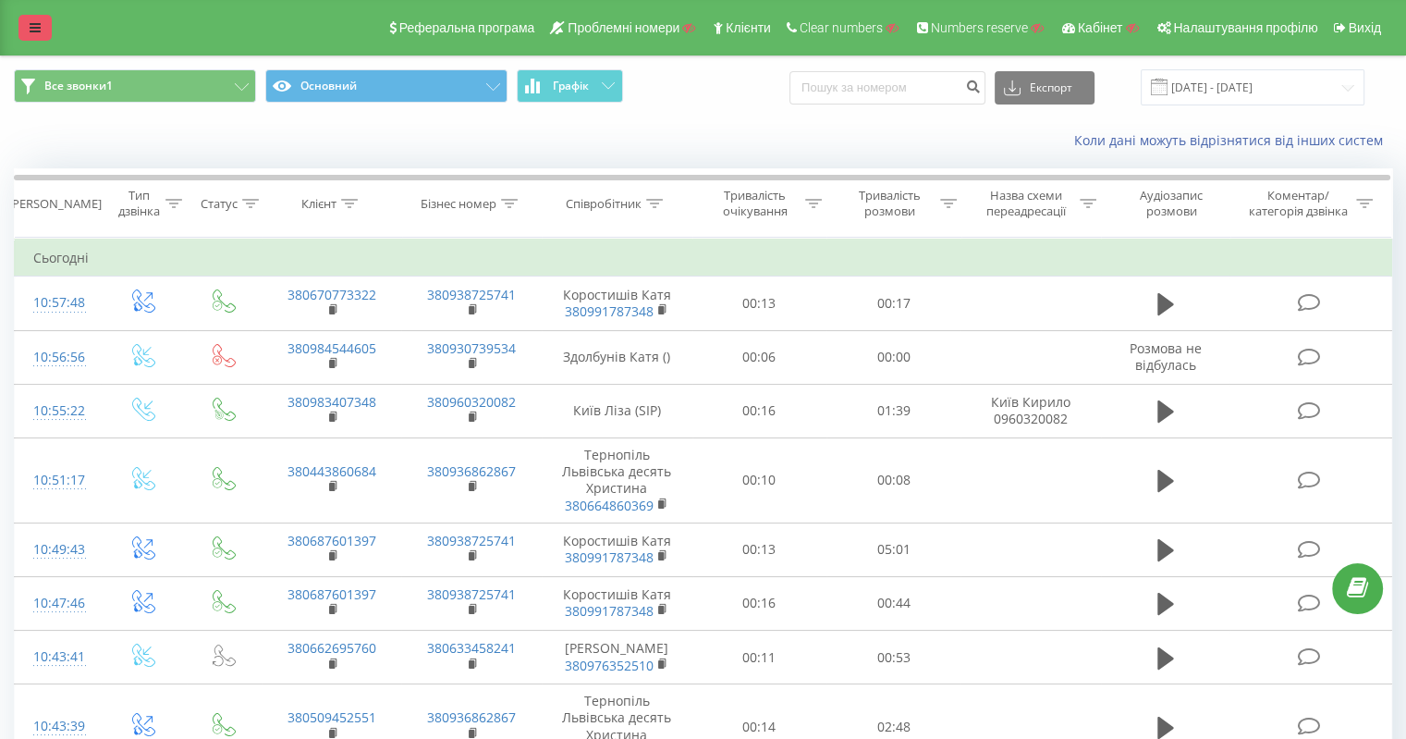
click at [25, 30] on link at bounding box center [34, 28] width 33 height 26
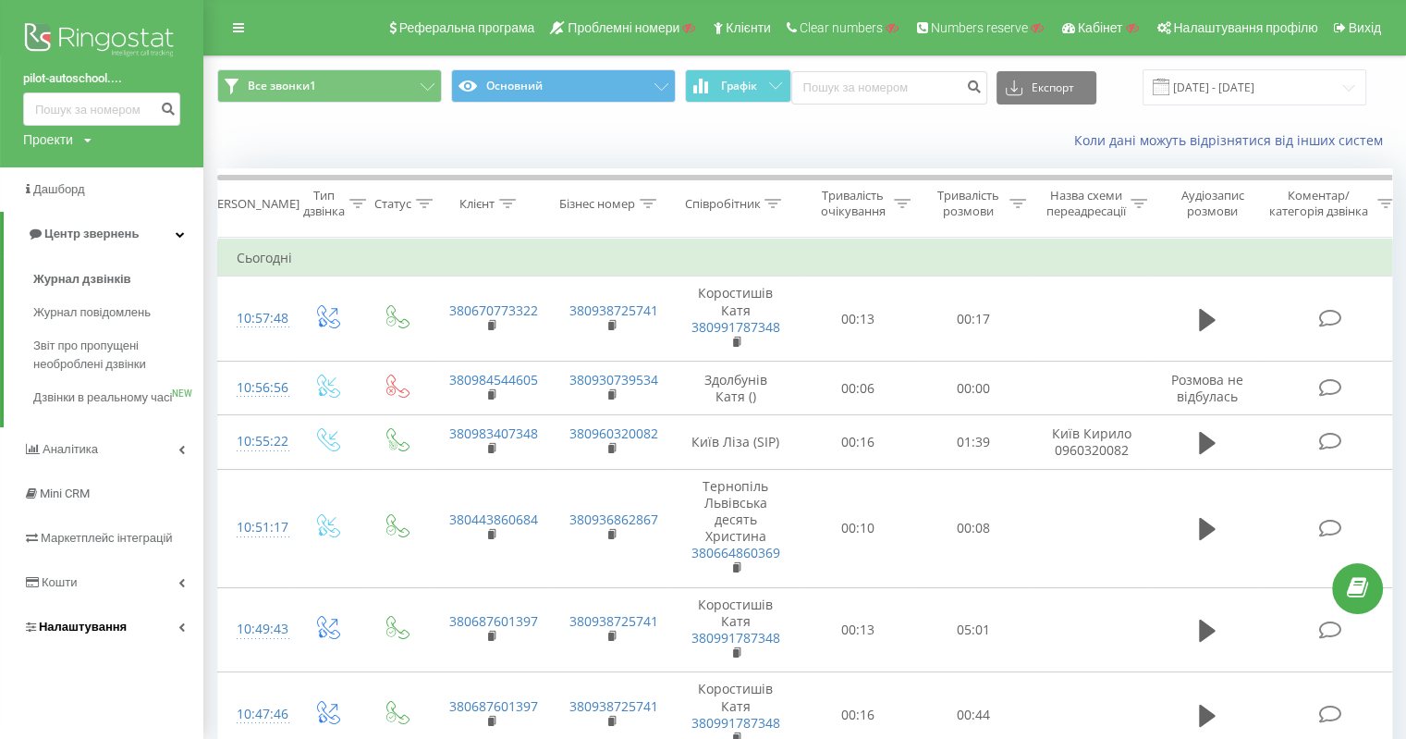
click at [97, 633] on span "Налаштування" at bounding box center [83, 626] width 88 height 14
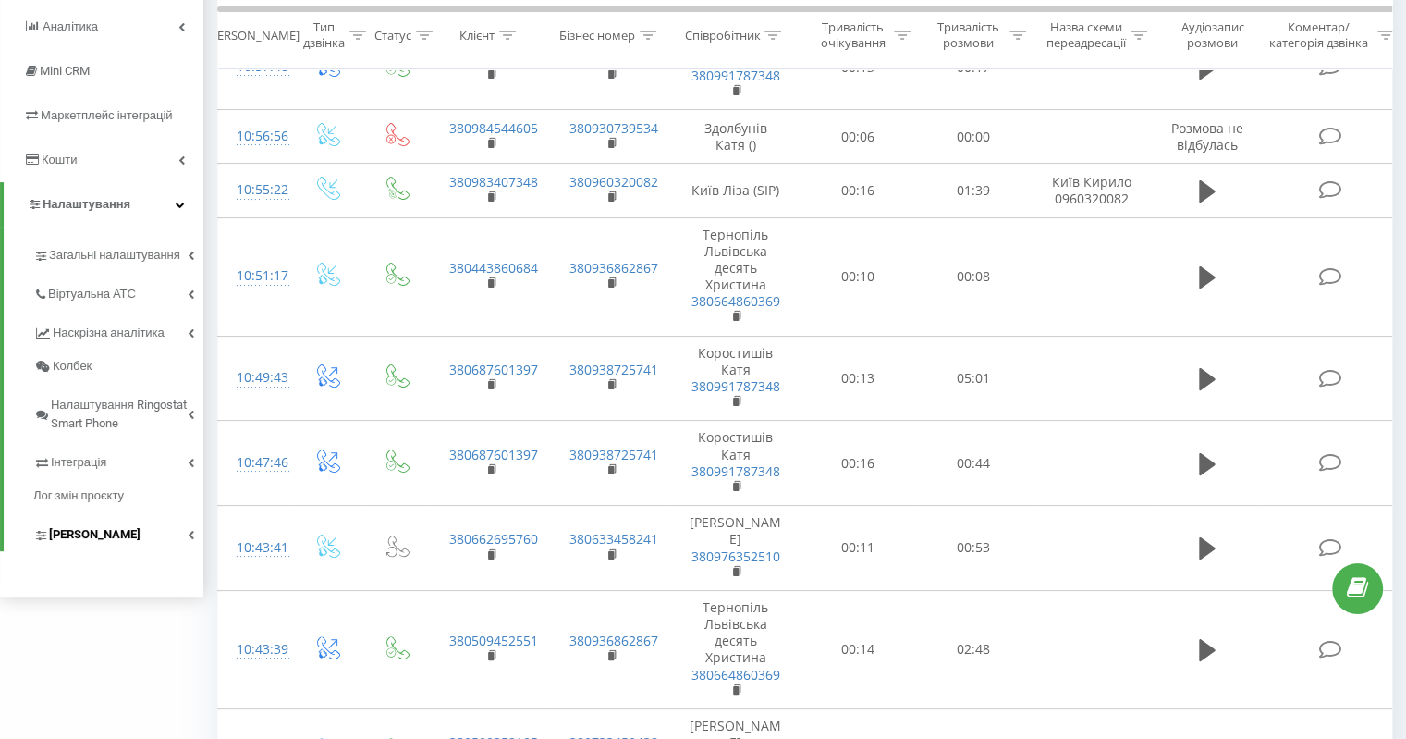
scroll to position [277, 0]
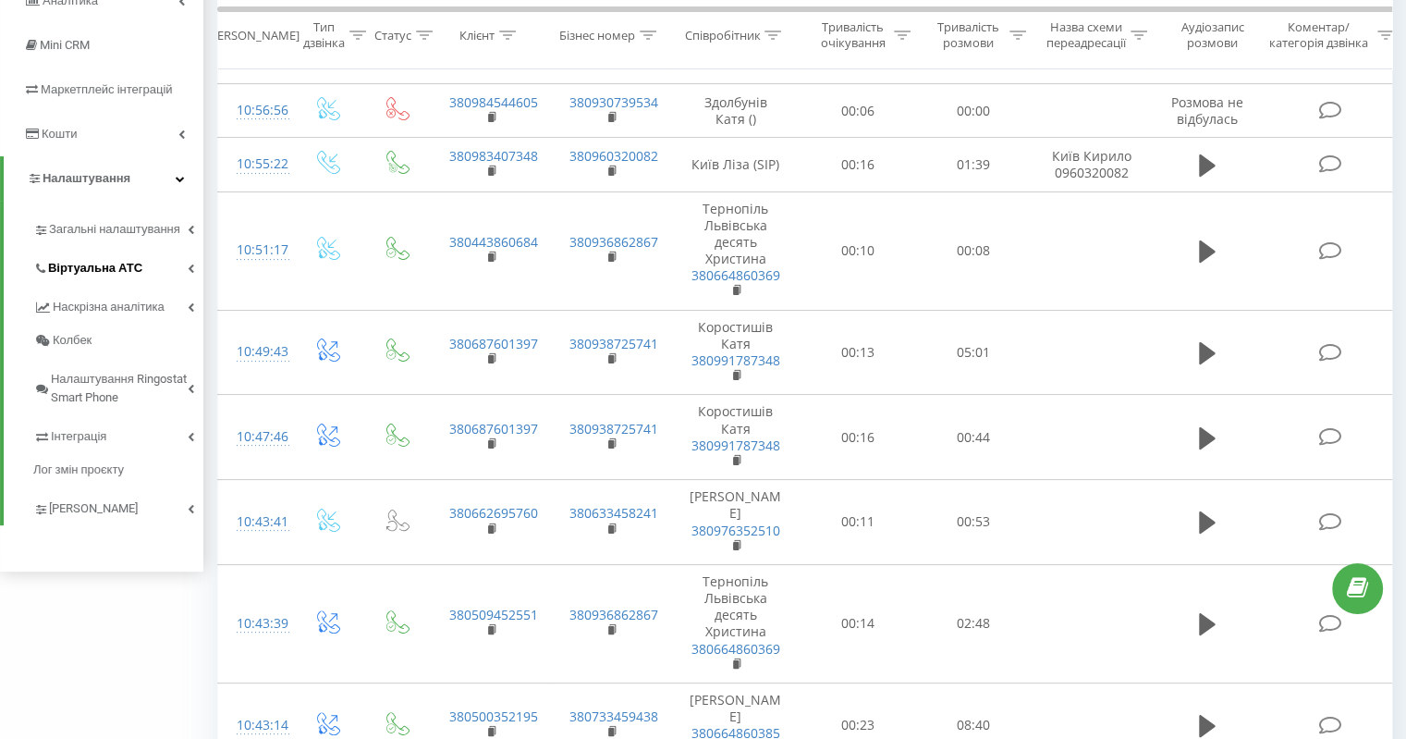
click at [117, 269] on span "Віртуальна АТС" at bounding box center [95, 268] width 94 height 18
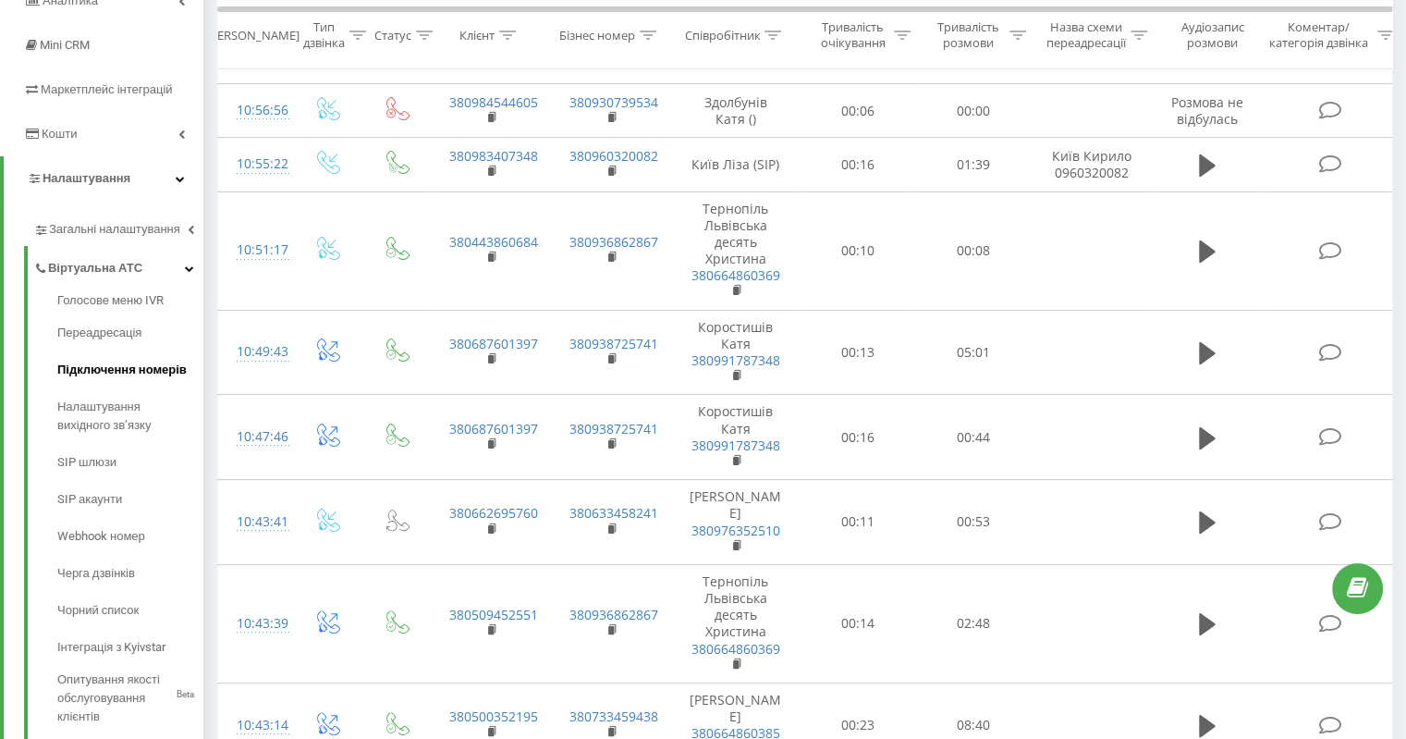
click at [127, 369] on span "Підключення номерів" at bounding box center [121, 370] width 129 height 18
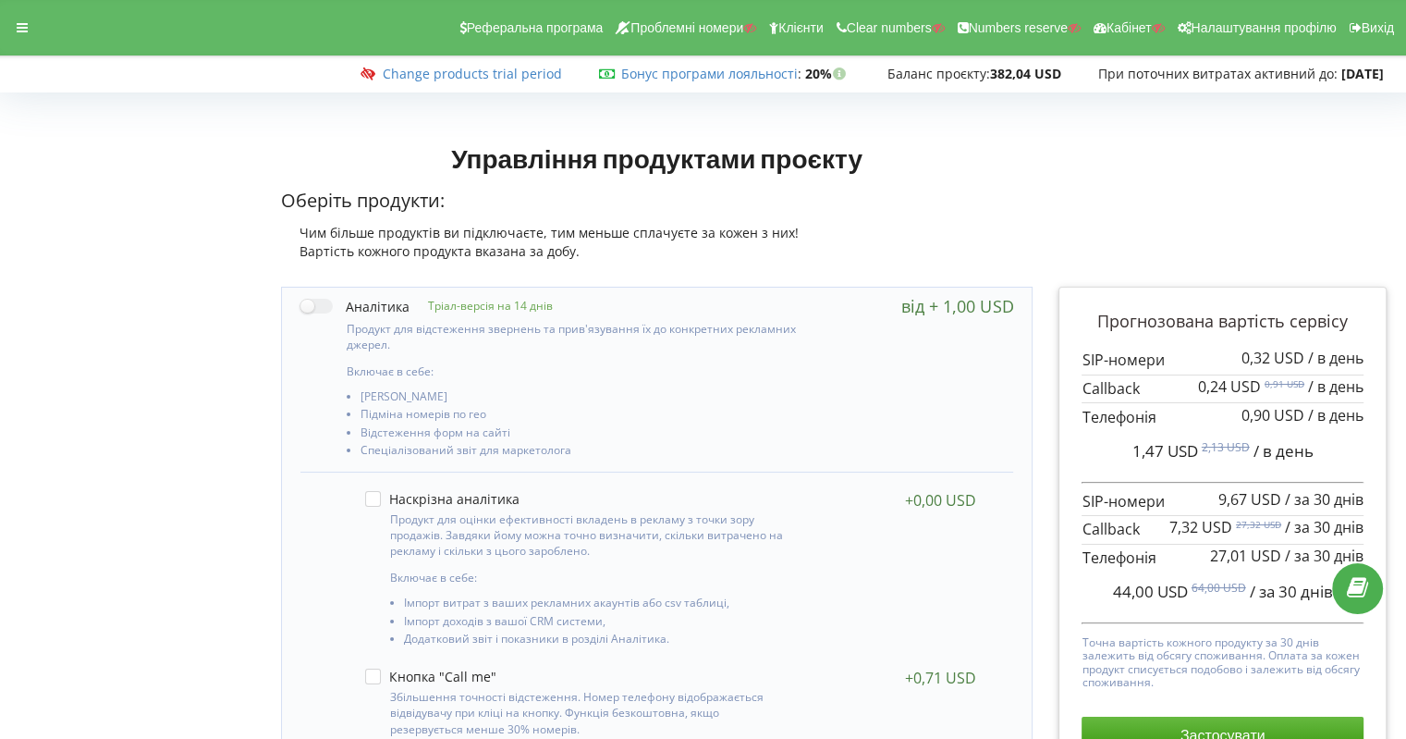
drag, startPoint x: 22, startPoint y: 28, endPoint x: 178, endPoint y: 92, distance: 167.9
click at [19, 27] on icon at bounding box center [22, 27] width 11 height 13
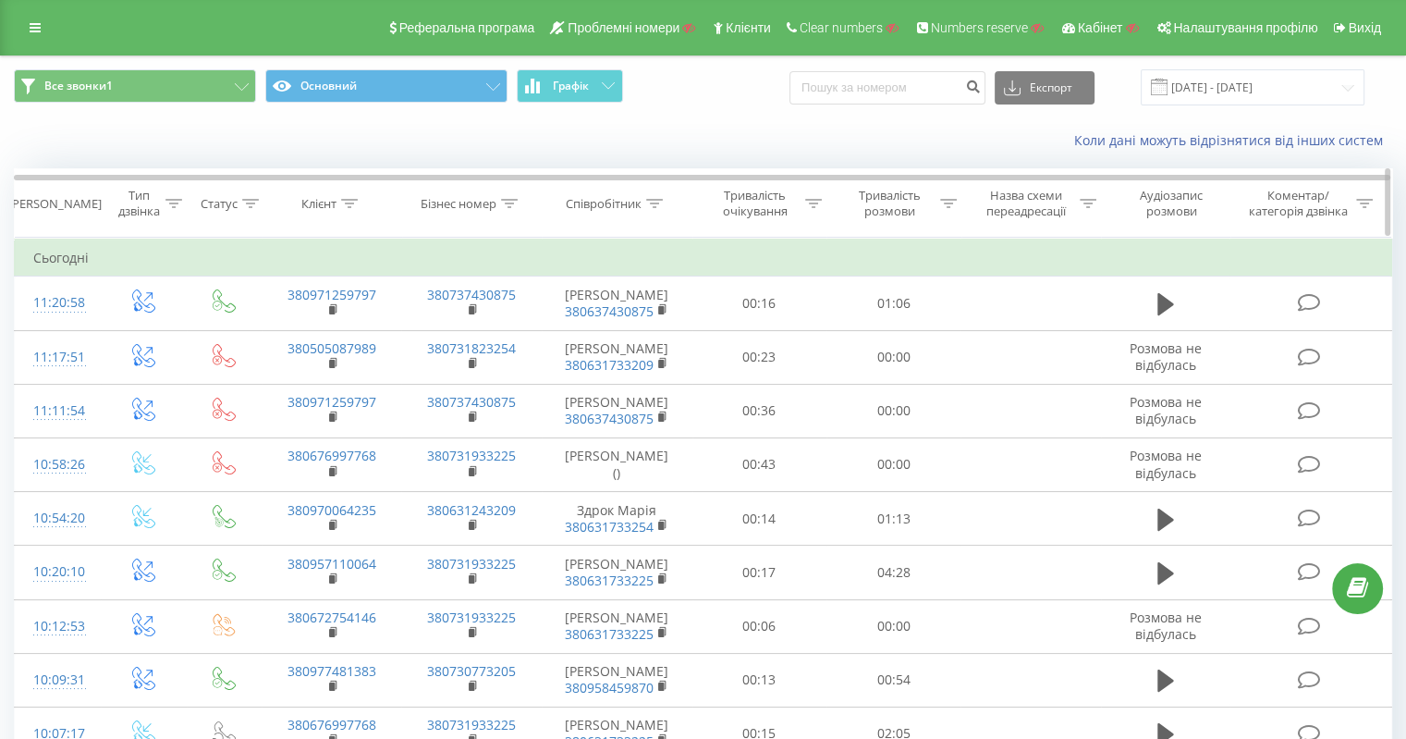
click at [652, 200] on icon at bounding box center [654, 203] width 17 height 9
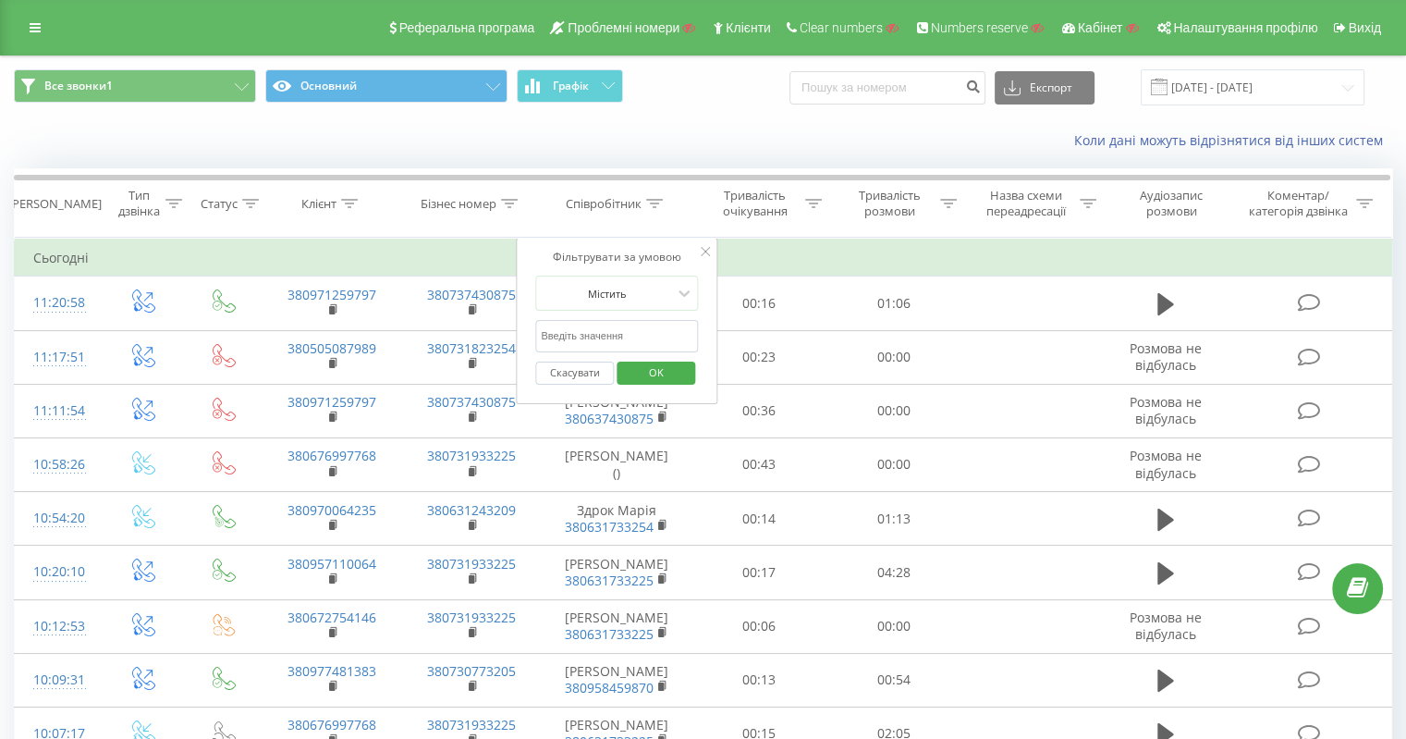
drag, startPoint x: 595, startPoint y: 331, endPoint x: 618, endPoint y: 343, distance: 25.2
click at [595, 331] on input "text" at bounding box center [616, 336] width 163 height 32
paste input "0631733225"
type input "0631733225"
click button "OK" at bounding box center [656, 372] width 79 height 23
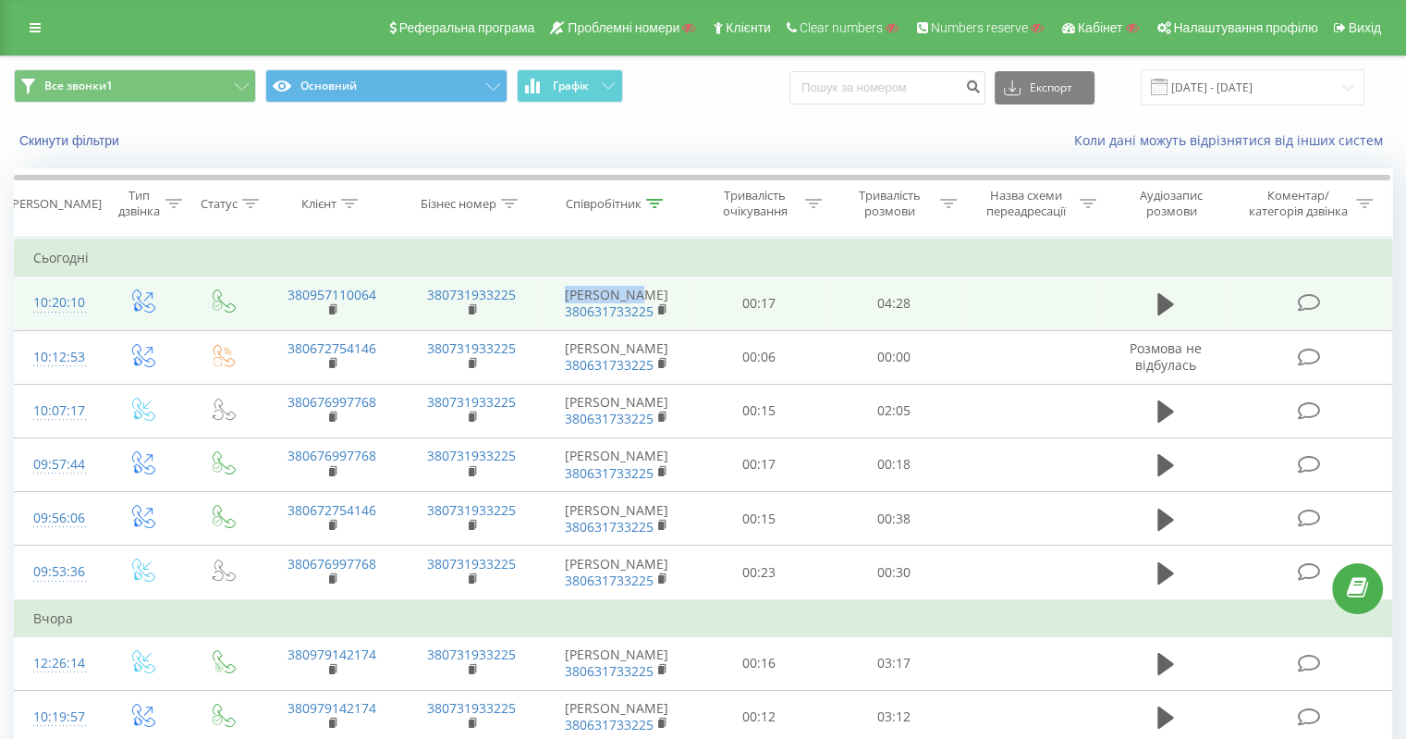
drag, startPoint x: 556, startPoint y: 293, endPoint x: 630, endPoint y: 290, distance: 74.0
click at [630, 290] on td "Черемісіна Ольга Володимирівна 380631733225" at bounding box center [617, 303] width 151 height 54
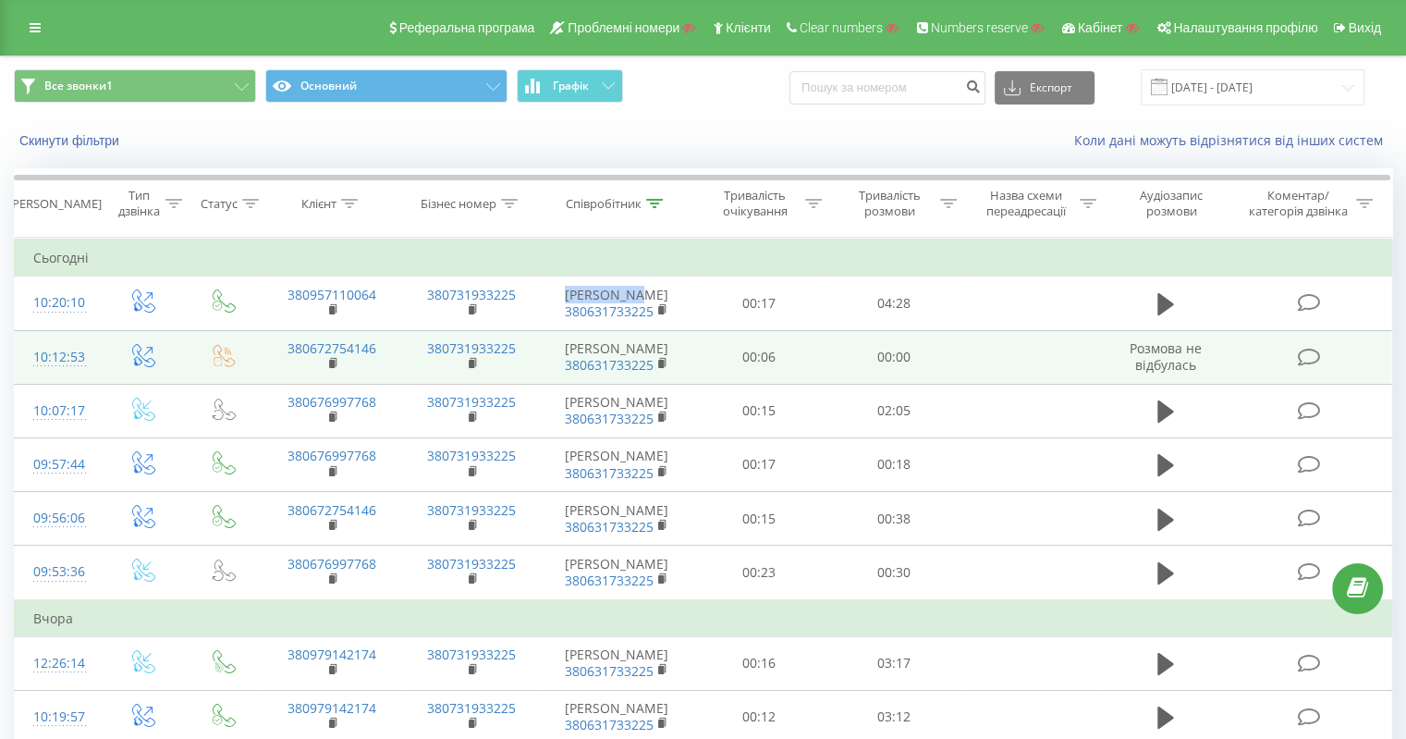
copy td "Черемісіна"
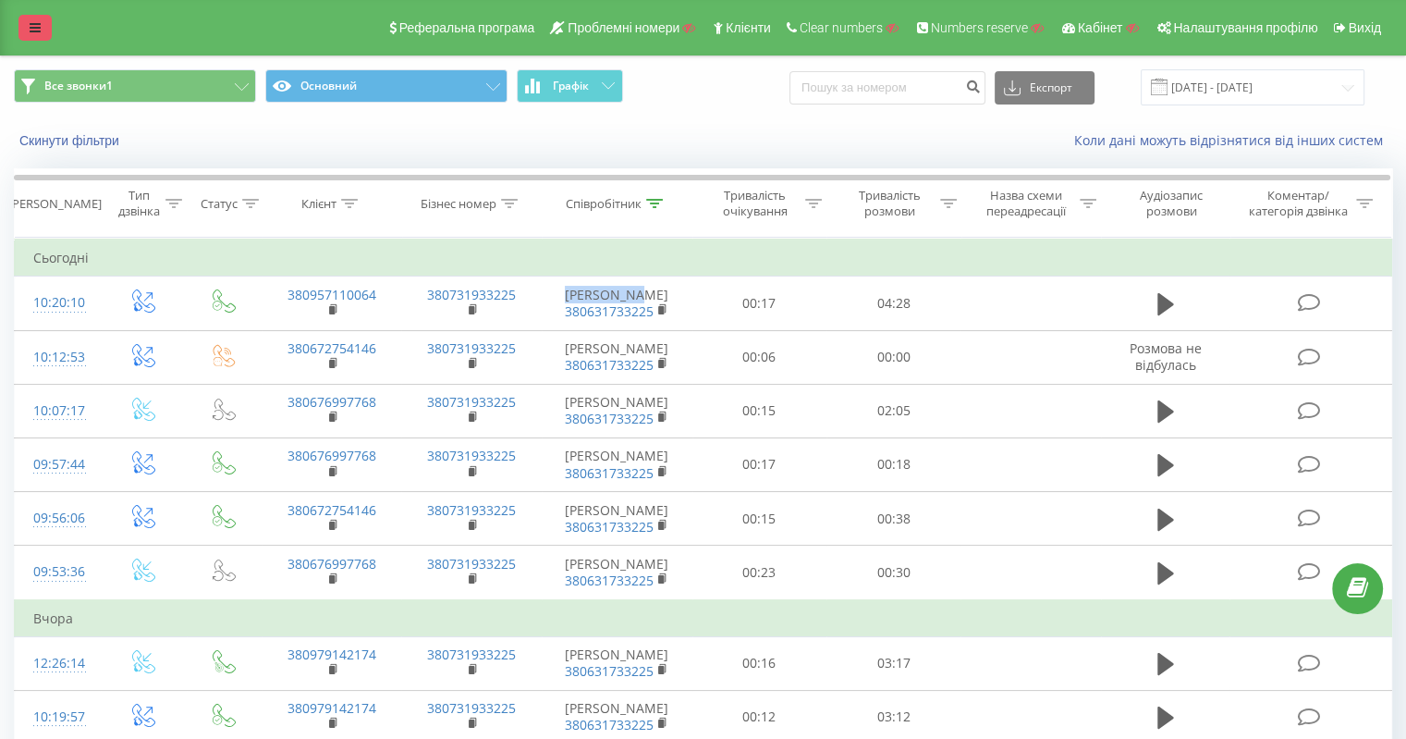
click at [31, 31] on icon at bounding box center [35, 27] width 11 height 13
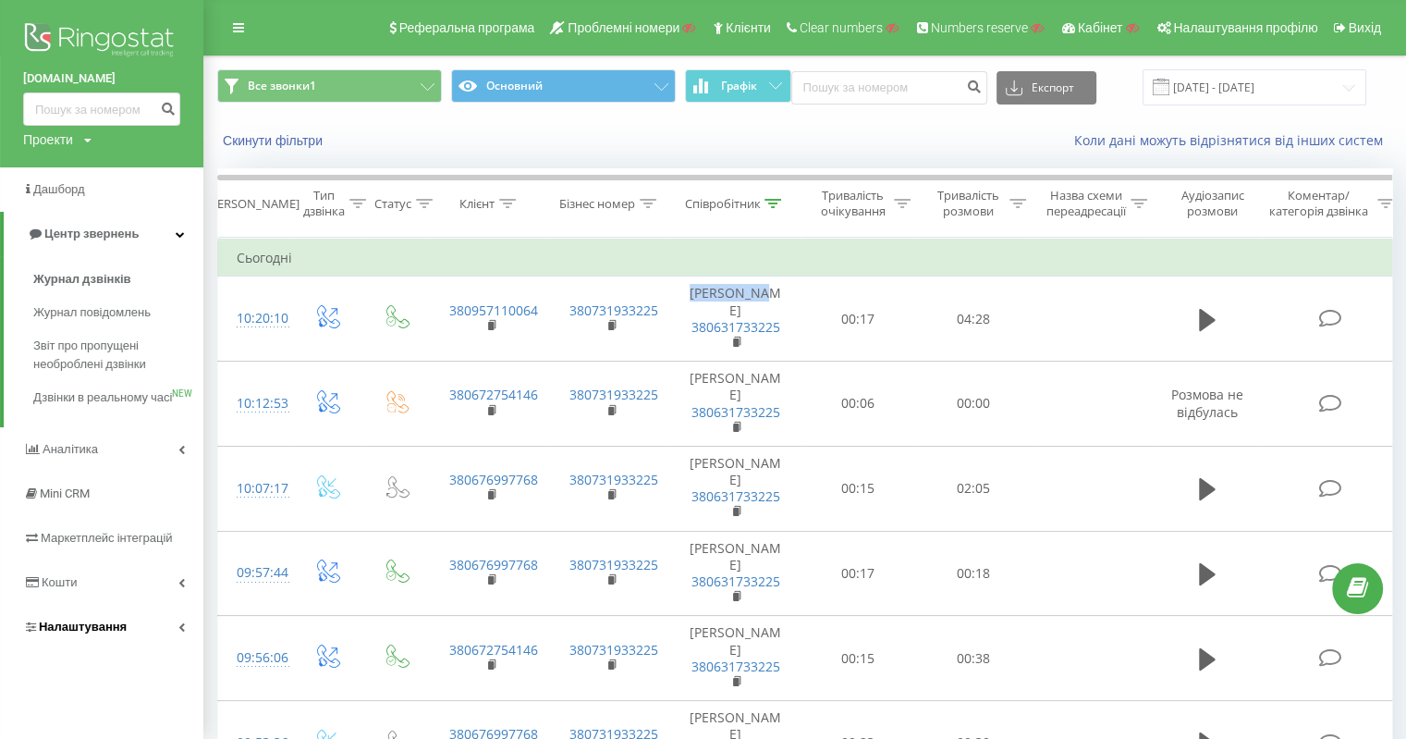
click at [81, 633] on span "Налаштування" at bounding box center [83, 626] width 88 height 14
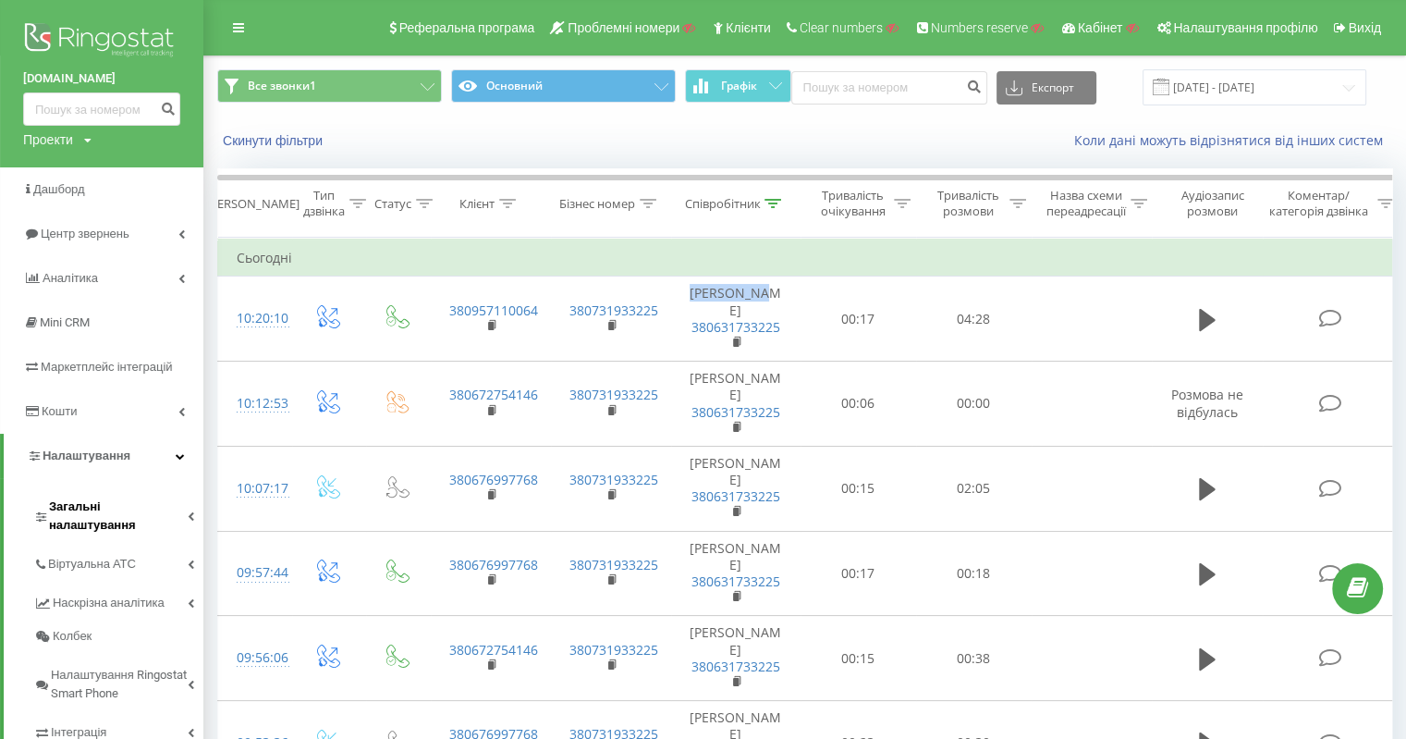
click at [116, 502] on span "Загальні налаштування" at bounding box center [118, 515] width 139 height 37
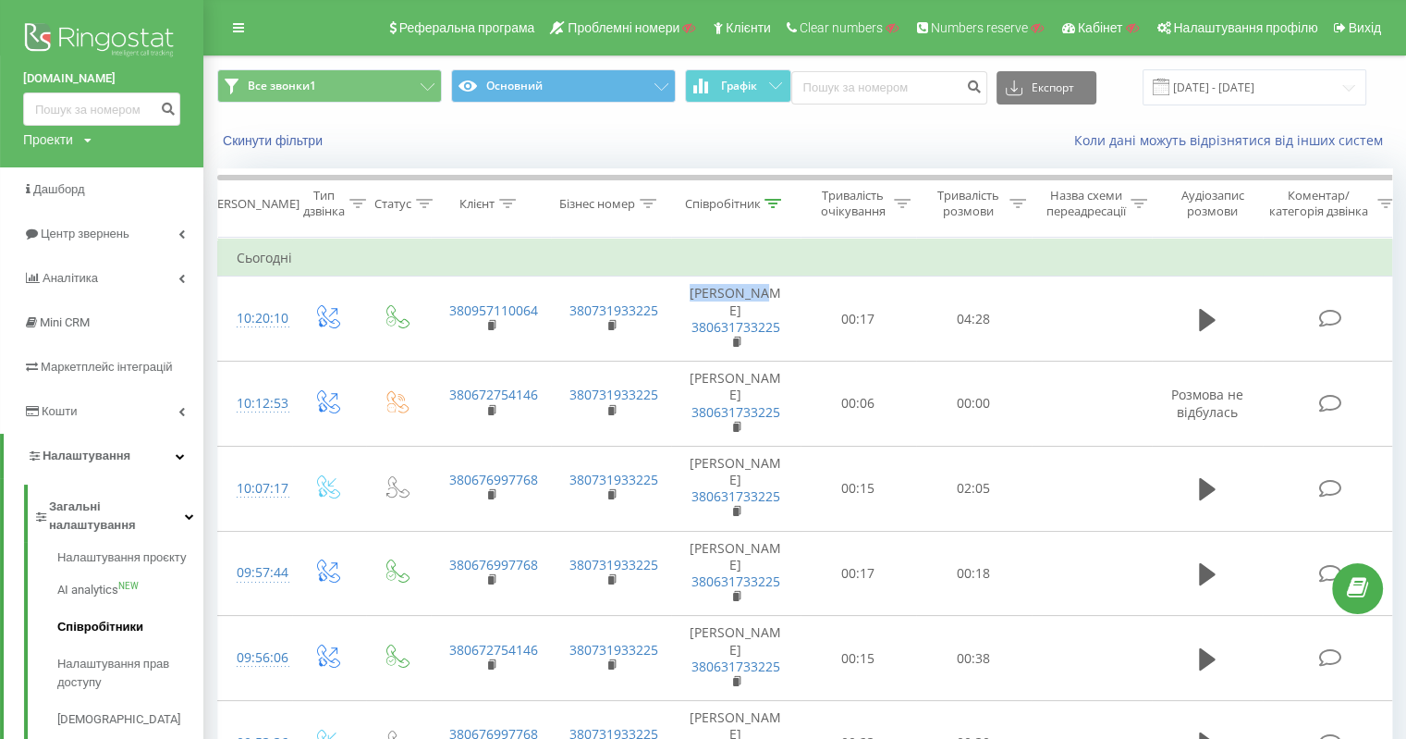
click at [120, 618] on span "Співробітники" at bounding box center [100, 627] width 86 height 18
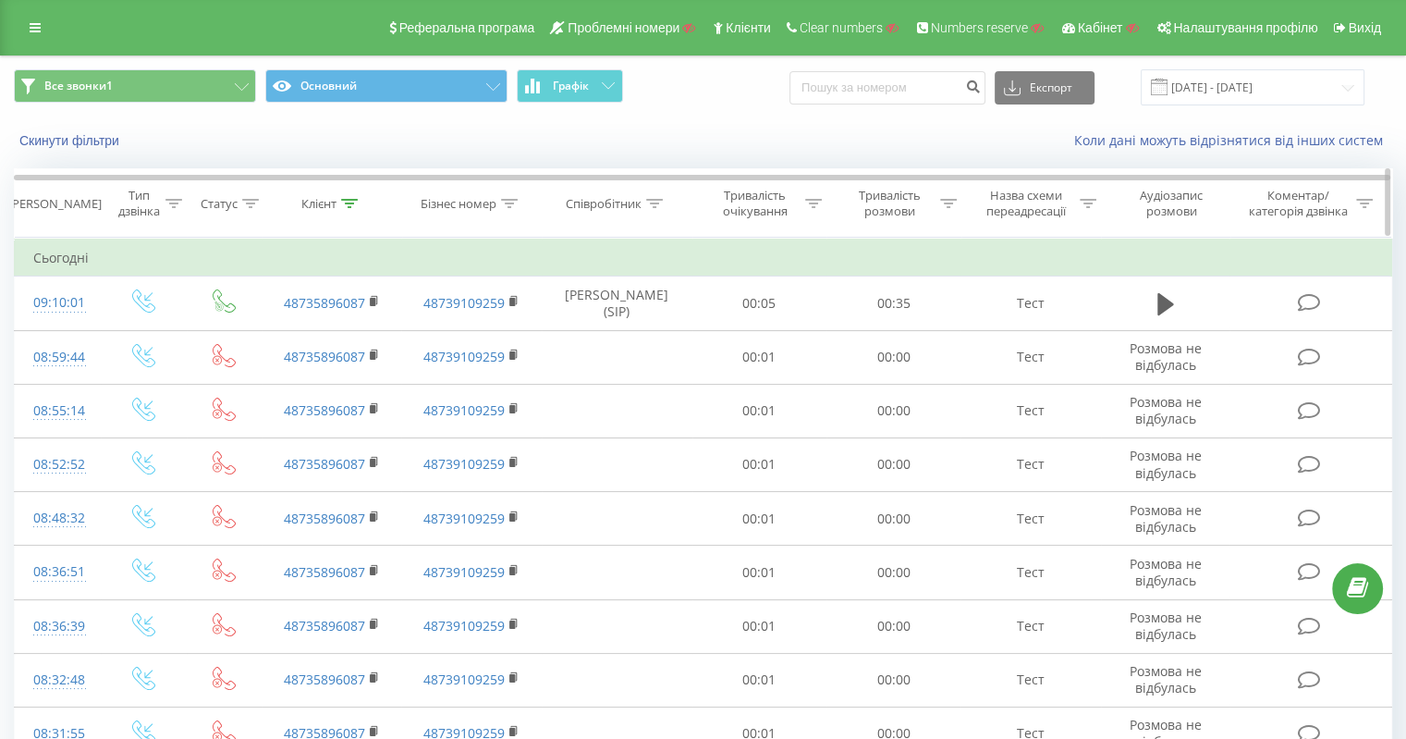
click at [351, 204] on icon at bounding box center [349, 203] width 17 height 9
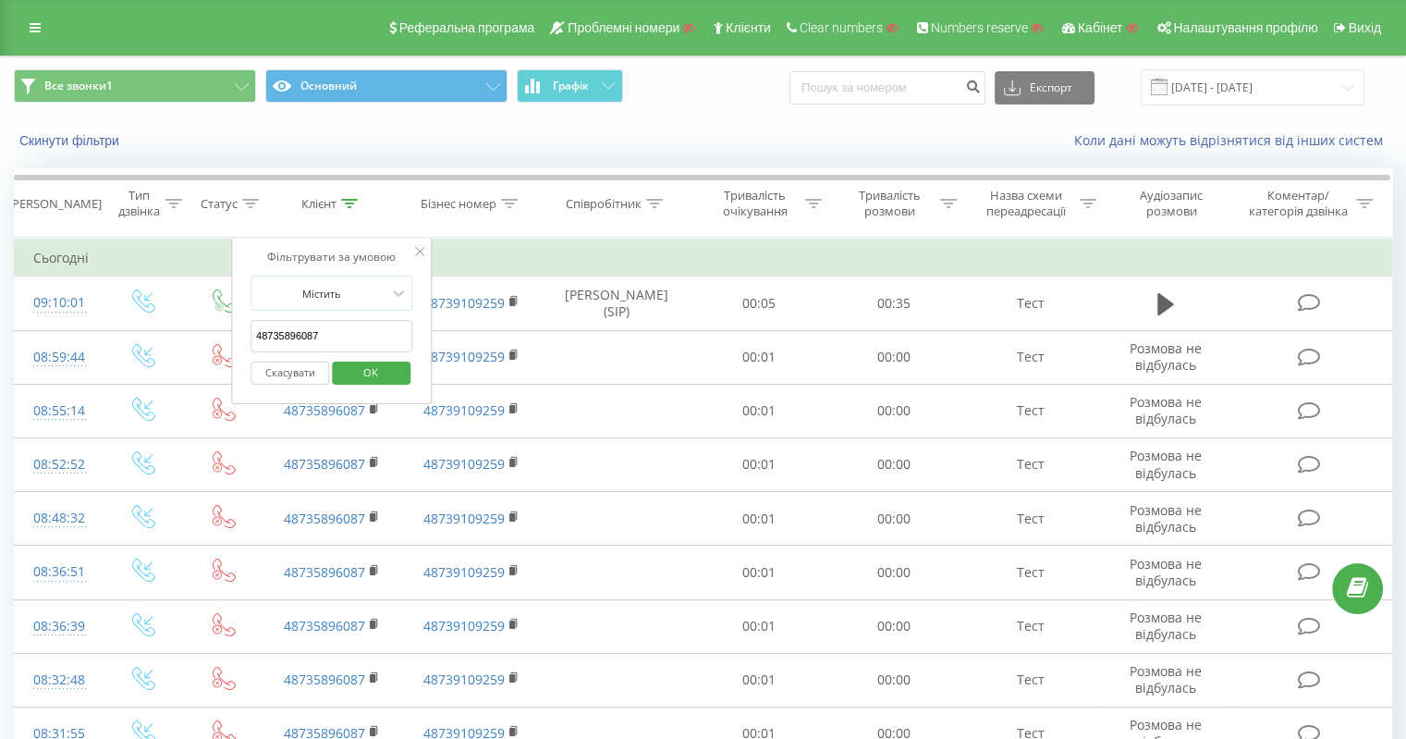
click at [319, 367] on button "Скасувати" at bounding box center [290, 372] width 79 height 23
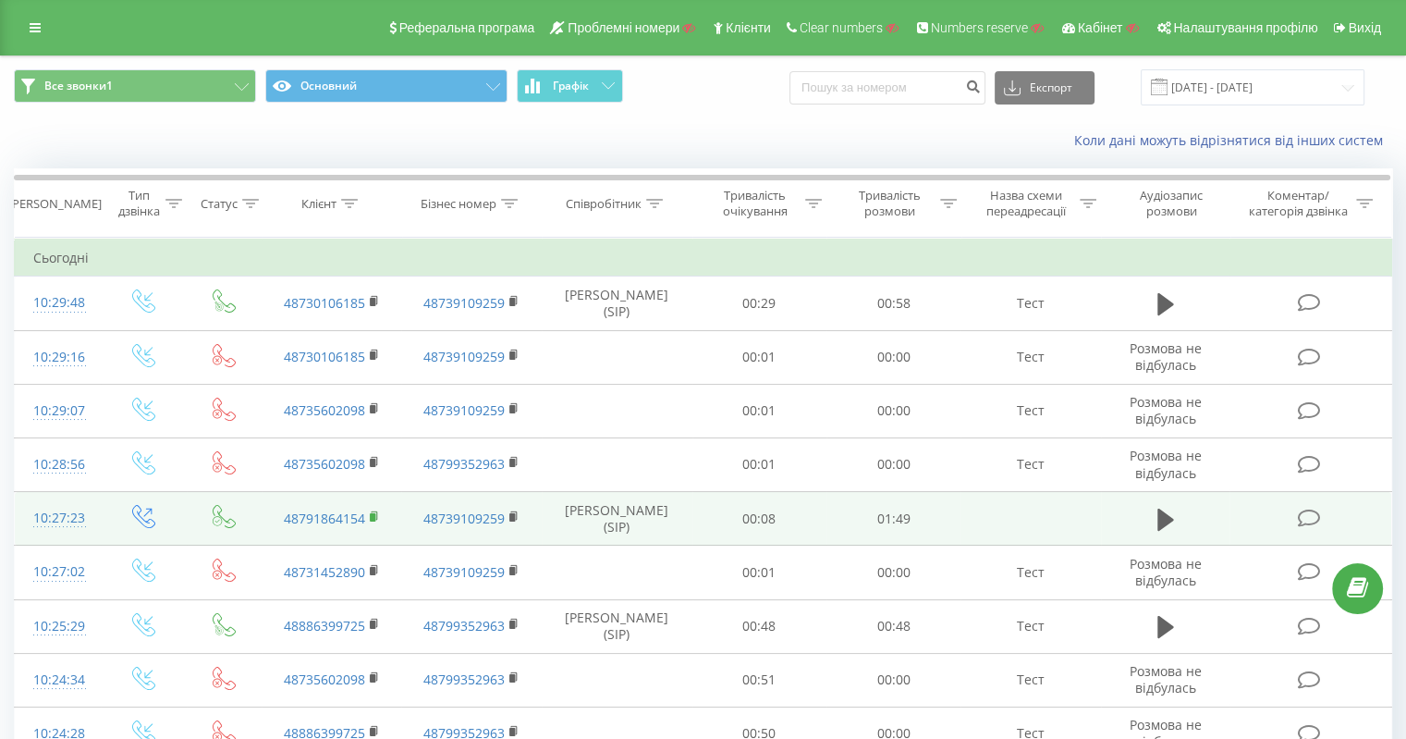
click at [375, 513] on icon at bounding box center [375, 516] width 10 height 13
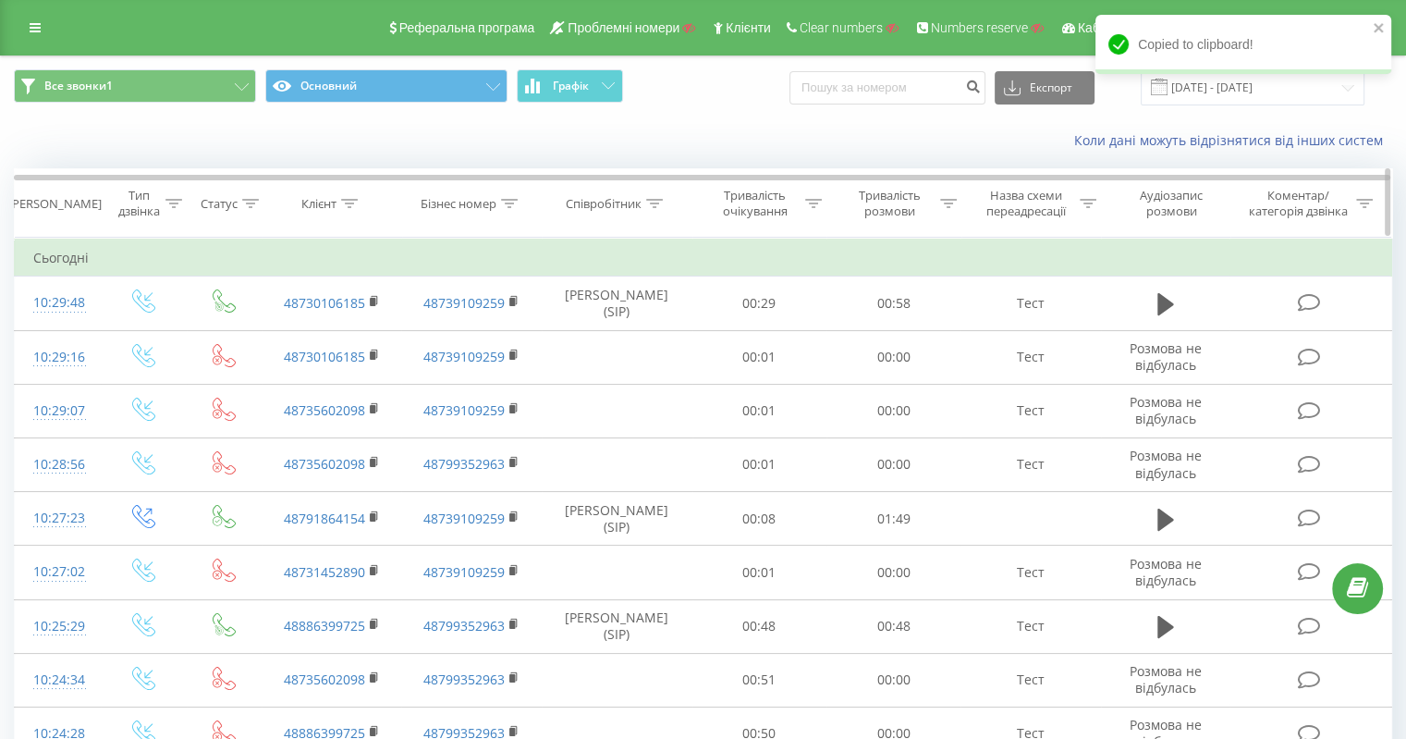
click at [351, 199] on icon at bounding box center [349, 203] width 17 height 9
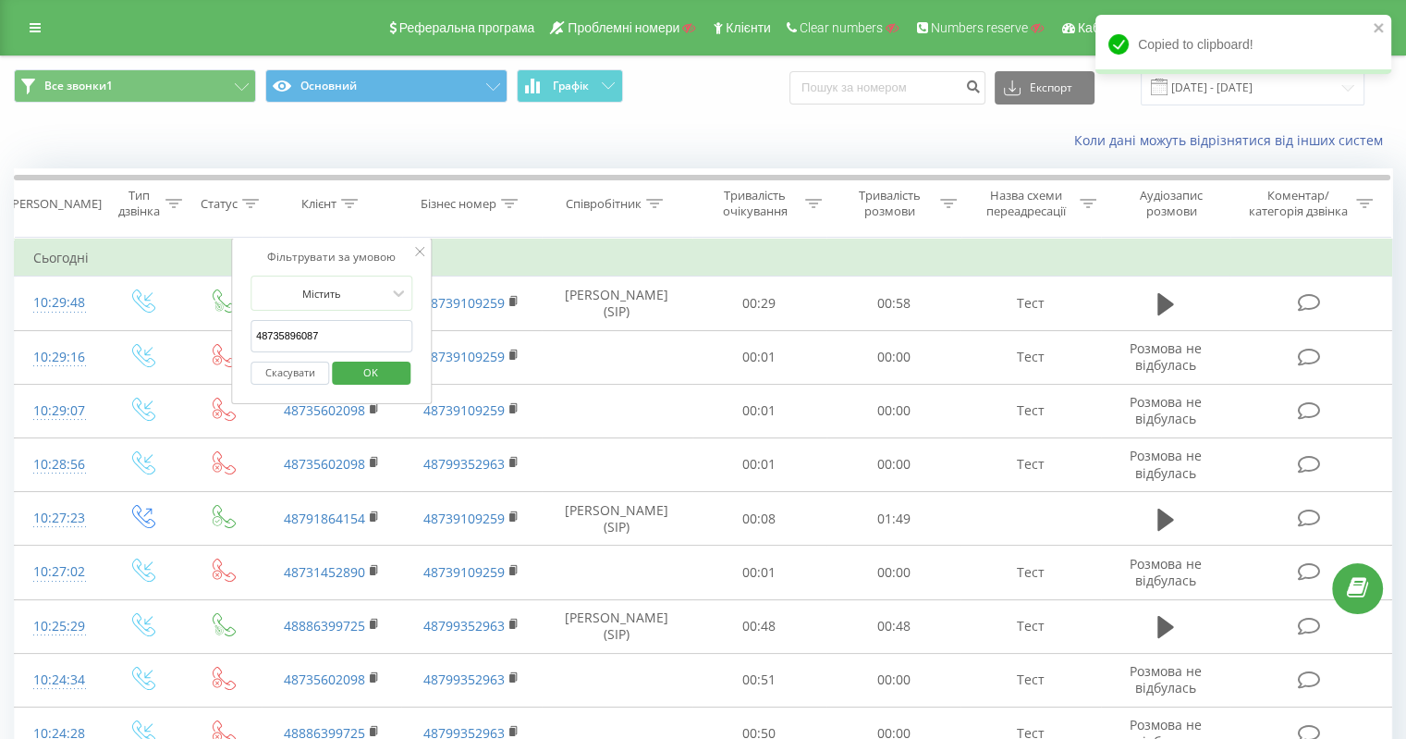
click at [346, 336] on input "48735896087" at bounding box center [332, 336] width 163 height 32
paste input "48791864154"
type input "48791864154"
click at [392, 373] on span "OK" at bounding box center [371, 372] width 52 height 29
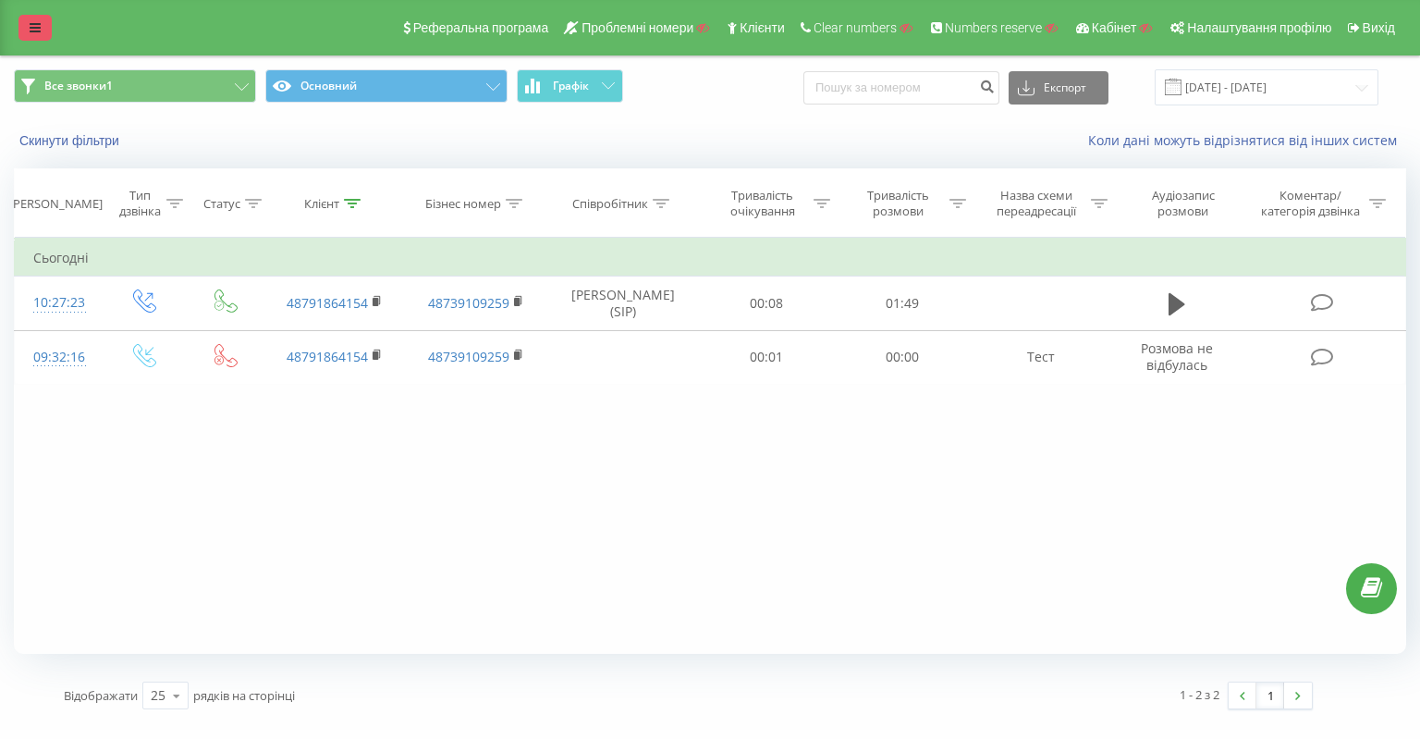
click at [42, 29] on link at bounding box center [34, 28] width 33 height 26
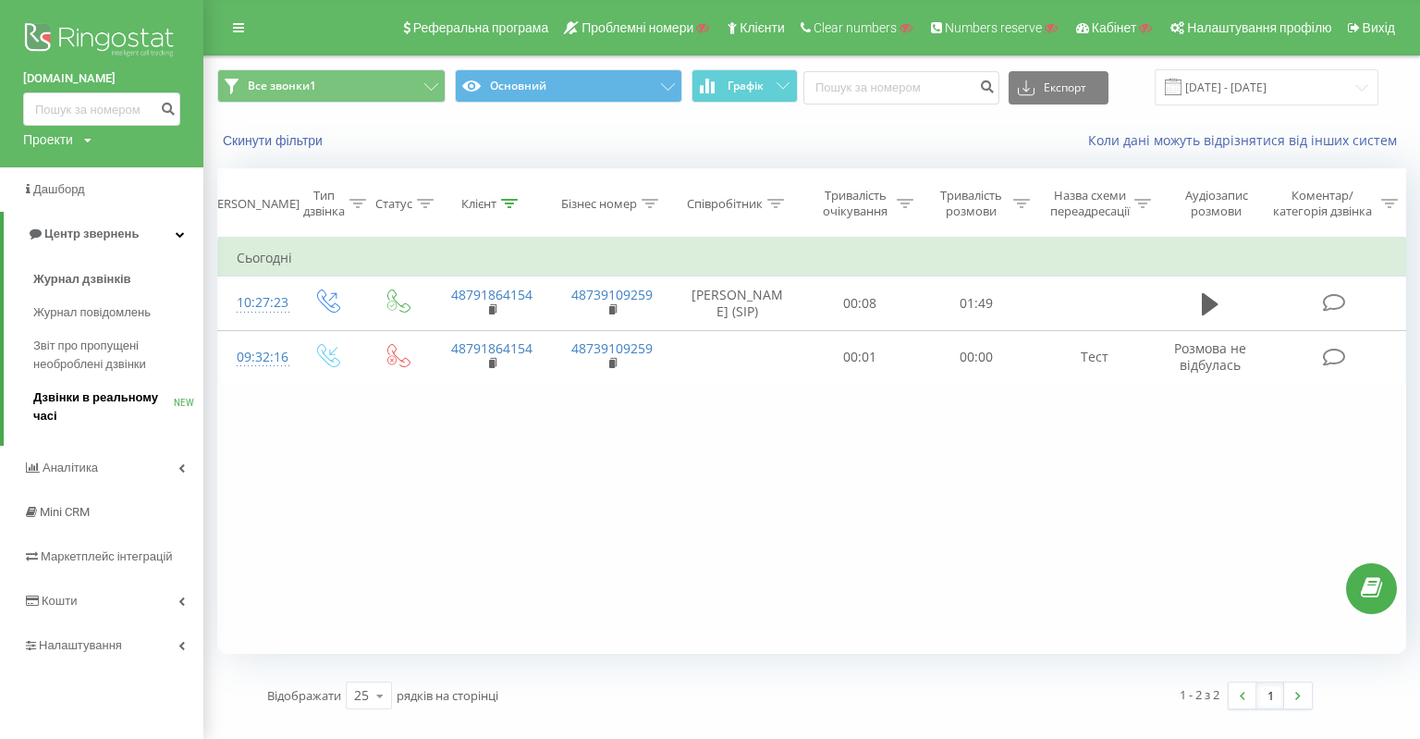
click at [104, 396] on span "Дзвінки в реальному часі" at bounding box center [103, 406] width 141 height 37
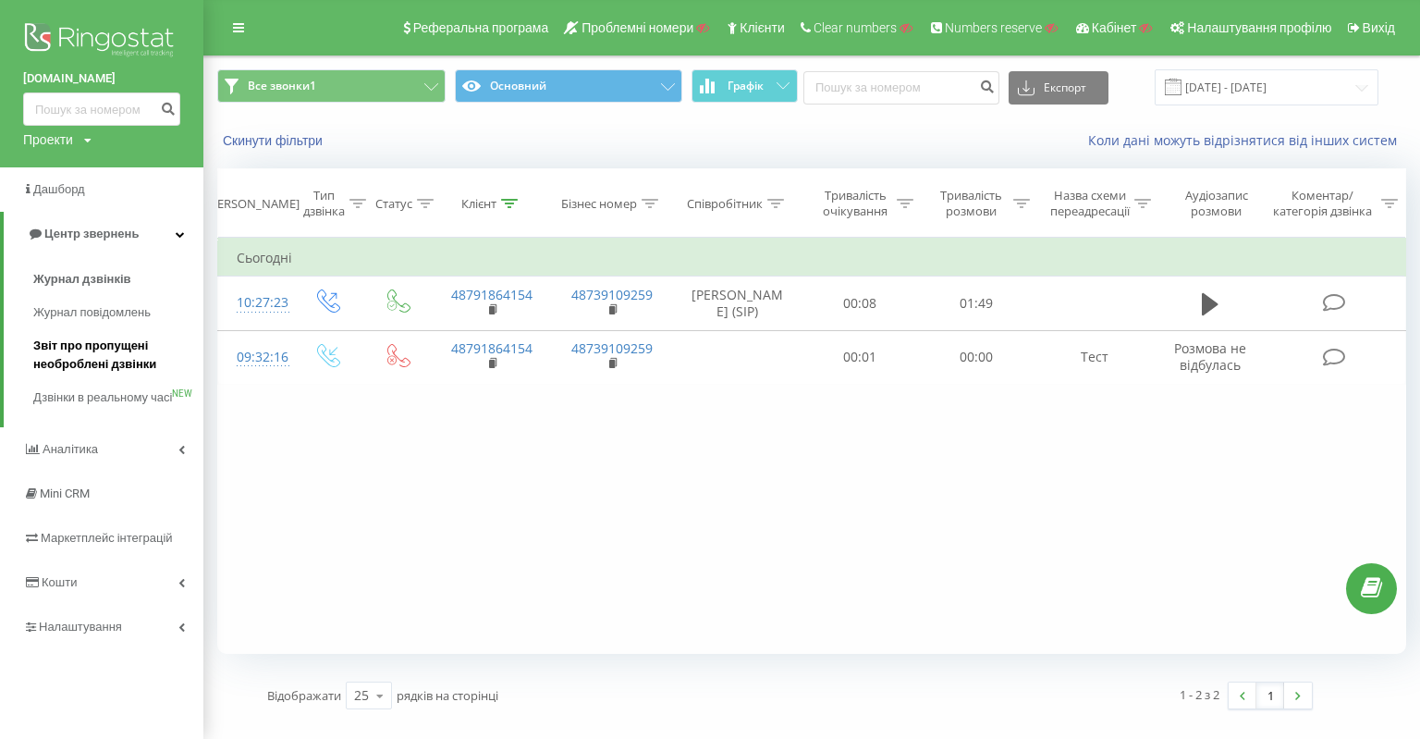
click at [111, 347] on span "Звіт про пропущені необроблені дзвінки" at bounding box center [113, 355] width 161 height 37
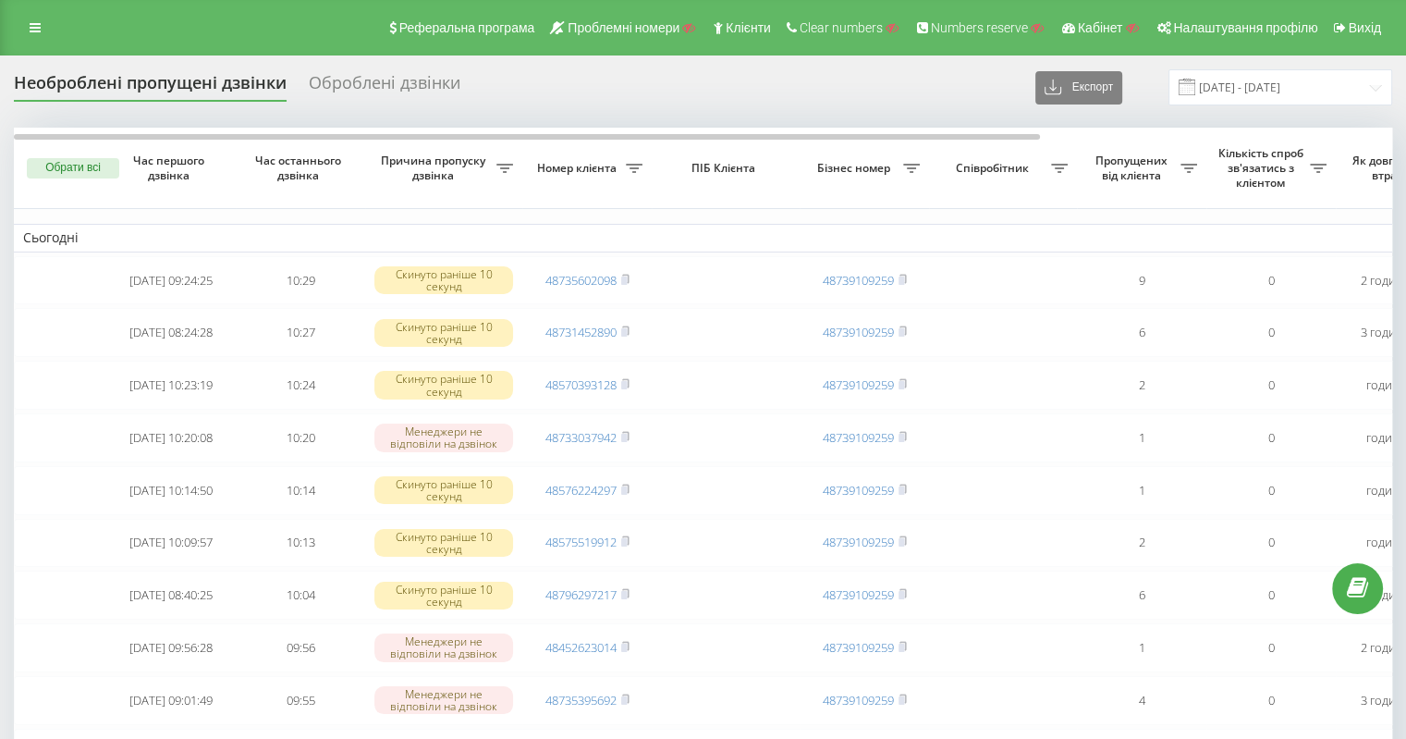
click at [389, 80] on div "Оброблені дзвінки" at bounding box center [385, 87] width 152 height 29
